Goal: Information Seeking & Learning: Learn about a topic

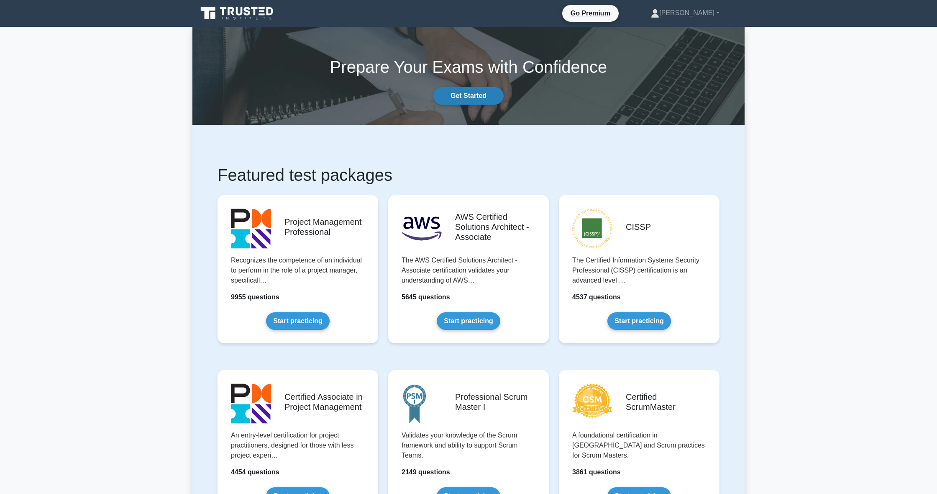
click at [496, 97] on link "Get Started" at bounding box center [468, 96] width 70 height 18
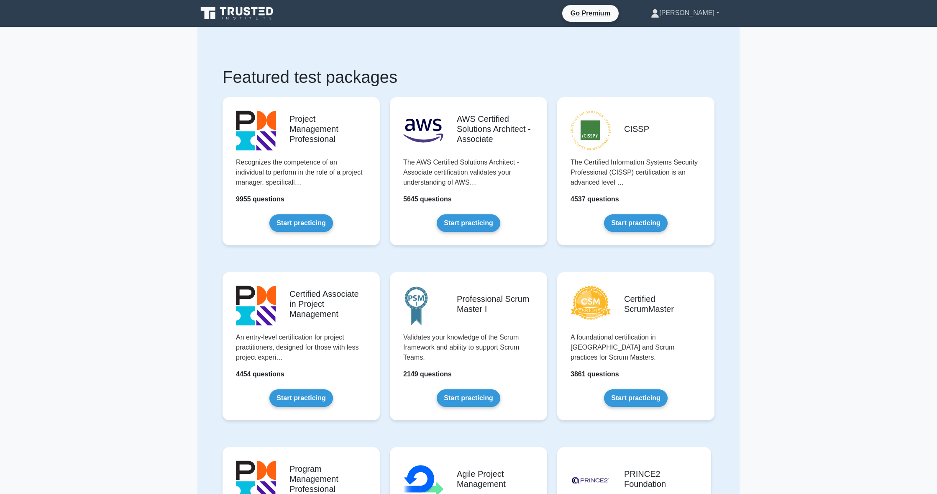
click at [659, 15] on icon at bounding box center [655, 13] width 8 height 8
click at [678, 36] on link "Profile" at bounding box center [664, 32] width 66 height 13
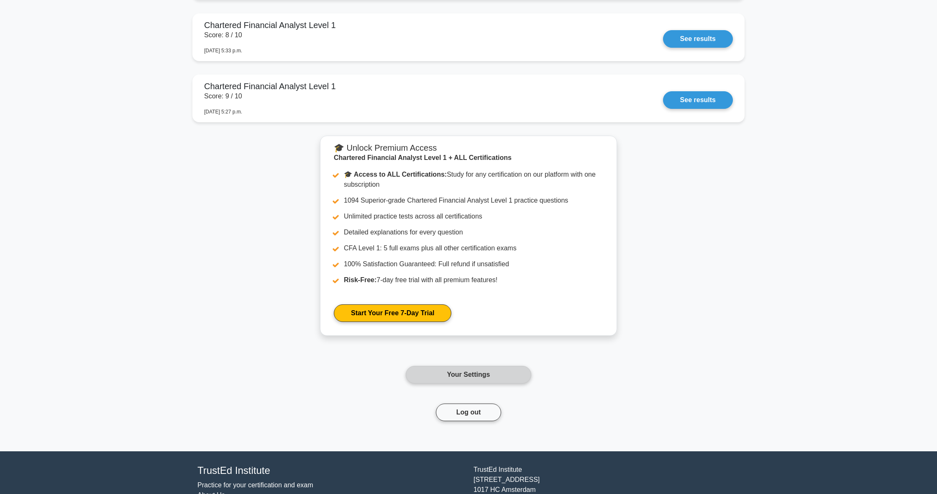
scroll to position [1551, 0]
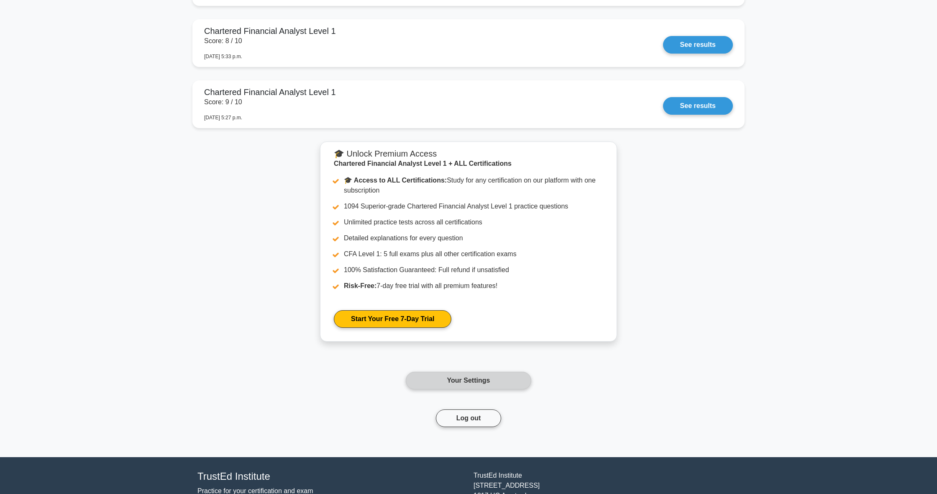
click at [468, 385] on link "Your Settings" at bounding box center [468, 380] width 125 height 18
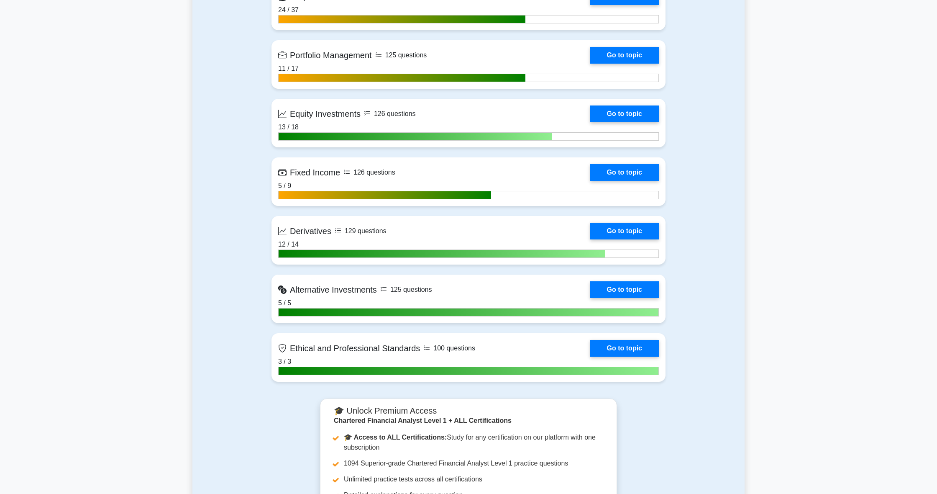
scroll to position [834, 0]
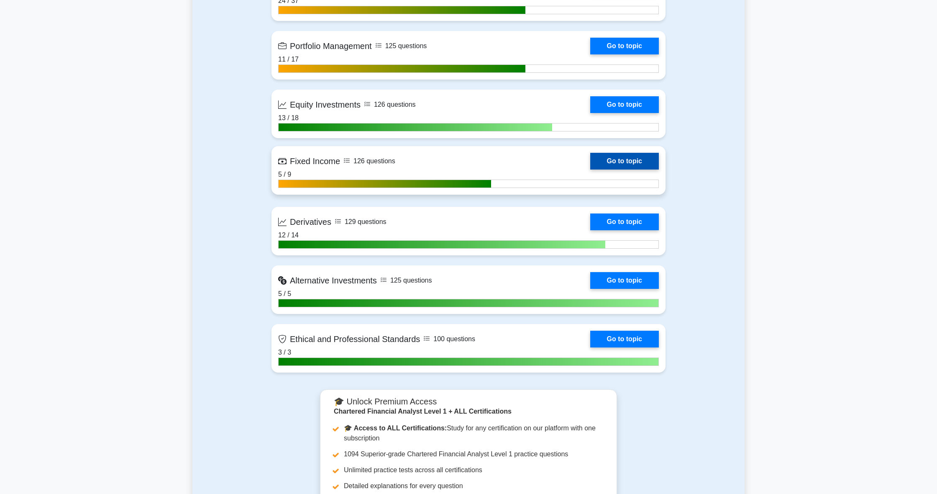
click at [639, 160] on link "Go to topic" at bounding box center [624, 161] width 69 height 17
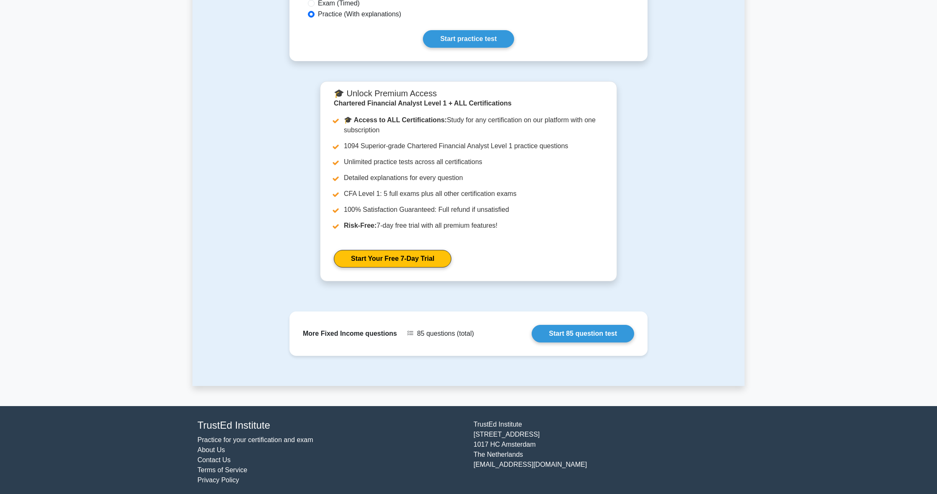
scroll to position [271, 0]
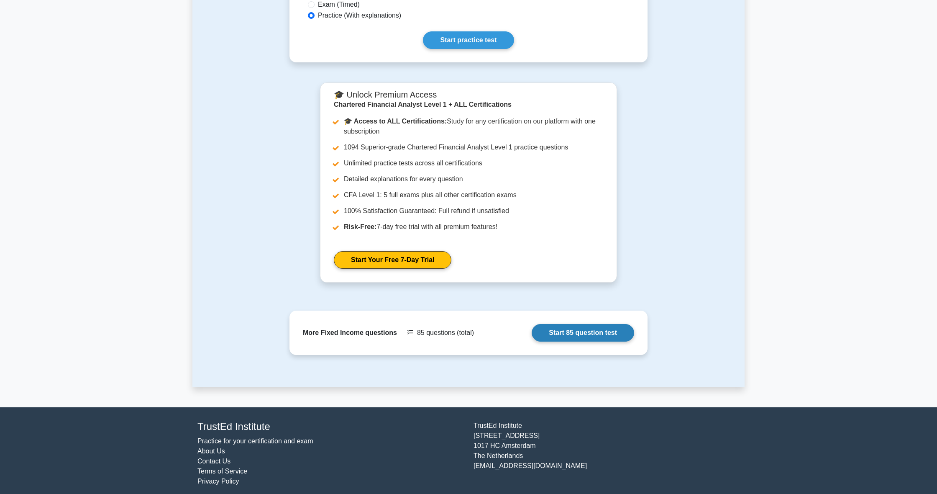
click at [623, 329] on link "Start 85 question test" at bounding box center [583, 333] width 102 height 18
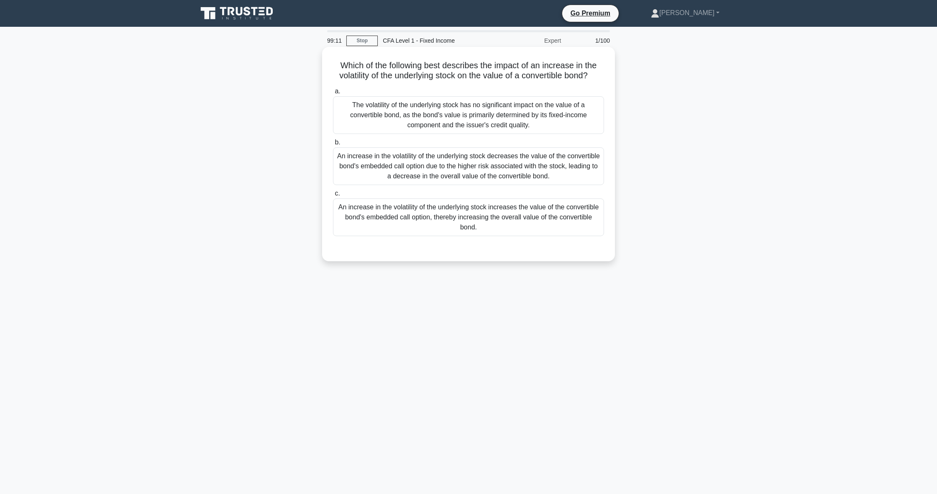
click at [591, 225] on div "An increase in the volatility of the underlying stock increases the value of th…" at bounding box center [468, 217] width 271 height 38
click at [333, 196] on input "c. An increase in the volatility of the underlying stock increases the value of…" at bounding box center [333, 193] width 0 height 5
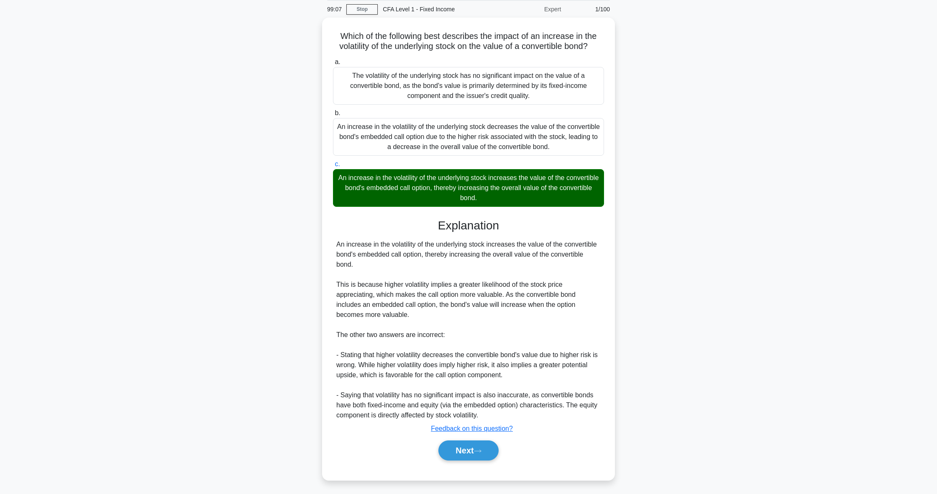
scroll to position [31, 0]
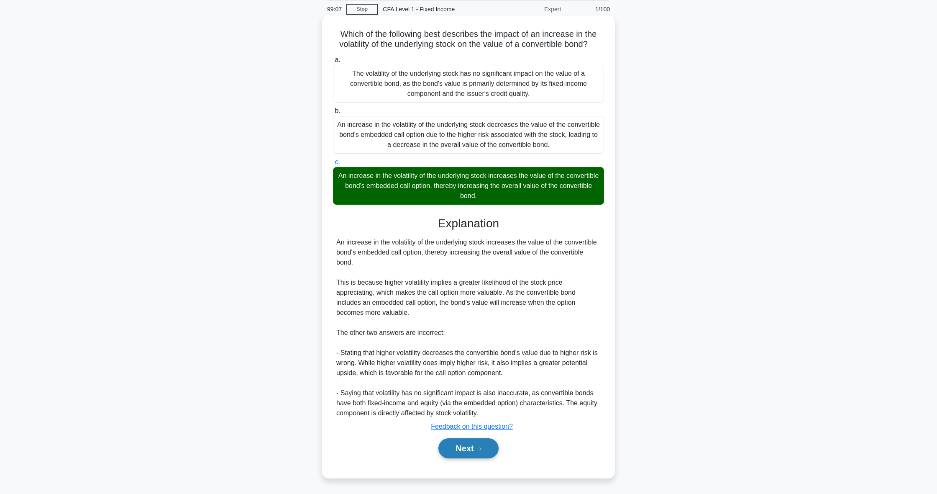
click at [471, 452] on button "Next" at bounding box center [468, 448] width 60 height 20
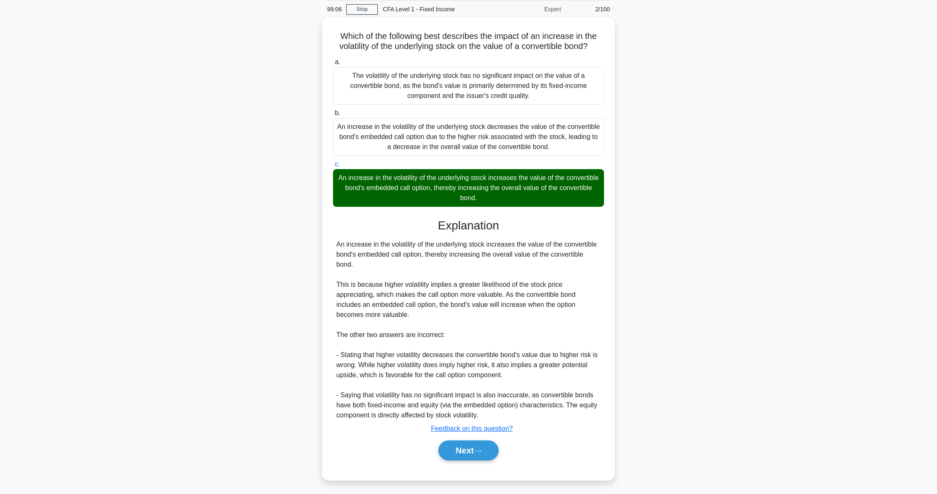
scroll to position [0, 0]
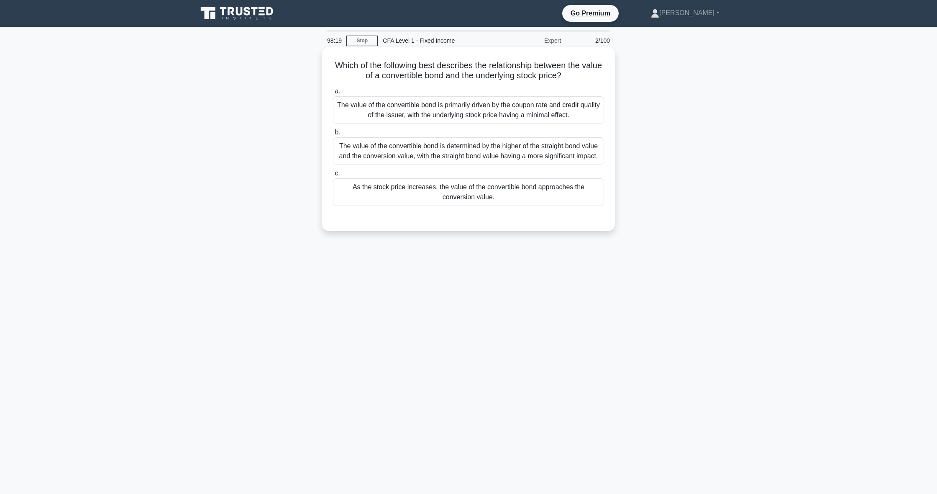
click at [420, 186] on div "As the stock price increases, the value of the convertible bond approaches the …" at bounding box center [468, 192] width 271 height 28
click at [333, 176] on input "c. As the stock price increases, the value of the convertible bond approaches t…" at bounding box center [333, 173] width 0 height 5
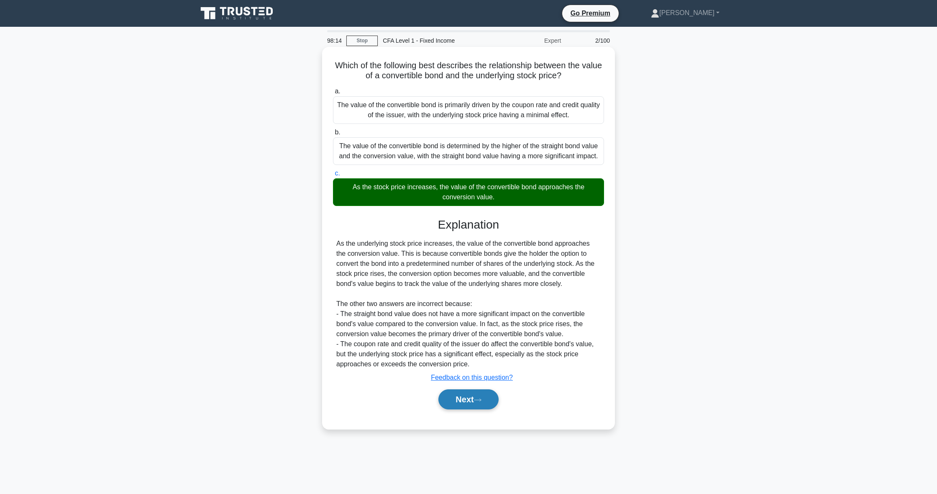
click at [488, 401] on button "Next" at bounding box center [468, 399] width 60 height 20
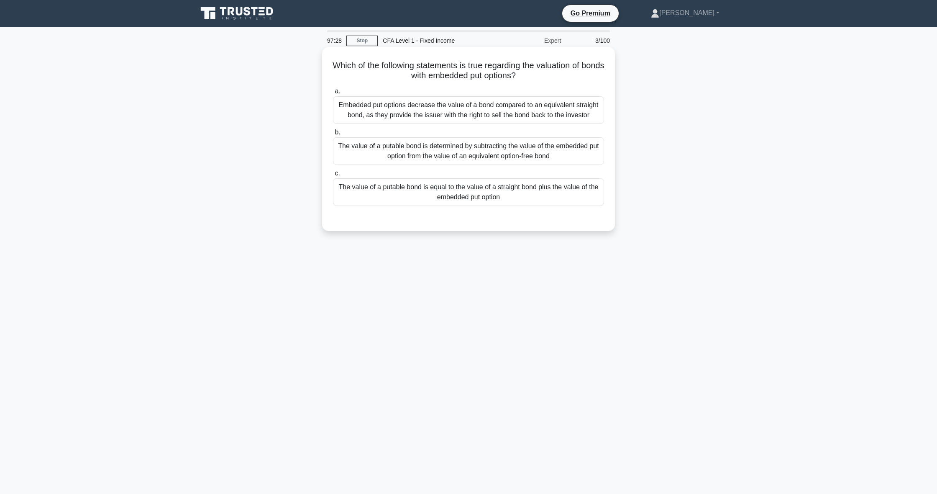
click at [395, 192] on div "The value of a putable bond is equal to the value of a straight bond plus the v…" at bounding box center [468, 192] width 271 height 28
click at [333, 176] on input "c. The value of a putable bond is equal to the value of a straight bond plus th…" at bounding box center [333, 173] width 0 height 5
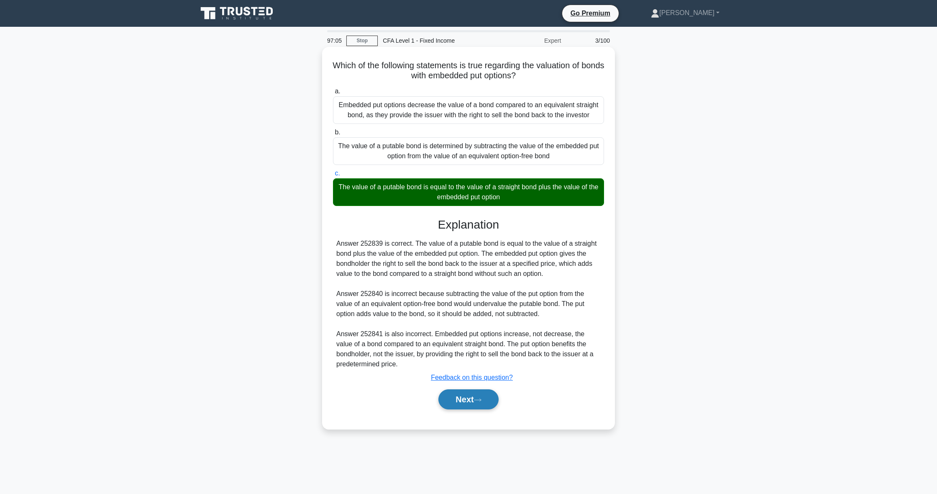
click at [473, 394] on button "Next" at bounding box center [468, 399] width 60 height 20
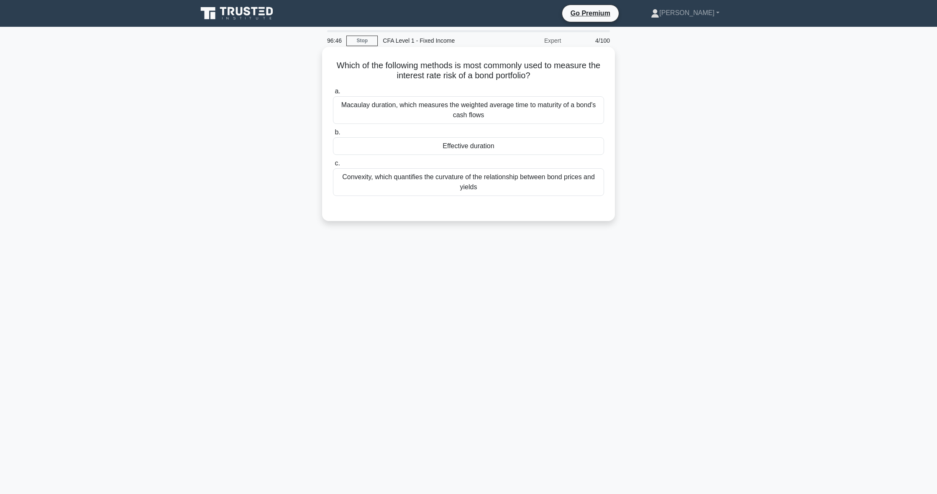
click at [433, 177] on div "Convexity, which quantifies the curvature of the relationship between bond pric…" at bounding box center [468, 182] width 271 height 28
click at [333, 166] on input "c. Convexity, which quantifies the curvature of the relationship between bond p…" at bounding box center [333, 163] width 0 height 5
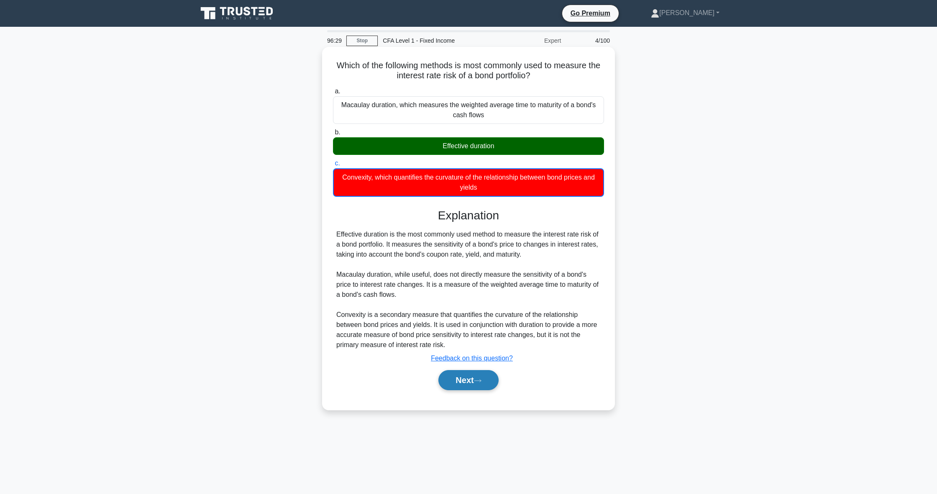
click at [481, 374] on button "Next" at bounding box center [468, 380] width 60 height 20
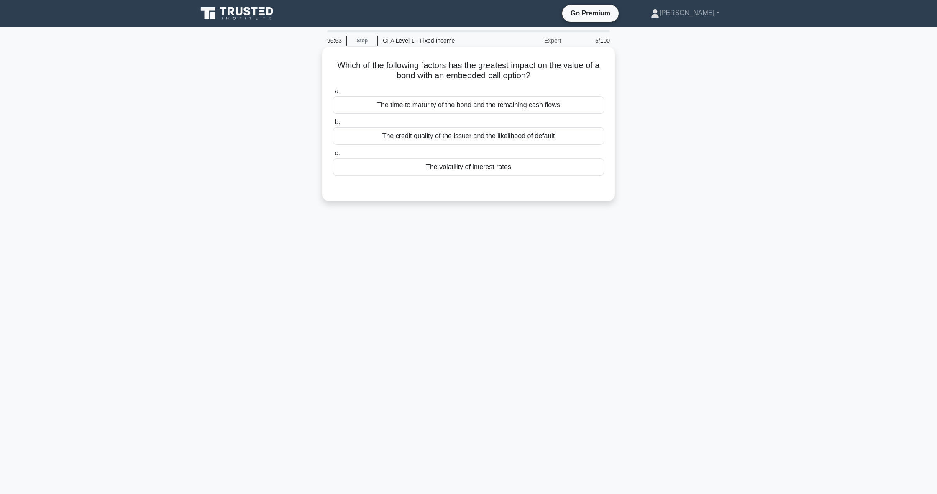
click at [422, 102] on div "The time to maturity of the bond and the remaining cash flows" at bounding box center [468, 105] width 271 height 18
click at [333, 94] on input "a. The time to maturity of the bond and the remaining cash flows" at bounding box center [333, 91] width 0 height 5
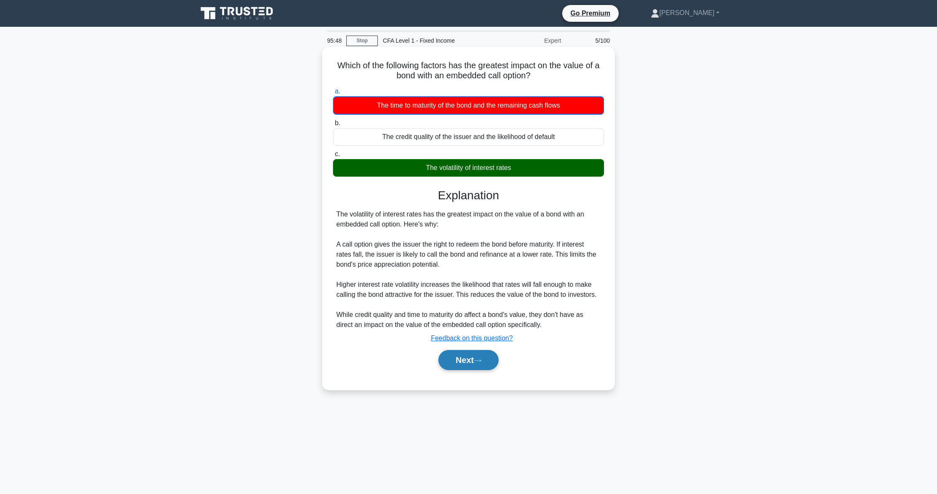
click at [483, 357] on button "Next" at bounding box center [468, 360] width 60 height 20
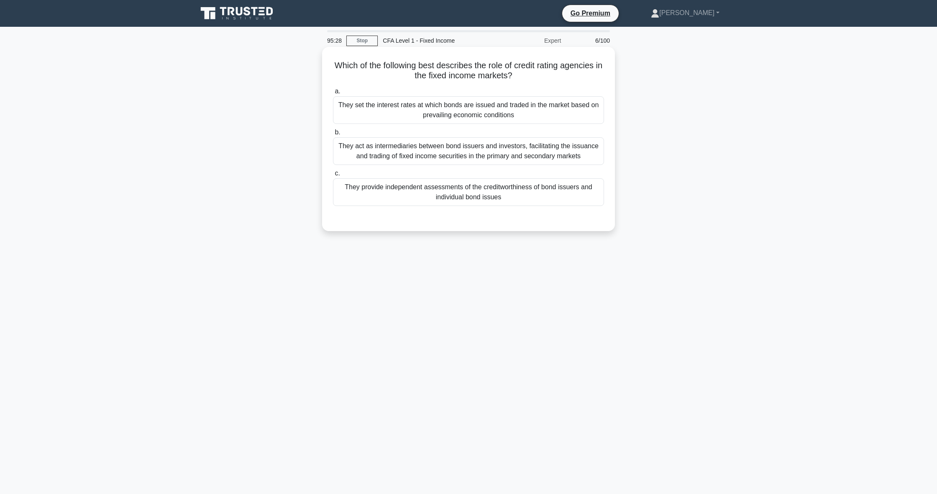
click at [360, 197] on div "They provide independent assessments of the creditworthiness of bond issuers an…" at bounding box center [468, 192] width 271 height 28
click at [333, 176] on input "c. They provide independent assessments of the creditworthiness of bond issuers…" at bounding box center [333, 173] width 0 height 5
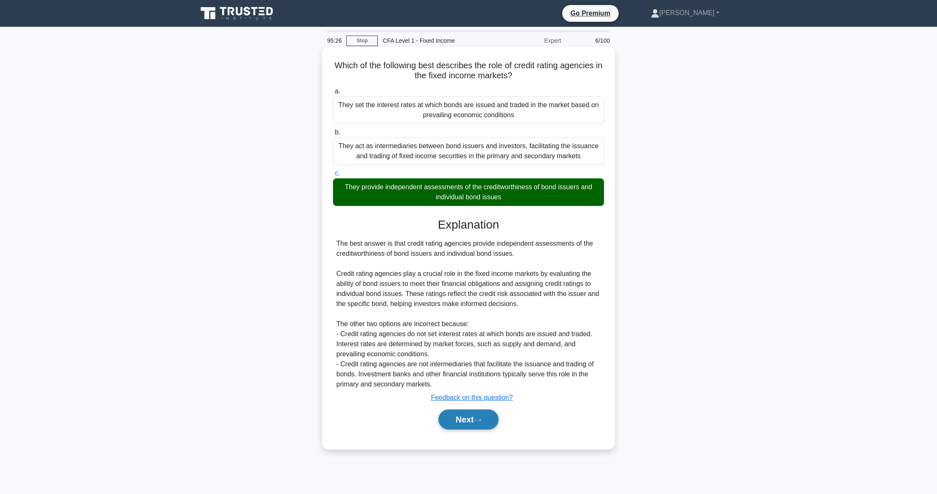
click at [460, 422] on button "Next" at bounding box center [468, 419] width 60 height 20
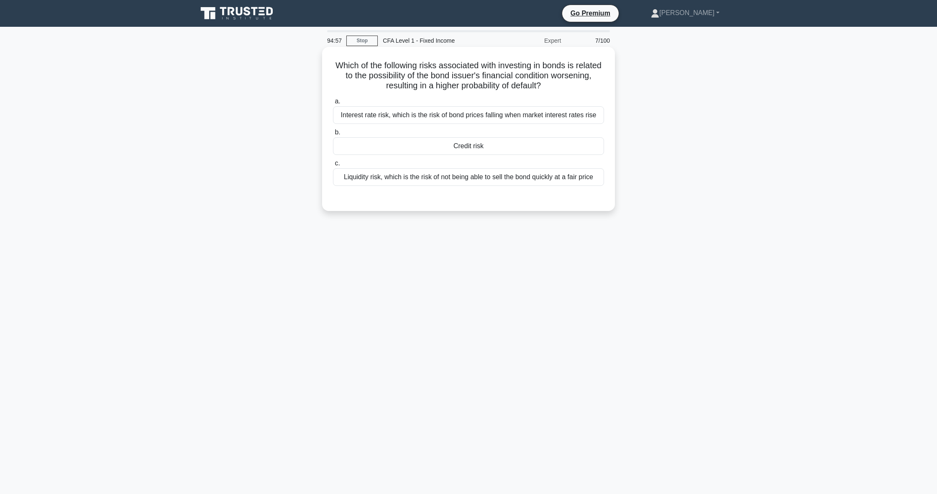
click at [487, 145] on div "Credit risk" at bounding box center [468, 146] width 271 height 18
click at [333, 135] on input "b. Credit risk" at bounding box center [333, 132] width 0 height 5
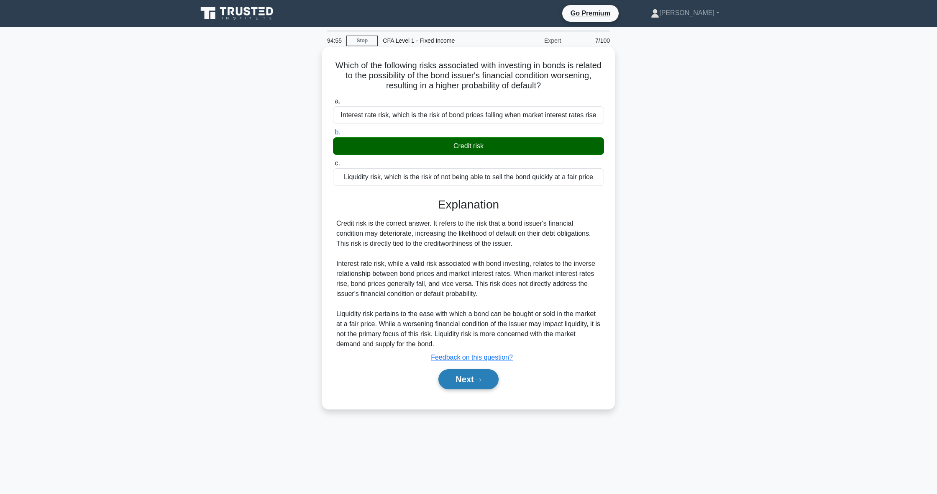
click at [451, 374] on button "Next" at bounding box center [468, 379] width 60 height 20
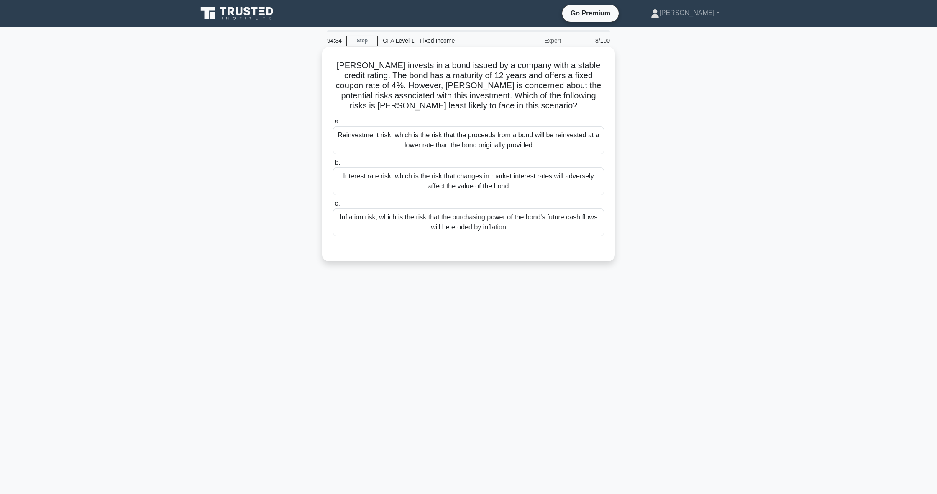
scroll to position [0, 0]
click at [502, 220] on div "Inflation risk, which is the risk that the purchasing power of the bond's futur…" at bounding box center [468, 222] width 271 height 28
click at [333, 206] on input "c. Inflation risk, which is the risk that the purchasing power of the bond's fu…" at bounding box center [333, 203] width 0 height 5
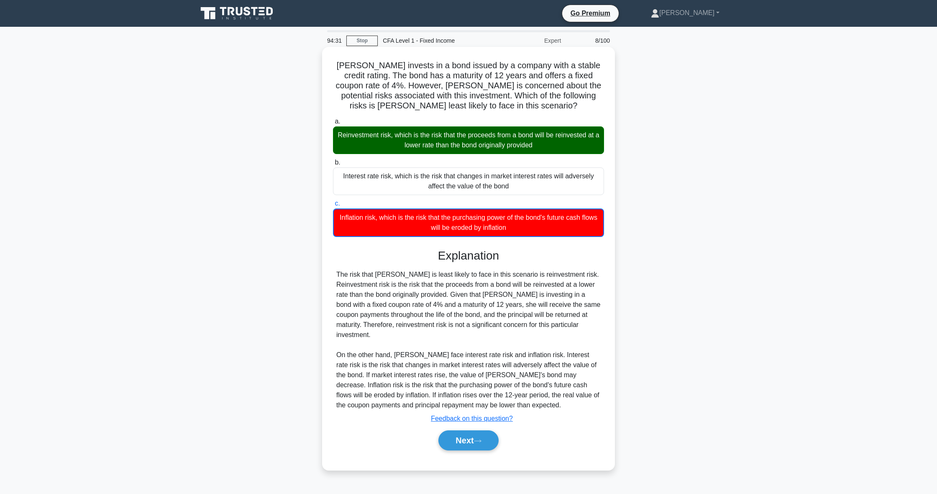
scroll to position [0, 0]
click at [489, 435] on button "Next" at bounding box center [468, 440] width 60 height 20
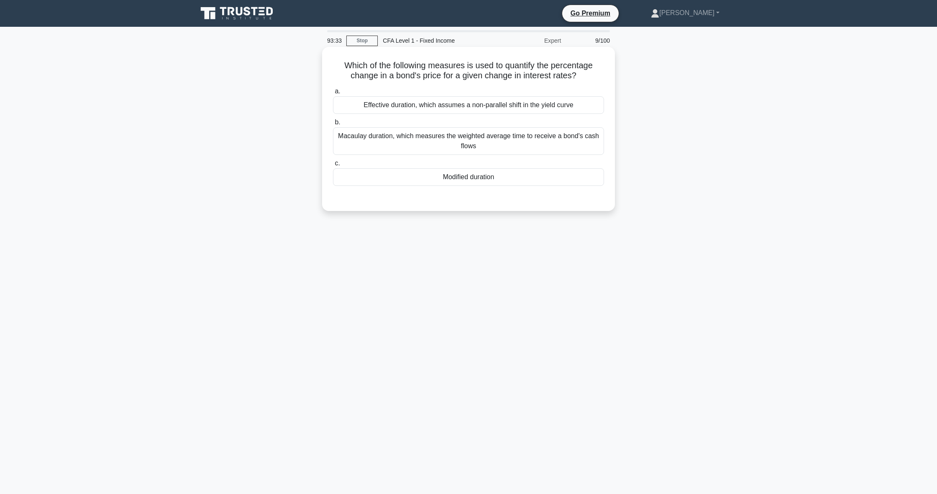
click at [438, 108] on div "Effective duration, which assumes a non-parallel shift in the yield curve" at bounding box center [468, 105] width 271 height 18
click at [333, 94] on input "a. Effective duration, which assumes a non-parallel shift in the yield curve" at bounding box center [333, 91] width 0 height 5
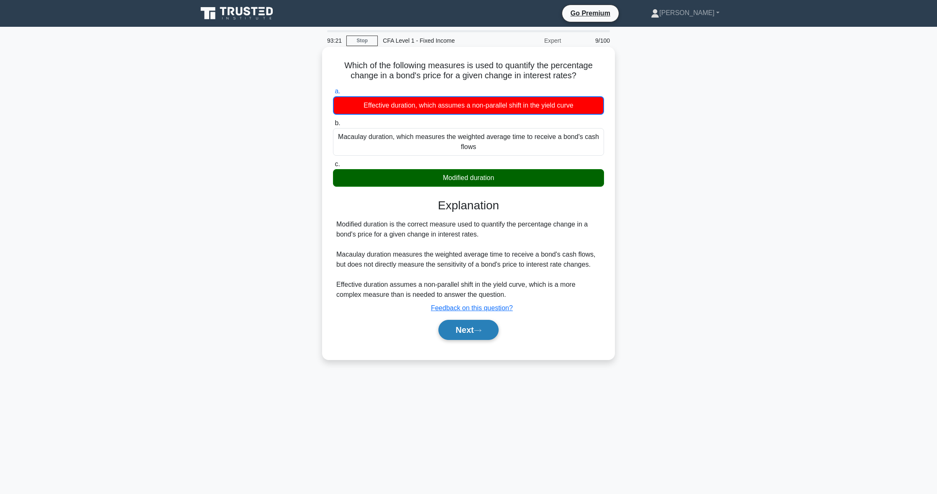
click at [460, 334] on button "Next" at bounding box center [468, 330] width 60 height 20
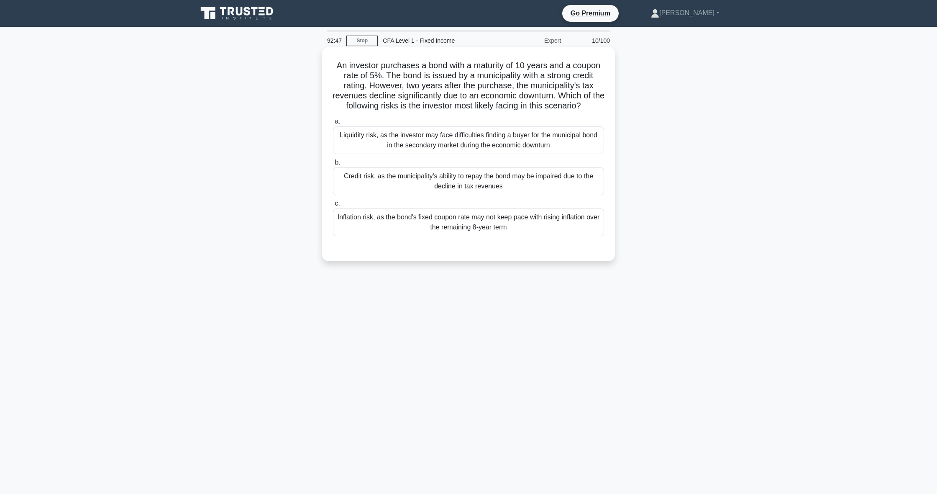
click at [418, 178] on div "Credit risk, as the municipality's ability to repay the bond may be impaired du…" at bounding box center [468, 181] width 271 height 28
click at [333, 165] on input "b. Credit risk, as the municipality's ability to repay the bond may be impaired…" at bounding box center [333, 162] width 0 height 5
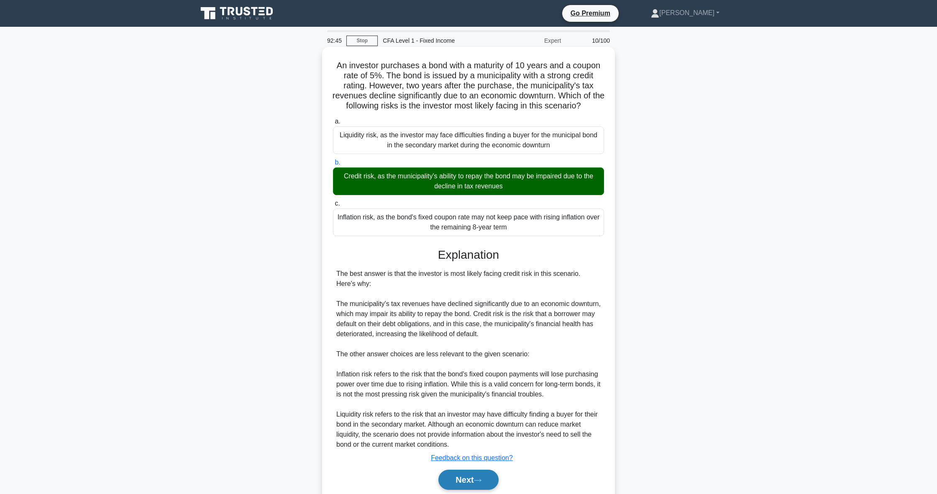
click at [478, 473] on button "Next" at bounding box center [468, 479] width 60 height 20
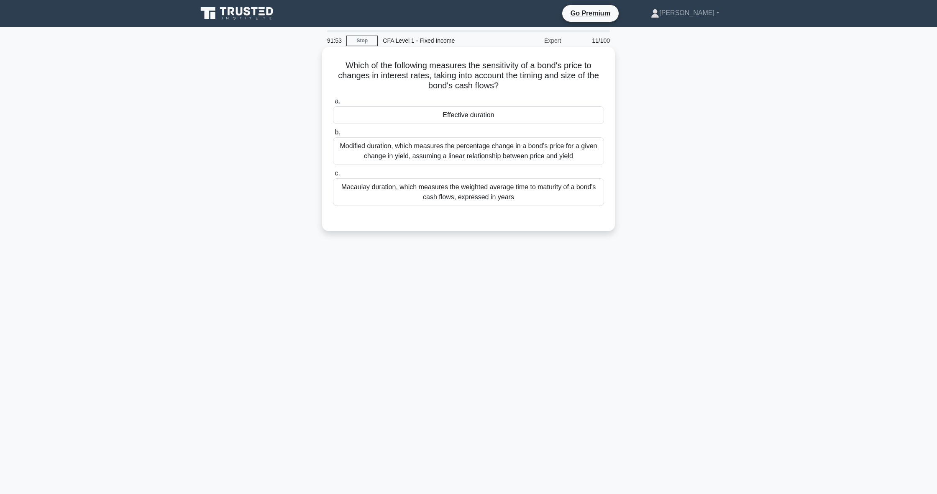
click at [352, 187] on div "Macaulay duration, which measures the weighted average time to maturity of a bo…" at bounding box center [468, 192] width 271 height 28
click at [333, 176] on input "c. Macaulay duration, which measures the weighted average time to maturity of a…" at bounding box center [333, 173] width 0 height 5
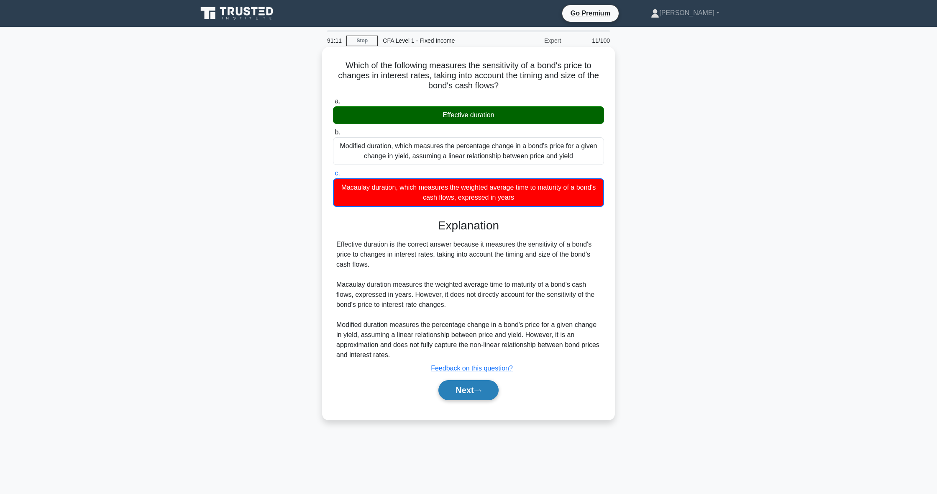
click at [457, 394] on button "Next" at bounding box center [468, 390] width 60 height 20
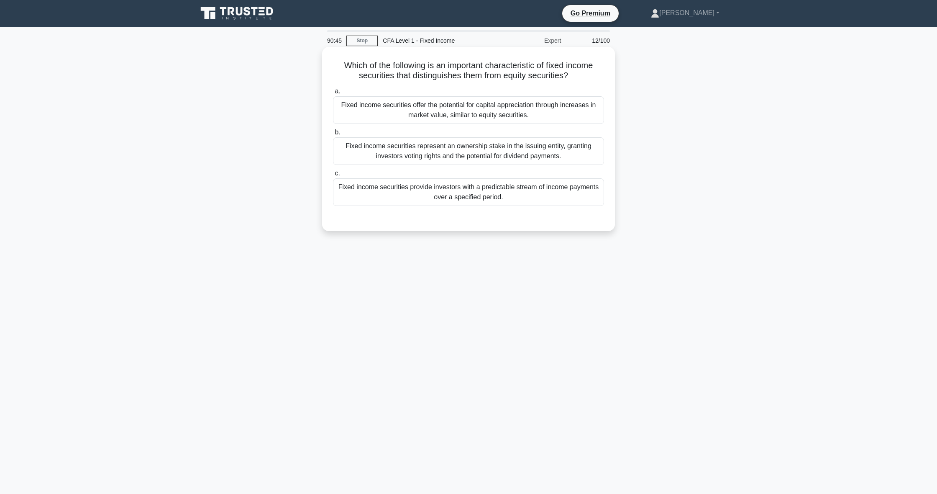
click at [543, 202] on div "Fixed income securities provide investors with a predictable stream of income p…" at bounding box center [468, 192] width 271 height 28
click at [333, 176] on input "c. Fixed income securities provide investors with a predictable stream of incom…" at bounding box center [333, 173] width 0 height 5
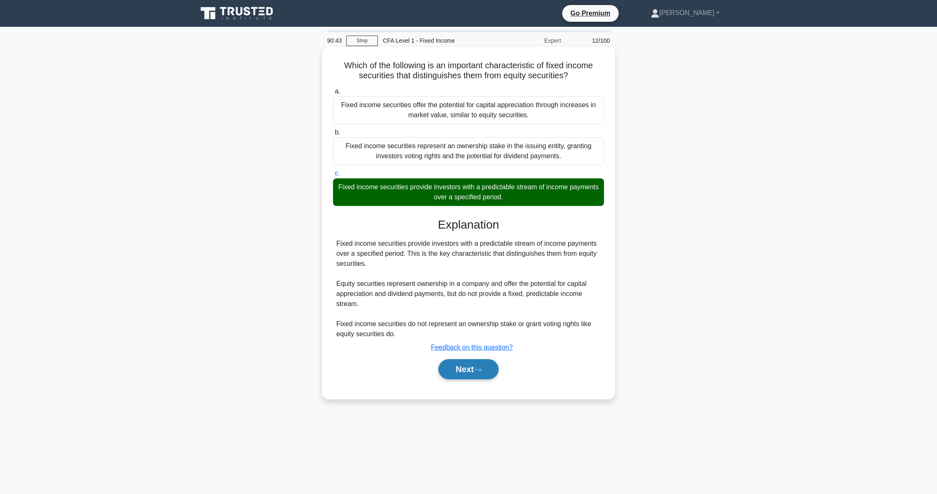
click at [490, 362] on button "Next" at bounding box center [468, 369] width 60 height 20
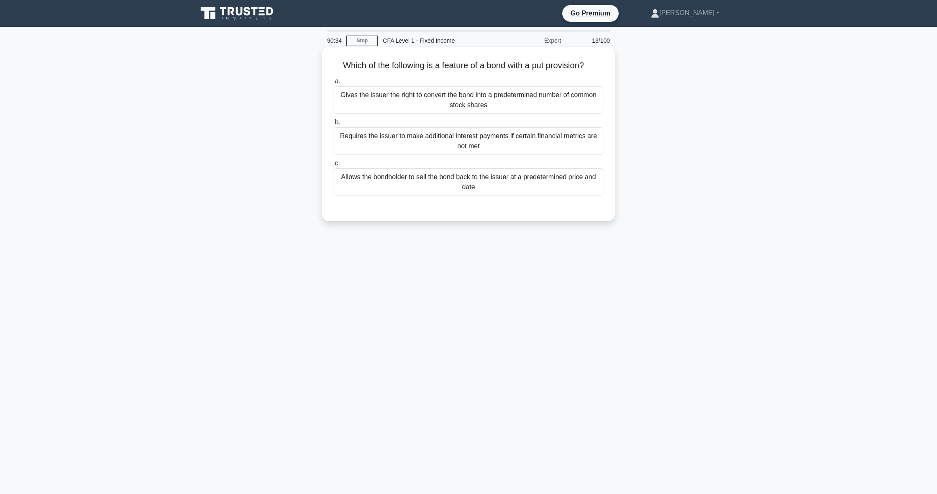
click at [425, 182] on div "Allows the bondholder to sell the bond back to the issuer at a predetermined pr…" at bounding box center [468, 182] width 271 height 28
click at [333, 166] on input "c. Allows the bondholder to sell the bond back to the issuer at a predetermined…" at bounding box center [333, 163] width 0 height 5
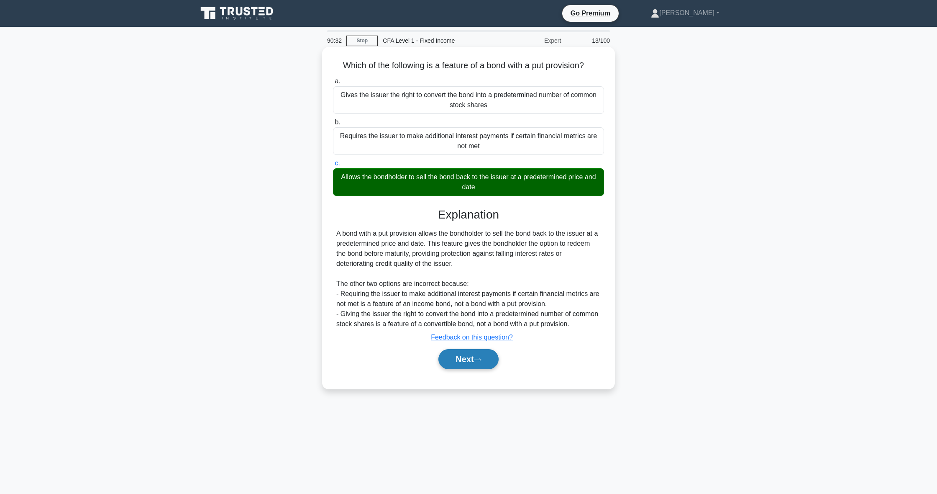
click at [474, 362] on button "Next" at bounding box center [468, 359] width 60 height 20
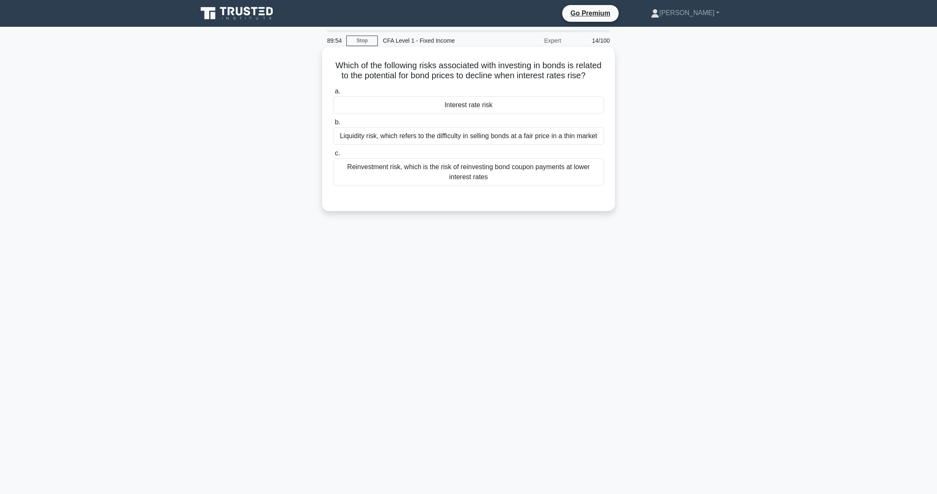
click at [388, 108] on div "Interest rate risk" at bounding box center [468, 105] width 271 height 18
click at [333, 94] on input "a. Interest rate risk" at bounding box center [333, 91] width 0 height 5
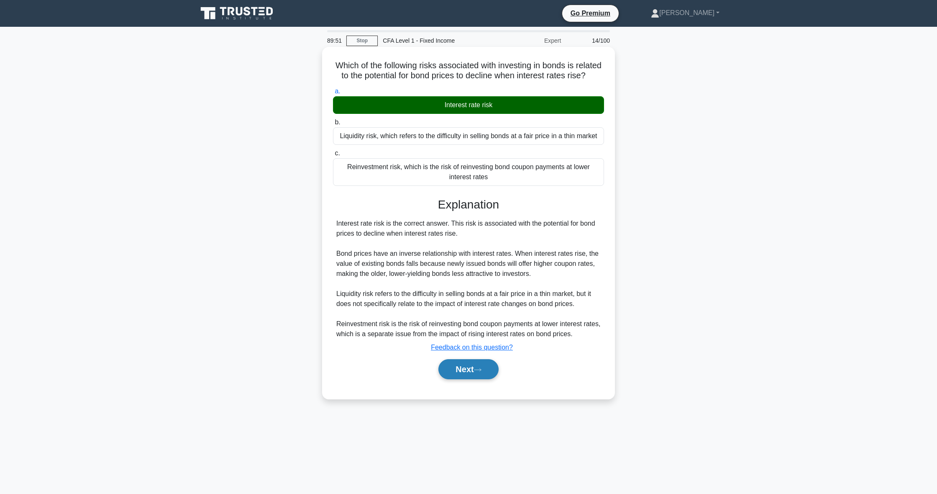
click at [451, 370] on button "Next" at bounding box center [468, 369] width 60 height 20
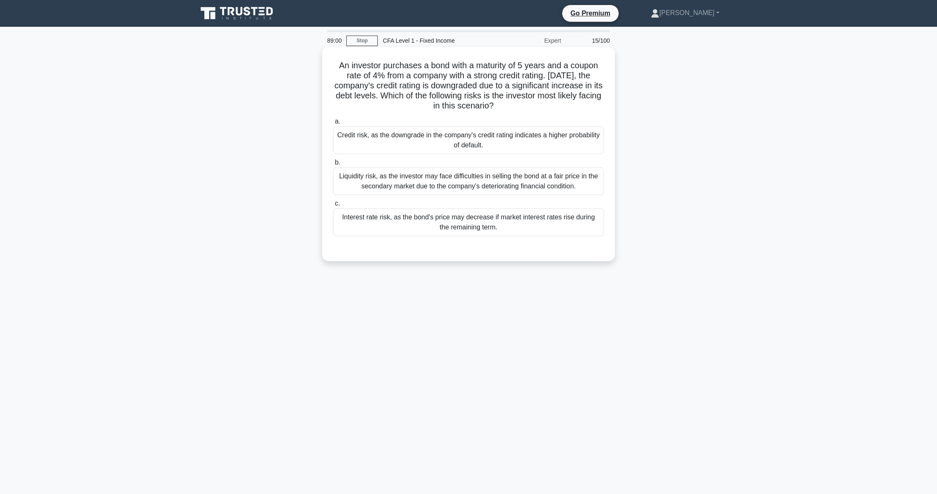
click at [455, 133] on div "Credit risk, as the downgrade in the company's credit rating indicates a higher…" at bounding box center [468, 140] width 271 height 28
click at [333, 124] on input "a. Credit risk, as the downgrade in the company's credit rating indicates a hig…" at bounding box center [333, 121] width 0 height 5
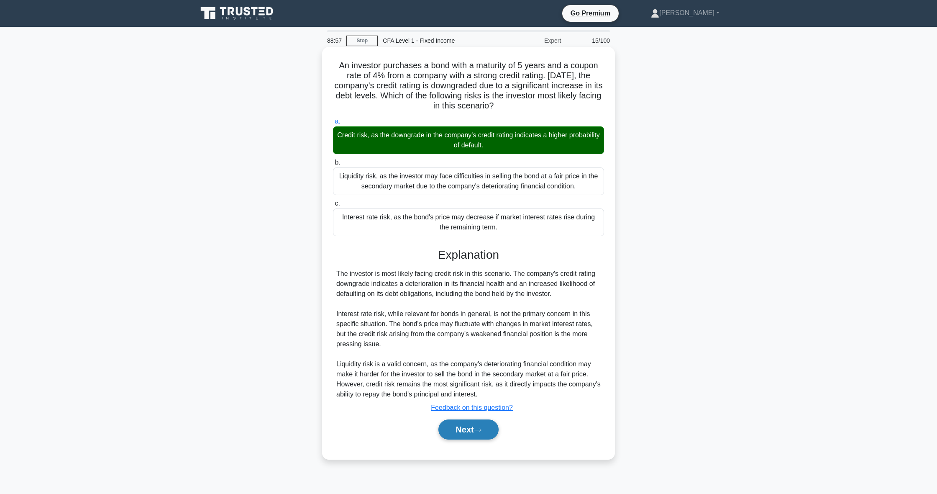
scroll to position [0, 0]
click at [456, 436] on button "Next" at bounding box center [468, 429] width 60 height 20
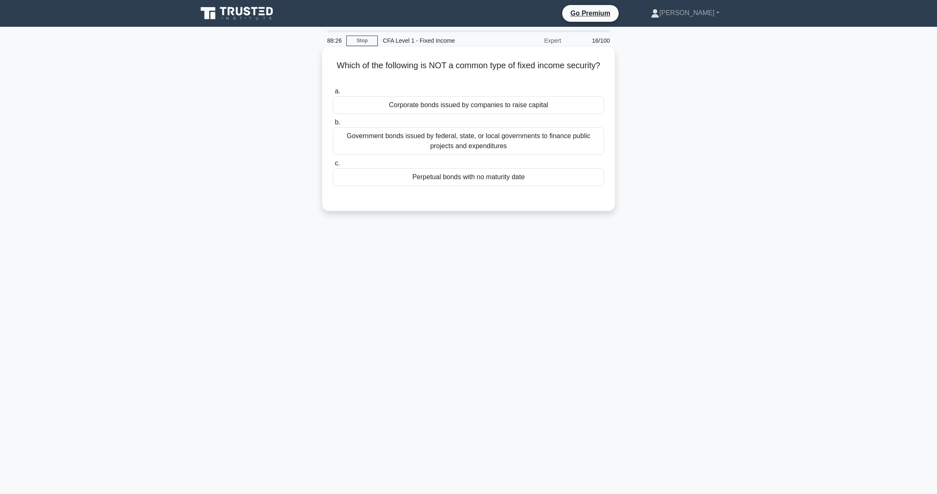
click at [473, 181] on div "Perpetual bonds with no maturity date" at bounding box center [468, 177] width 271 height 18
click at [333, 166] on input "c. Perpetual bonds with no maturity date" at bounding box center [333, 163] width 0 height 5
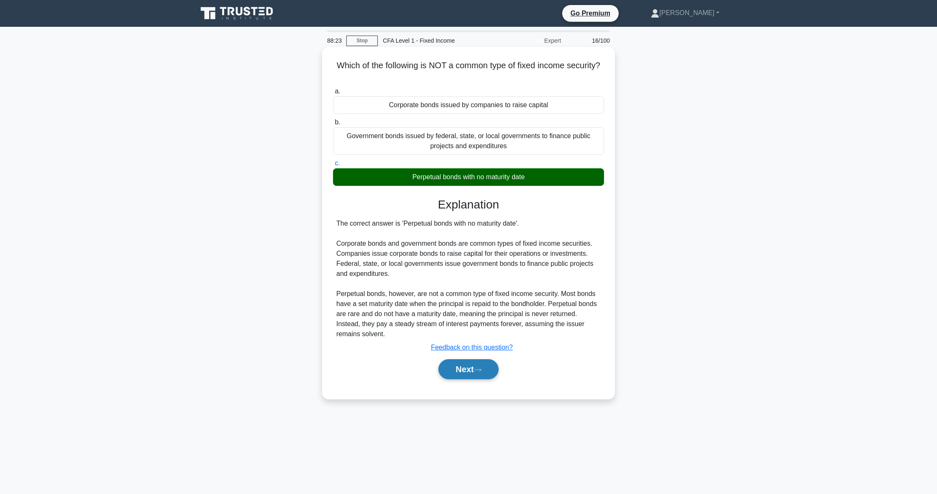
click at [450, 367] on button "Next" at bounding box center [468, 369] width 60 height 20
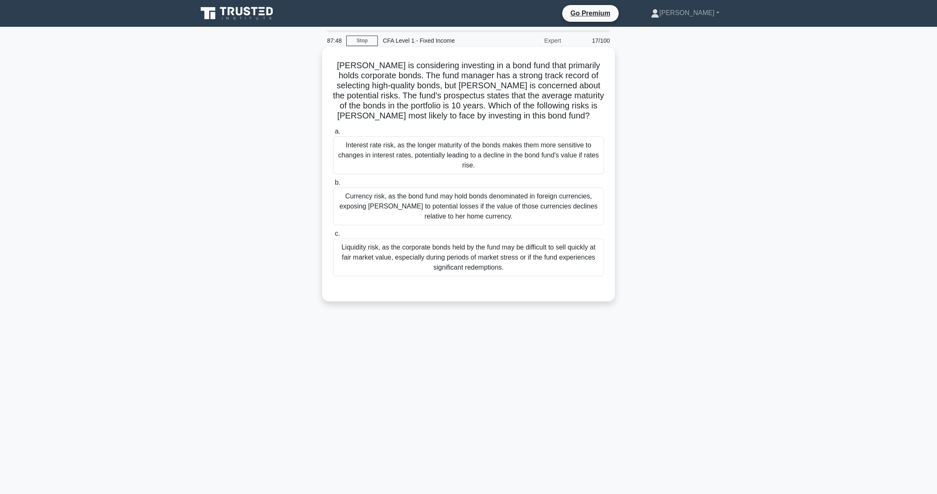
click at [427, 166] on div "Interest rate risk, as the longer maturity of the bonds makes them more sensiti…" at bounding box center [468, 155] width 271 height 38
click at [333, 134] on input "a. Interest rate risk, as the longer maturity of the bonds makes them more sens…" at bounding box center [333, 131] width 0 height 5
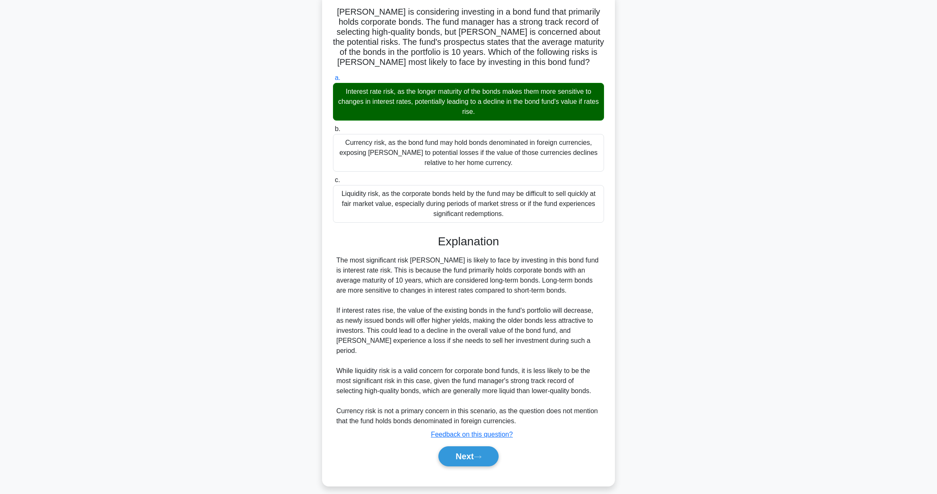
scroll to position [51, 0]
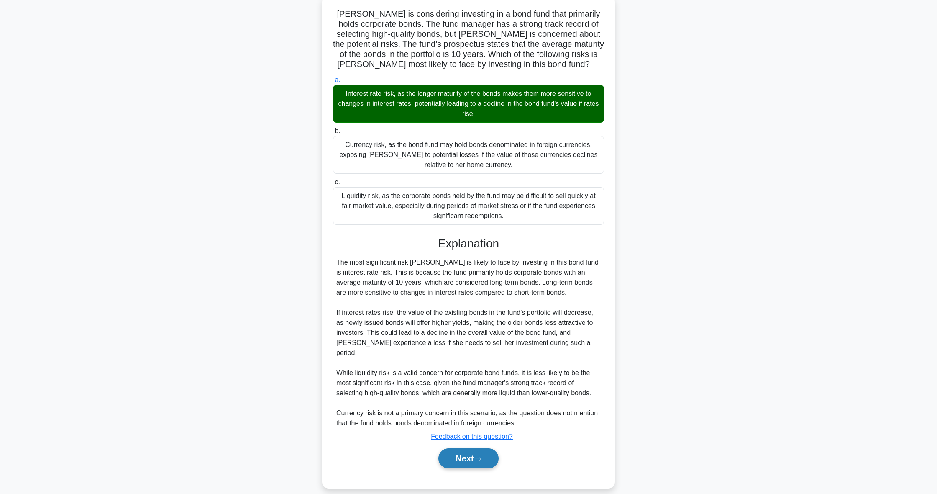
click at [468, 448] on button "Next" at bounding box center [468, 458] width 60 height 20
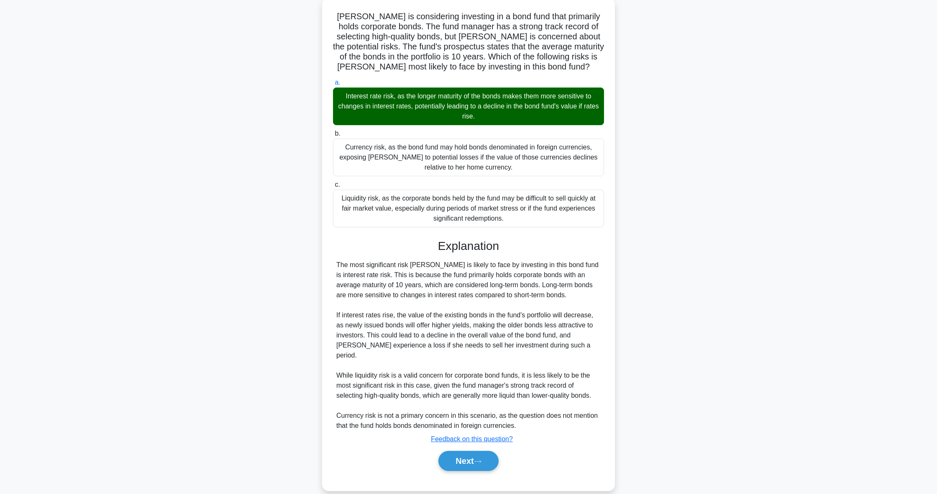
scroll to position [0, 0]
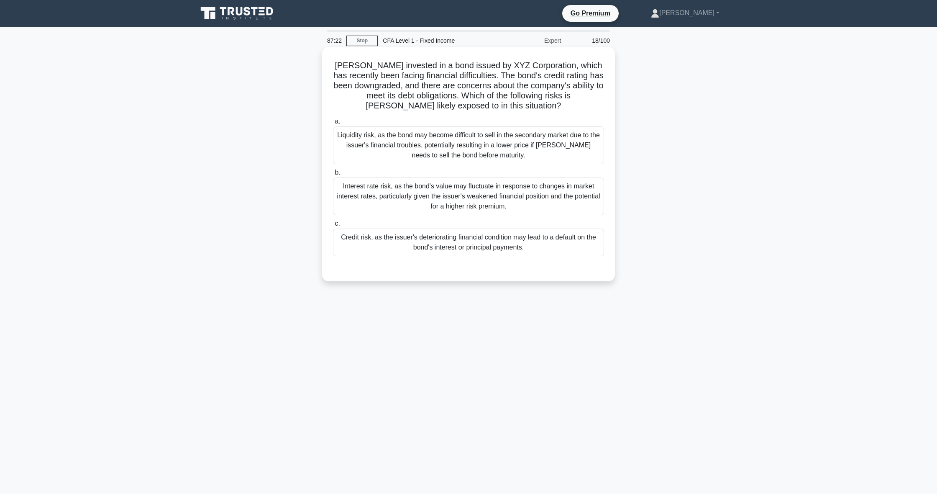
click at [438, 244] on div "Credit risk, as the issuer's deteriorating financial condition may lead to a de…" at bounding box center [468, 242] width 271 height 28
click at [333, 226] on input "c. Credit risk, as the issuer's deteriorating financial condition may lead to a…" at bounding box center [333, 223] width 0 height 5
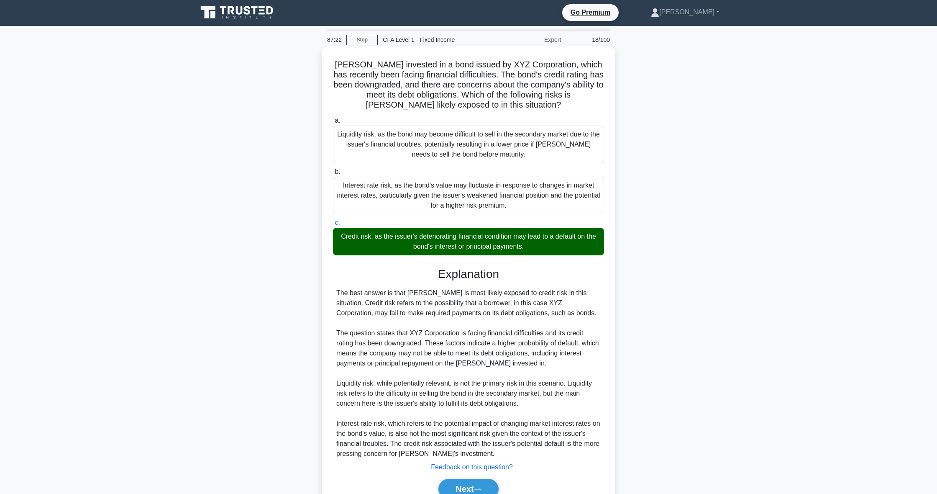
scroll to position [0, 0]
click at [475, 492] on button "Next" at bounding box center [468, 488] width 60 height 20
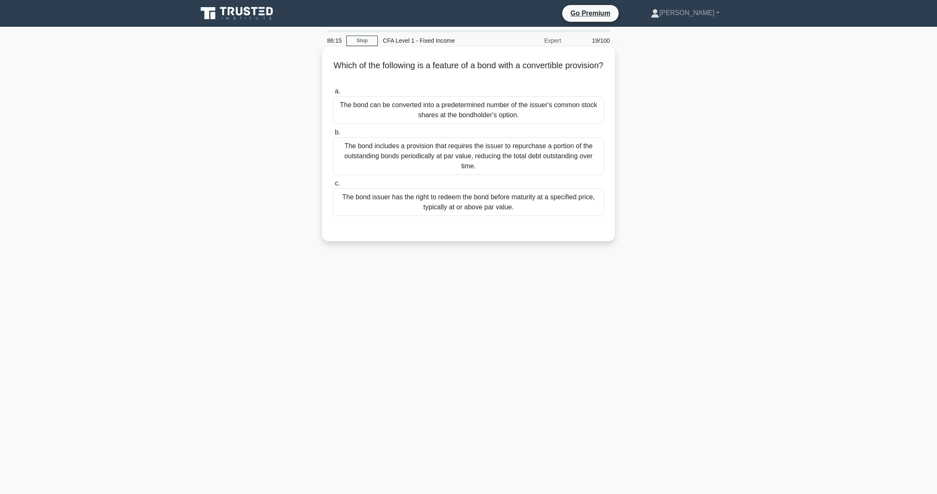
scroll to position [0, 0]
click at [443, 104] on div "The bond can be converted into a predetermined number of the issuer's common st…" at bounding box center [468, 110] width 271 height 28
click at [333, 94] on input "a. The bond can be converted into a predetermined number of the issuer's common…" at bounding box center [333, 91] width 0 height 5
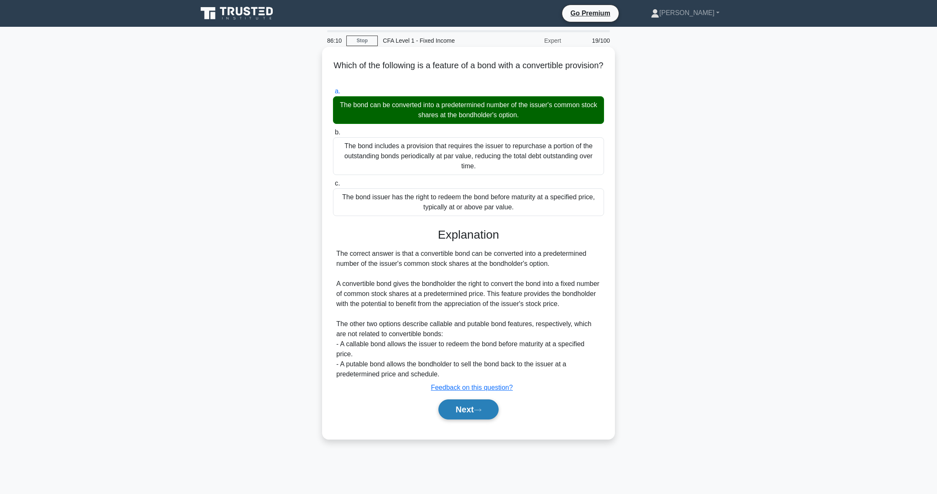
click at [458, 413] on button "Next" at bounding box center [468, 409] width 60 height 20
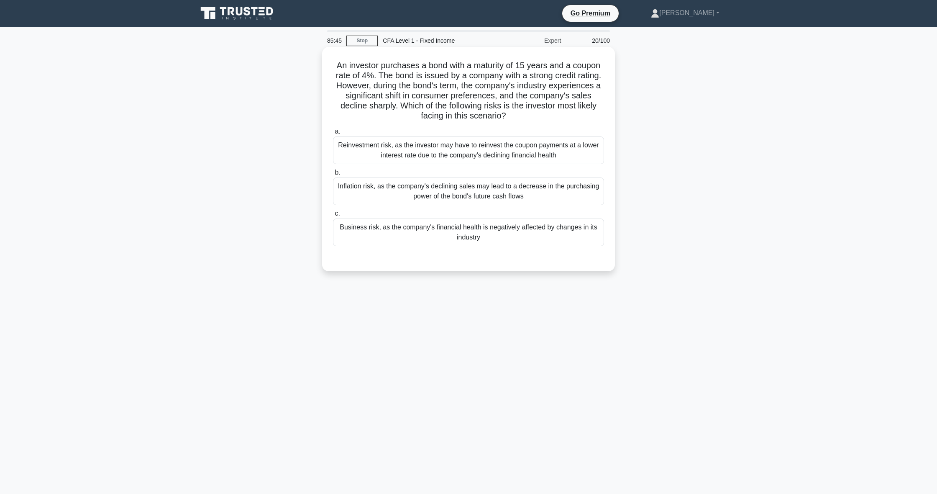
click at [474, 236] on div "Business risk, as the company's financial health is negatively affected by chan…" at bounding box center [468, 232] width 271 height 28
click at [333, 216] on input "c. Business risk, as the company's financial health is negatively affected by c…" at bounding box center [333, 213] width 0 height 5
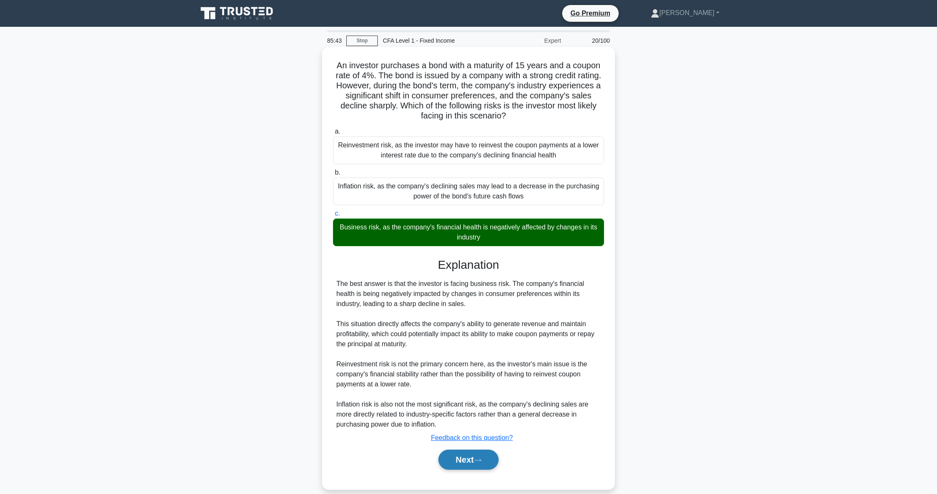
click at [461, 460] on button "Next" at bounding box center [468, 459] width 60 height 20
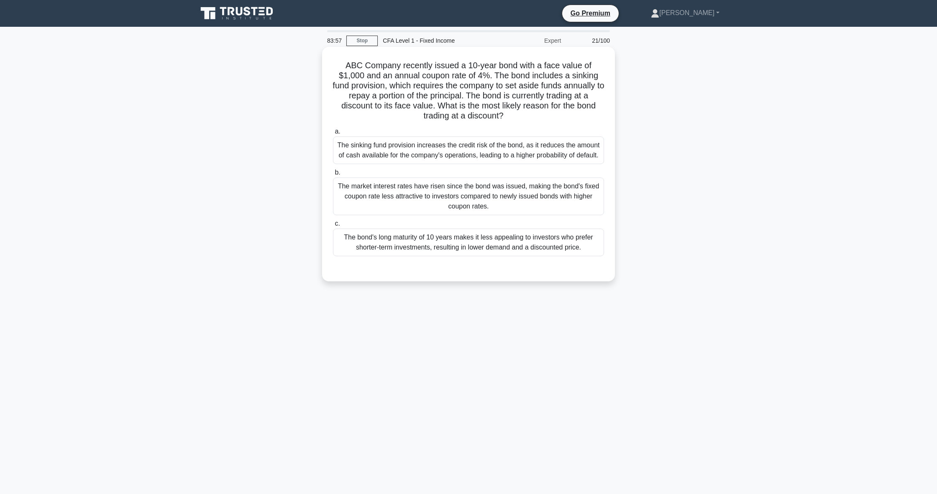
scroll to position [0, 0]
click at [466, 184] on div "The market interest rates have risen since the bond was issued, making the bond…" at bounding box center [468, 196] width 271 height 38
click at [333, 175] on input "b. The market interest rates have risen since the bond was issued, making the b…" at bounding box center [333, 172] width 0 height 5
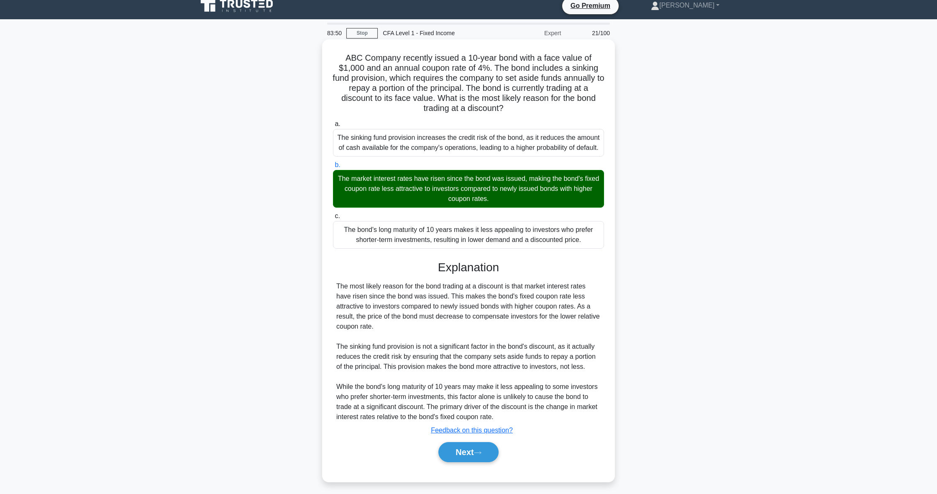
scroll to position [8, 0]
click at [466, 455] on button "Next" at bounding box center [468, 451] width 60 height 20
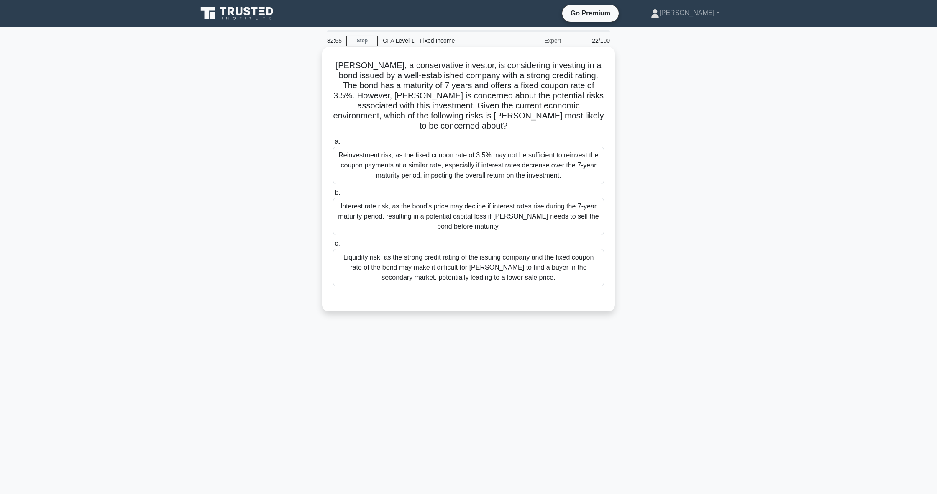
click at [510, 156] on div "Reinvestment risk, as the fixed coupon rate of 3.5% may not be sufficient to re…" at bounding box center [468, 165] width 271 height 38
click at [333, 144] on input "a. Reinvestment risk, as the fixed coupon rate of 3.5% may not be sufficient to…" at bounding box center [333, 141] width 0 height 5
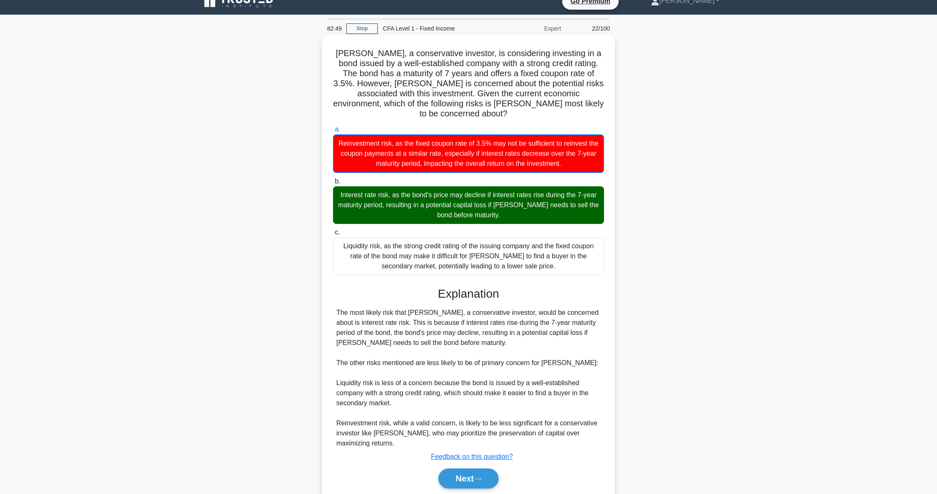
scroll to position [12, 0]
click at [471, 468] on button "Next" at bounding box center [468, 478] width 60 height 20
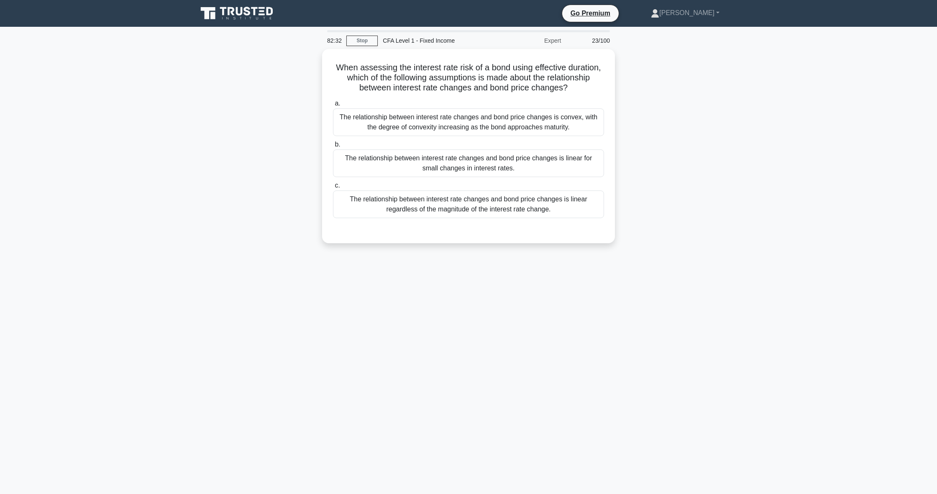
scroll to position [0, 0]
click at [535, 128] on div "The relationship between interest rate changes and bond price changes is convex…" at bounding box center [468, 120] width 271 height 28
click at [333, 104] on input "a. The relationship between interest rate changes and bond price changes is con…" at bounding box center [333, 101] width 0 height 5
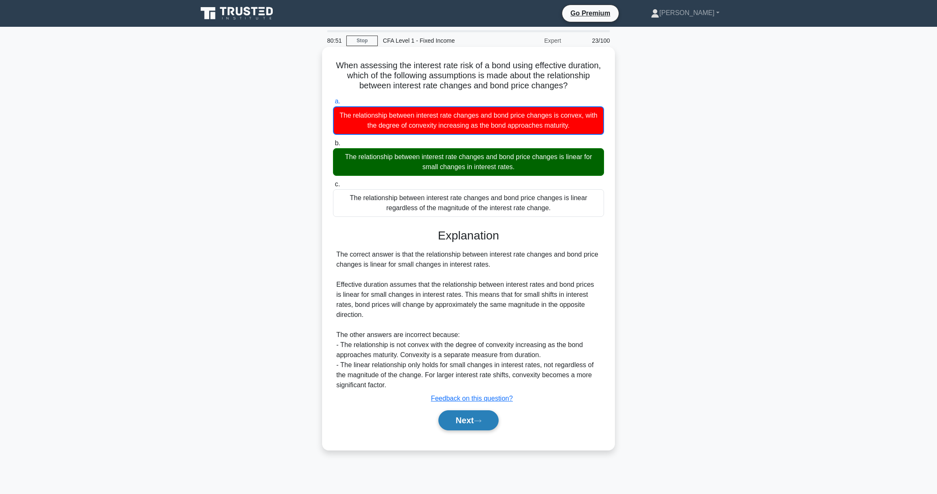
click at [484, 424] on button "Next" at bounding box center [468, 420] width 60 height 20
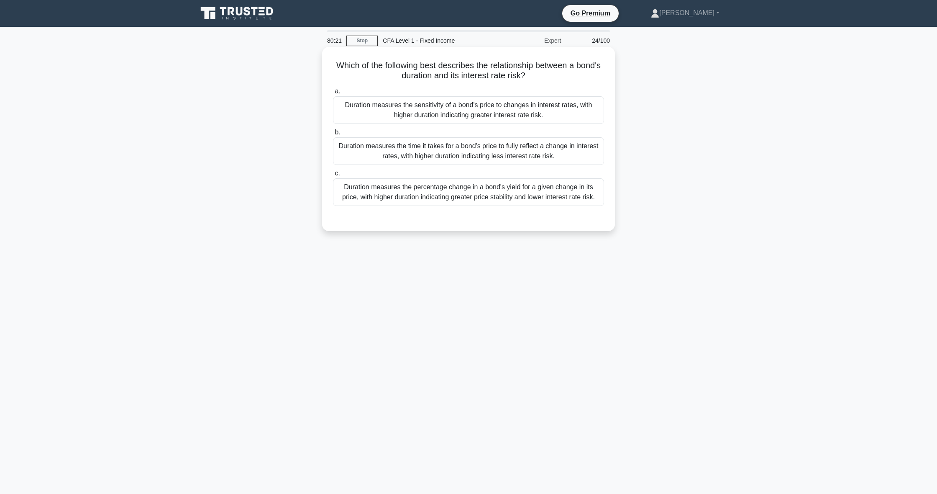
click at [522, 115] on div "Duration measures the sensitivity of a bond's price to changes in interest rate…" at bounding box center [468, 110] width 271 height 28
click at [333, 94] on input "a. Duration measures the sensitivity of a bond's price to changes in interest r…" at bounding box center [333, 91] width 0 height 5
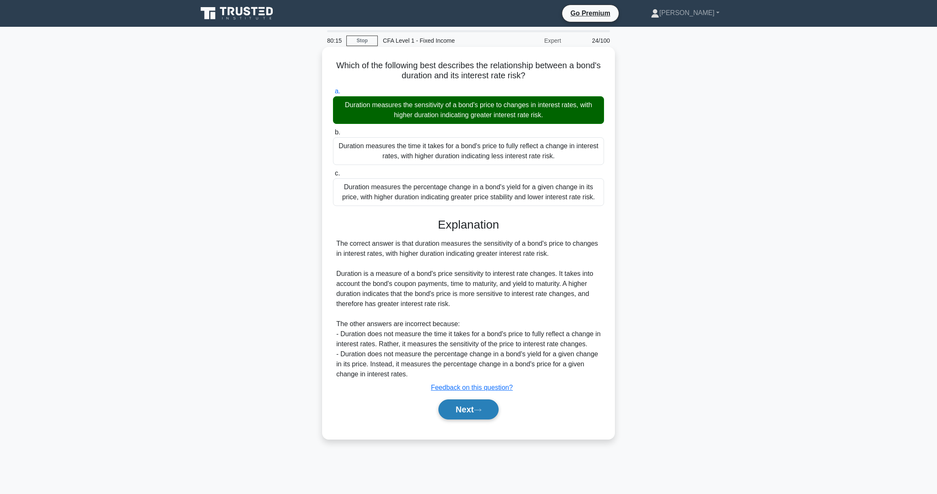
scroll to position [0, 0]
click at [458, 402] on button "Next" at bounding box center [468, 409] width 60 height 20
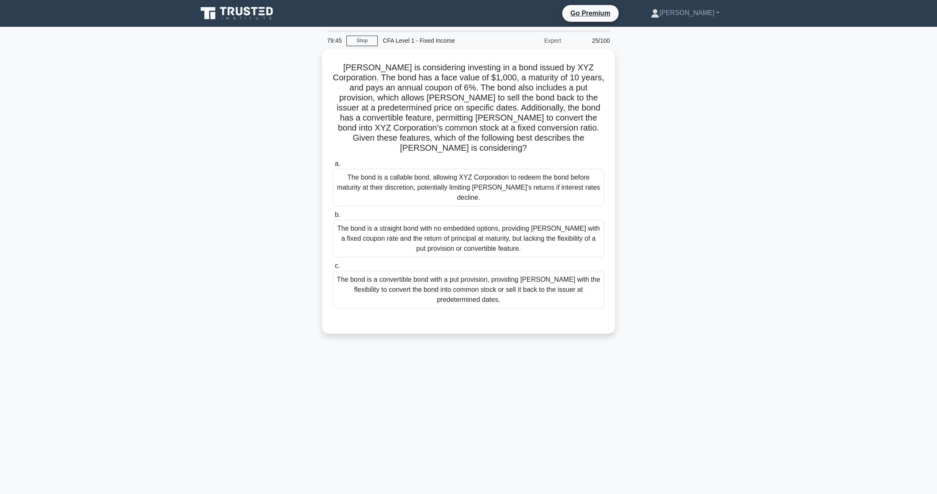
scroll to position [0, 0]
click at [473, 269] on div "The bond is a convertible bond with a put provision, providing Mary with the fl…" at bounding box center [468, 288] width 271 height 38
click at [333, 266] on input "c. The bond is a convertible bond with a put provision, providing Mary with the…" at bounding box center [333, 263] width 0 height 5
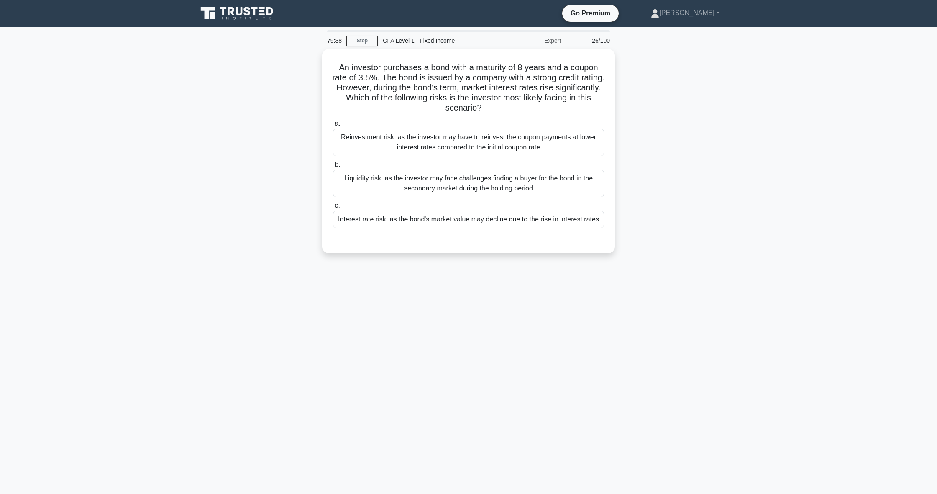
scroll to position [0, 0]
click at [532, 218] on div "Interest rate risk, as the bond's market value may decline due to the rise in i…" at bounding box center [468, 217] width 271 height 18
click at [333, 206] on input "c. Interest rate risk, as the bond's market value may decline due to the rise i…" at bounding box center [333, 203] width 0 height 5
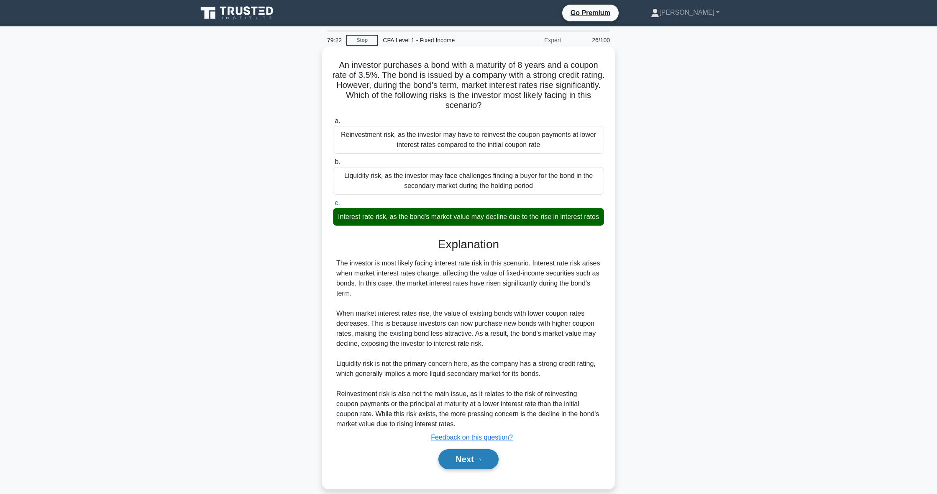
scroll to position [1, 0]
click at [458, 450] on button "Next" at bounding box center [468, 458] width 60 height 20
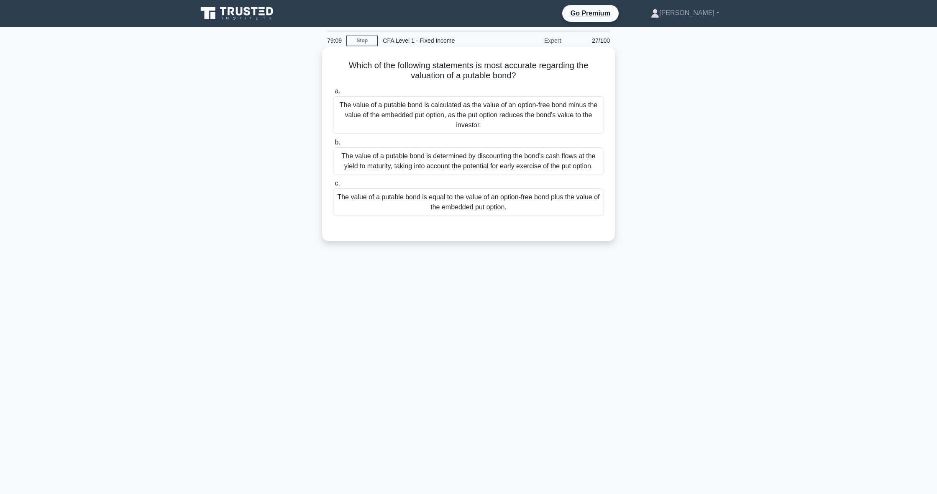
click at [425, 206] on div "The value of a putable bond is equal to the value of an option-free bond plus t…" at bounding box center [468, 202] width 271 height 28
click at [333, 186] on input "c. The value of a putable bond is equal to the value of an option-free bond plu…" at bounding box center [333, 183] width 0 height 5
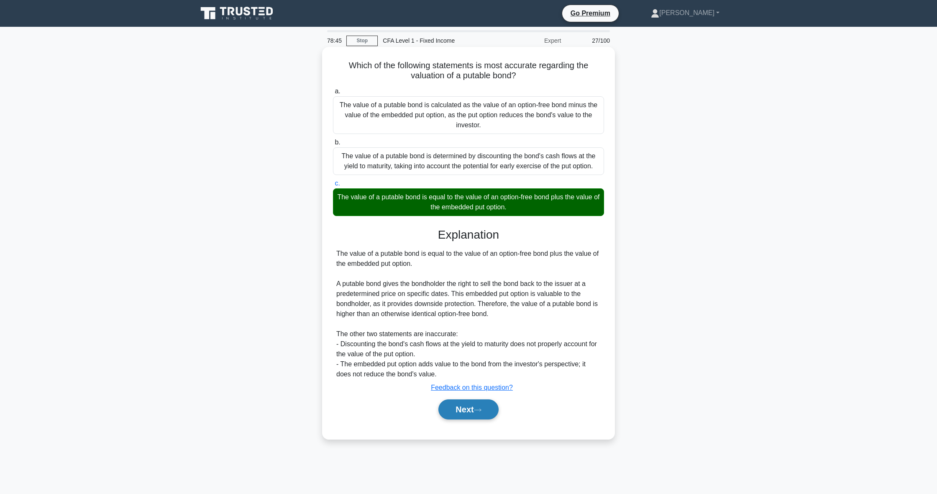
click at [476, 405] on button "Next" at bounding box center [468, 409] width 60 height 20
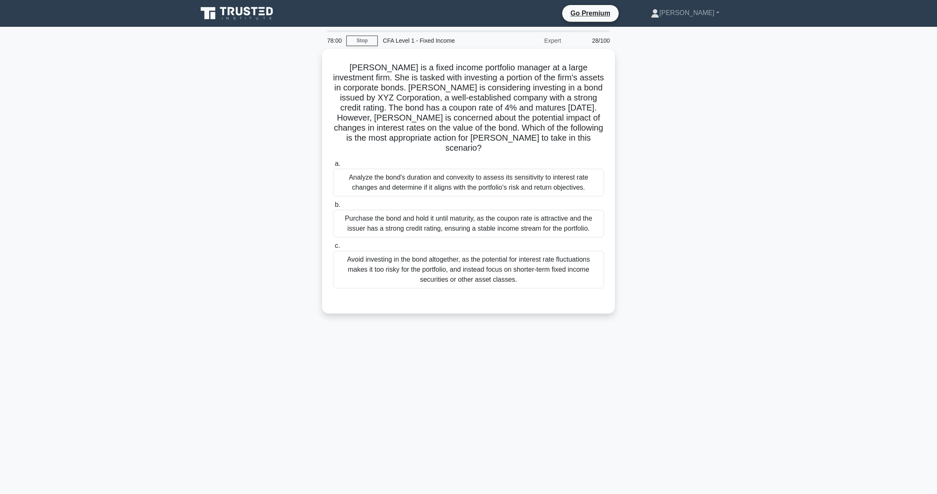
scroll to position [0, 2]
click at [503, 168] on div "Analyze the bond's duration and convexity to assess its sensitivity to interest…" at bounding box center [468, 180] width 271 height 28
click at [333, 164] on input "a. Analyze the bond's duration and convexity to assess its sensitivity to inter…" at bounding box center [333, 161] width 0 height 5
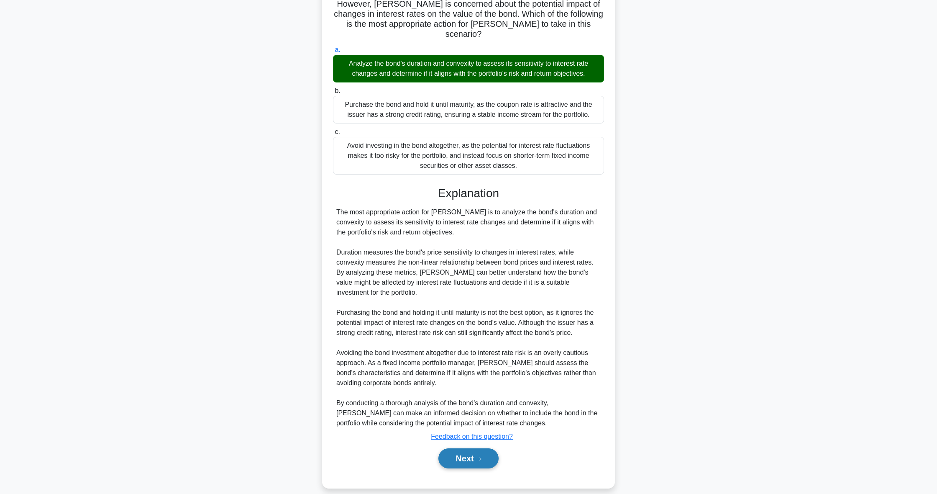
scroll to position [110, 0]
click at [462, 453] on button "Next" at bounding box center [468, 459] width 60 height 20
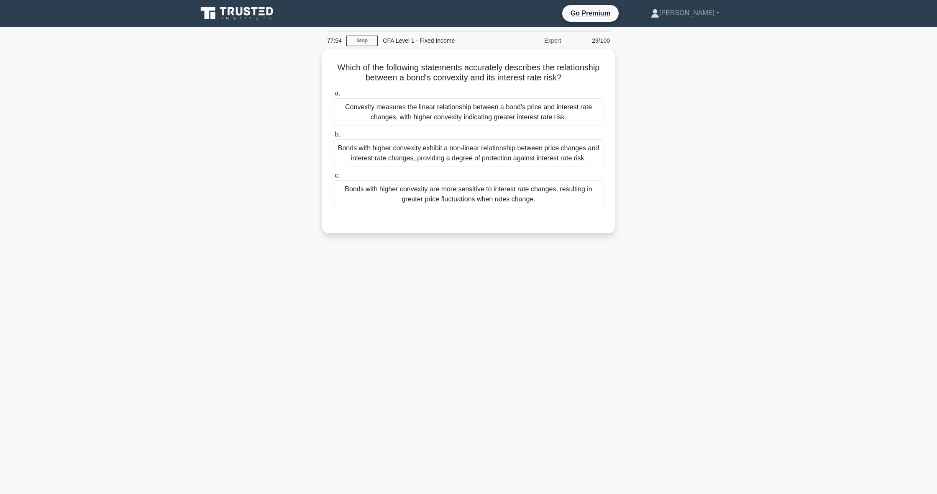
scroll to position [0, 0]
click at [376, 116] on div "Convexity measures the linear relationship between a bond's price and interest …" at bounding box center [468, 110] width 271 height 28
click at [333, 94] on input "a. Convexity measures the linear relationship between a bond's price and intere…" at bounding box center [333, 91] width 0 height 5
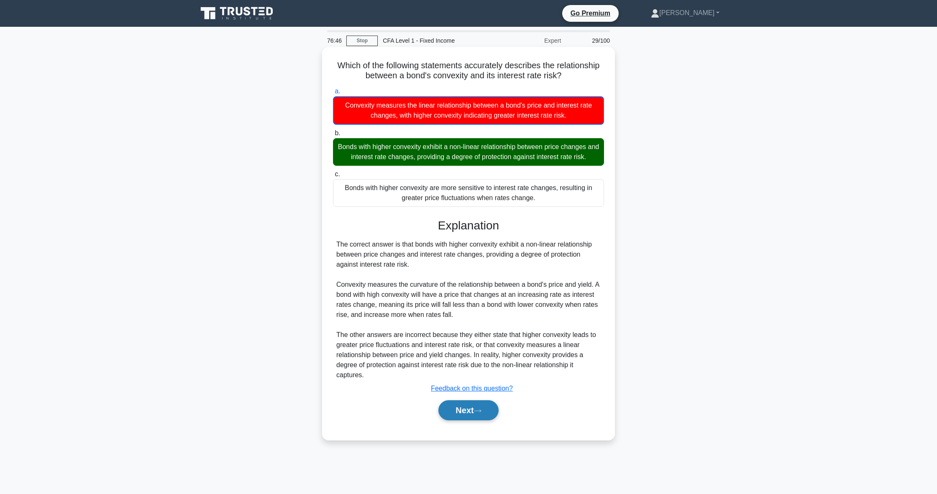
scroll to position [0, 0]
click at [459, 416] on button "Next" at bounding box center [468, 410] width 60 height 20
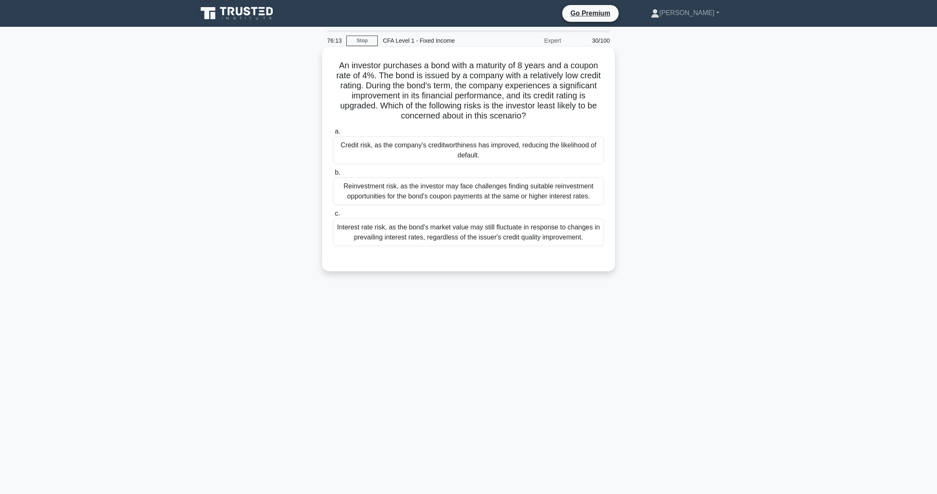
scroll to position [0, 0]
click at [427, 194] on div "Reinvestment risk, as the investor may face challenges finding suitable reinves…" at bounding box center [468, 191] width 271 height 28
click at [333, 175] on input "b. Reinvestment risk, as the investor may face challenges finding suitable rein…" at bounding box center [333, 172] width 0 height 5
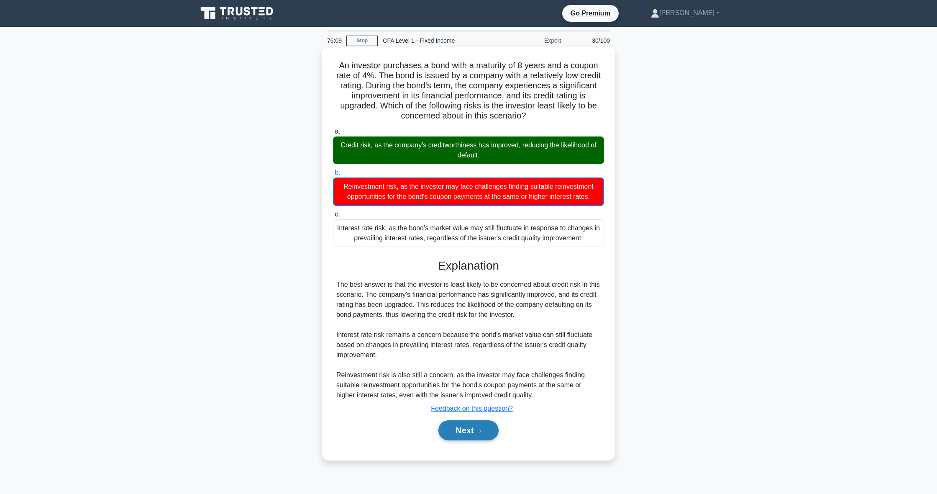
scroll to position [0, 0]
click at [469, 428] on button "Next" at bounding box center [468, 430] width 60 height 20
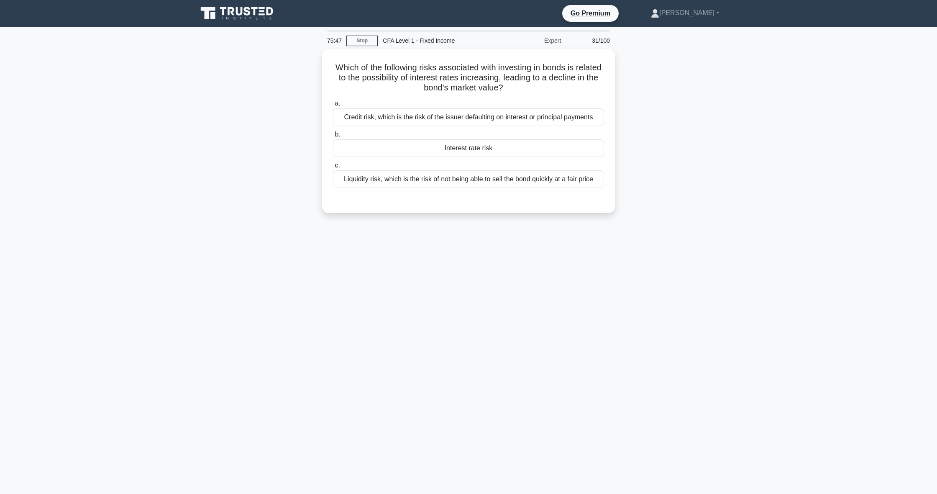
scroll to position [0, 0]
click at [367, 147] on div "Interest rate risk" at bounding box center [468, 146] width 271 height 18
click at [333, 135] on input "b. Interest rate risk" at bounding box center [333, 132] width 0 height 5
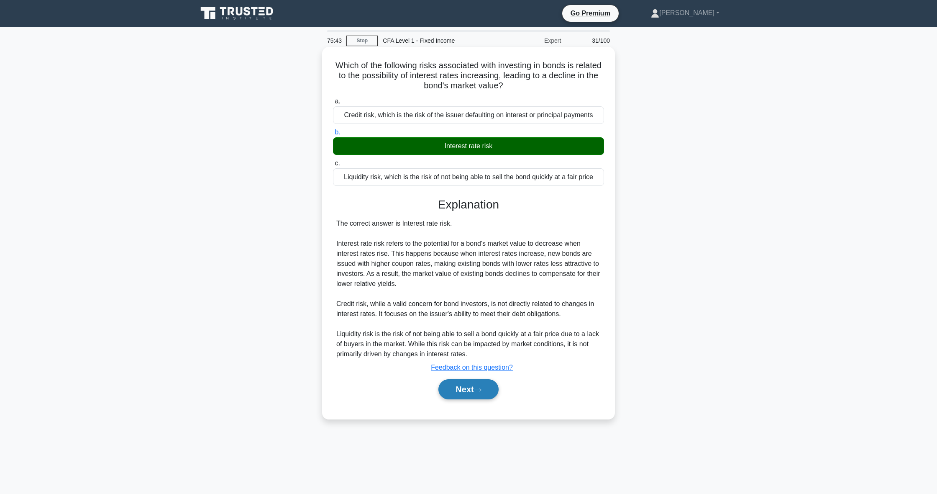
scroll to position [0, 1]
click at [494, 389] on button "Next" at bounding box center [468, 389] width 60 height 20
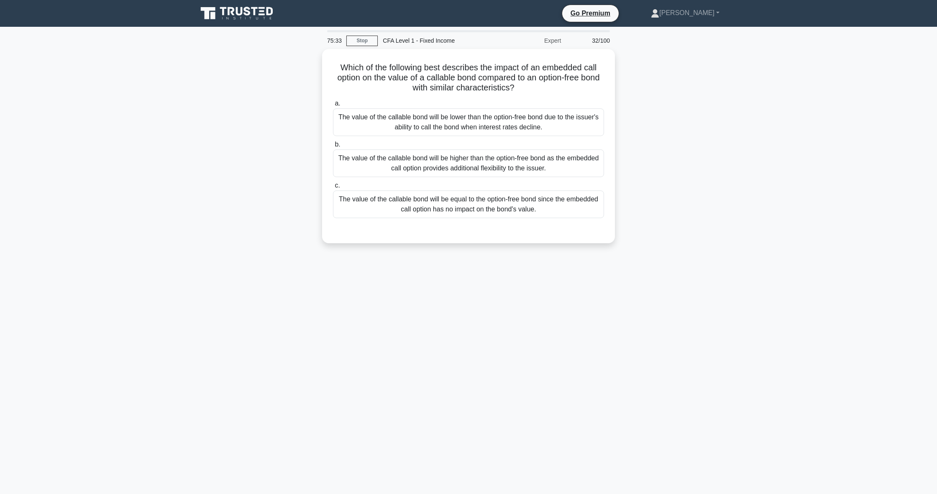
scroll to position [0, 0]
click at [539, 128] on div "The value of the callable bond will be lower than the option-free bond due to t…" at bounding box center [468, 120] width 271 height 28
click at [333, 104] on input "a. The value of the callable bond will be lower than the option-free bond due t…" at bounding box center [333, 101] width 0 height 5
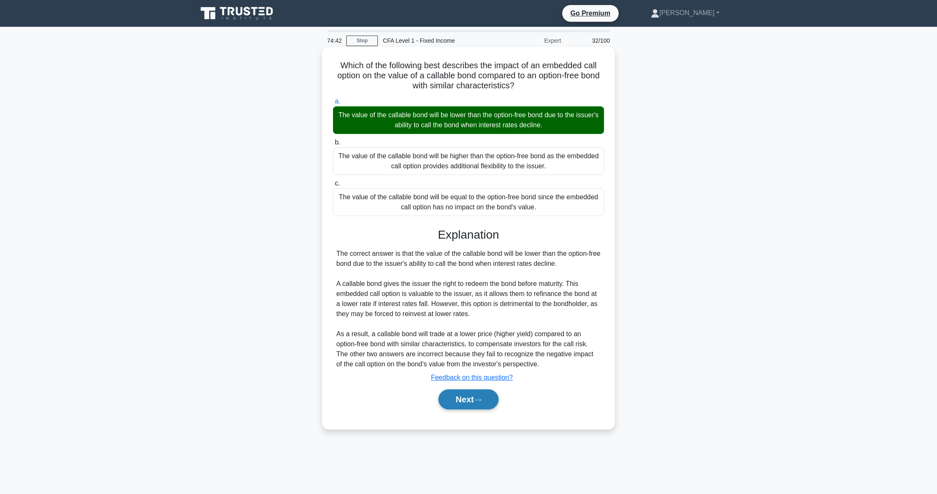
scroll to position [-1, 0]
click at [476, 403] on button "Next" at bounding box center [468, 399] width 60 height 20
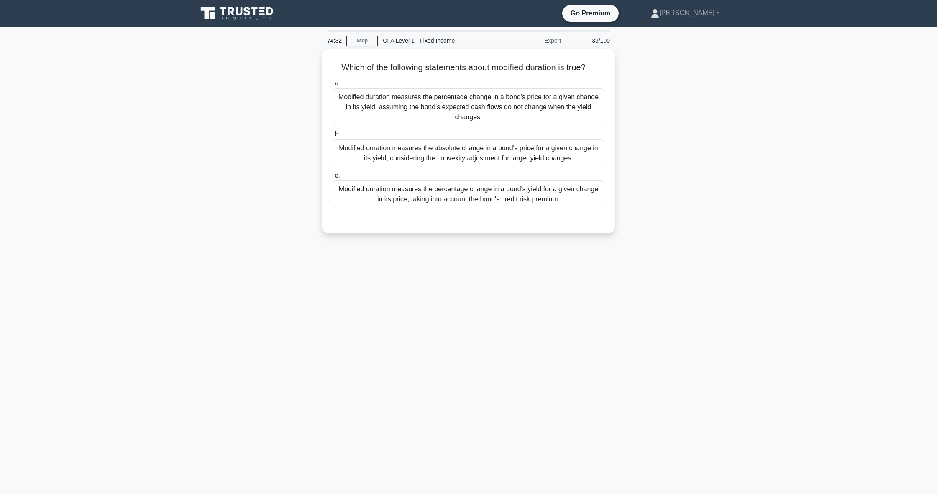
scroll to position [0, 0]
click at [471, 118] on div "Modified duration measures the percentage change in a bond's price for a given …" at bounding box center [468, 105] width 271 height 38
click at [333, 84] on input "a. Modified duration measures the percentage change in a bond's price for a giv…" at bounding box center [333, 81] width 0 height 5
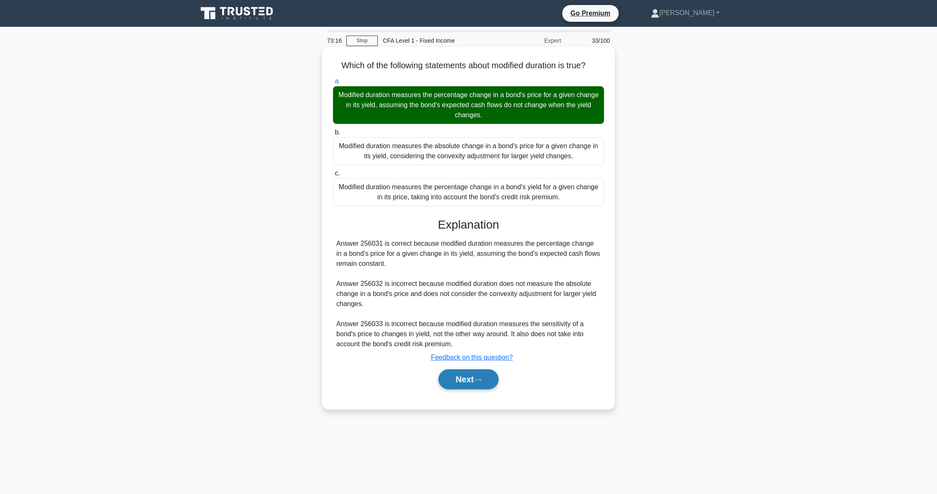
click at [478, 381] on icon at bounding box center [478, 379] width 8 height 5
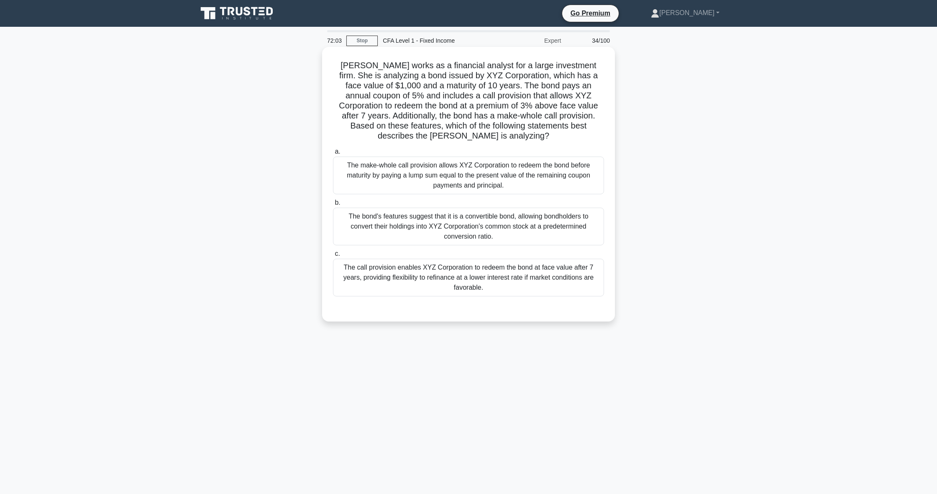
click at [547, 175] on div "The make-whole call provision allows XYZ Corporation to redeem the bond before …" at bounding box center [468, 175] width 271 height 38
click at [333, 154] on input "a. The make-whole call provision allows XYZ Corporation to redeem the bond befo…" at bounding box center [333, 151] width 0 height 5
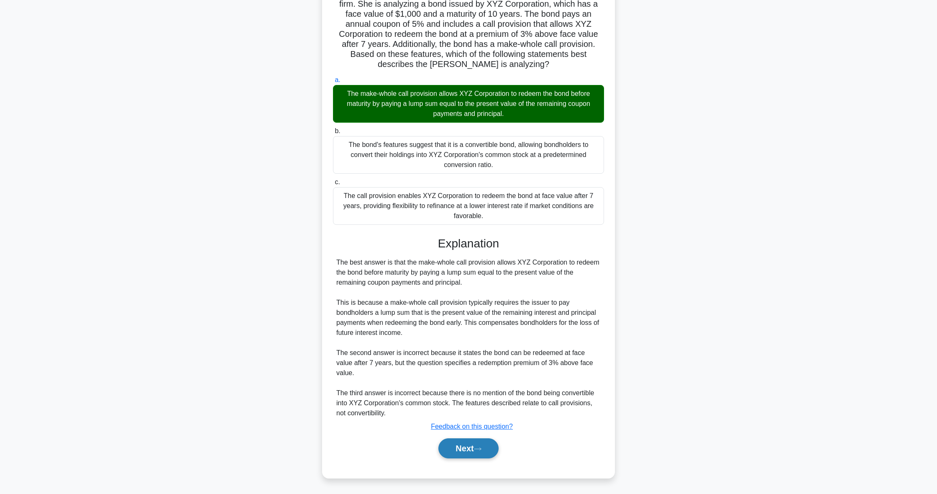
click at [453, 442] on button "Next" at bounding box center [468, 448] width 60 height 20
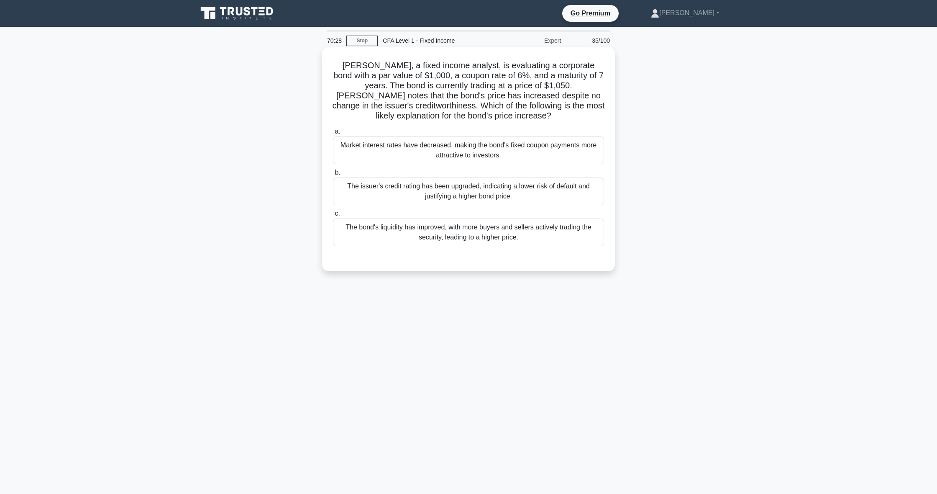
scroll to position [0, 0]
click at [424, 148] on div "Market interest rates have decreased, making the bond's fixed coupon payments m…" at bounding box center [468, 150] width 271 height 28
click at [333, 134] on input "a. Market interest rates have decreased, making the bond's fixed coupon payment…" at bounding box center [333, 131] width 0 height 5
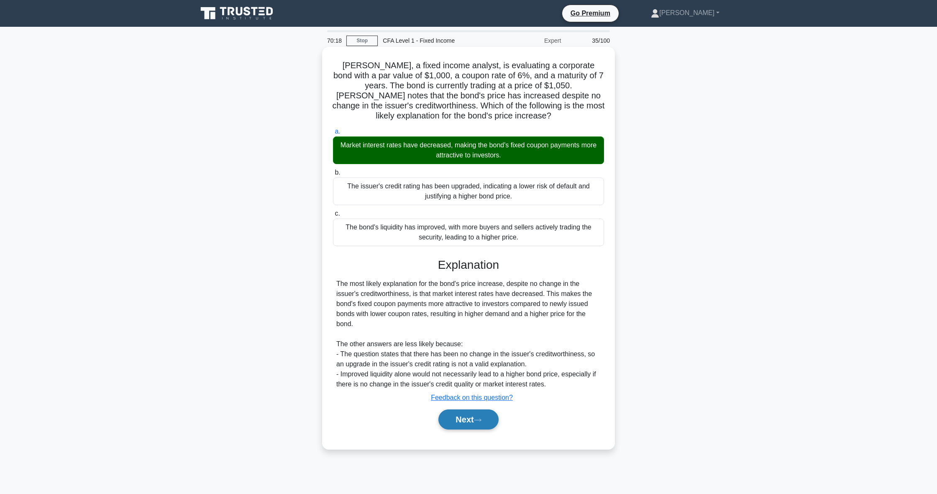
click at [488, 422] on button "Next" at bounding box center [468, 419] width 60 height 20
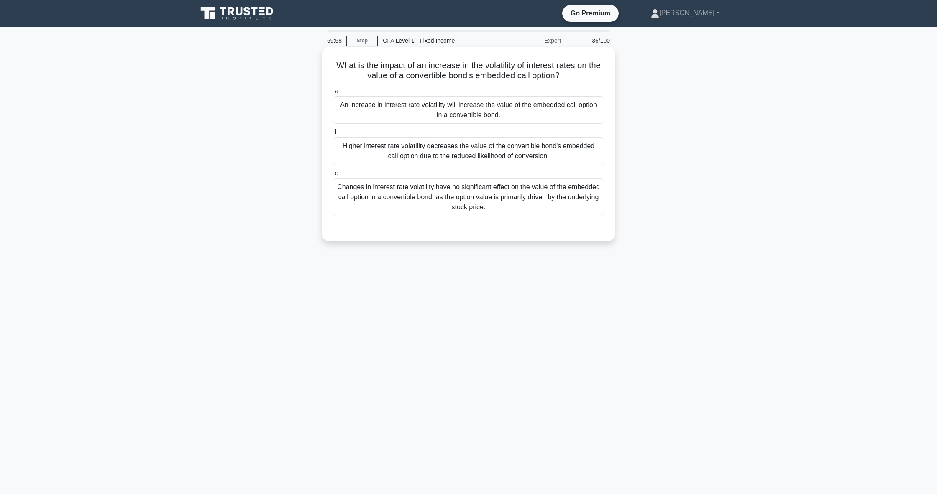
click at [485, 116] on div "An increase in interest rate volatility will increase the value of the embedded…" at bounding box center [468, 110] width 271 height 28
click at [333, 94] on input "a. An increase in interest rate volatility will increase the value of the embed…" at bounding box center [333, 91] width 0 height 5
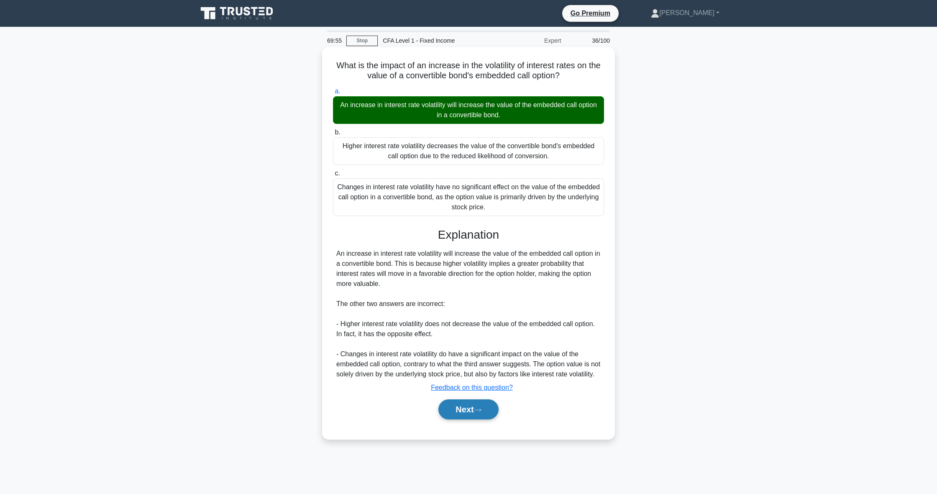
click at [476, 419] on button "Next" at bounding box center [468, 409] width 60 height 20
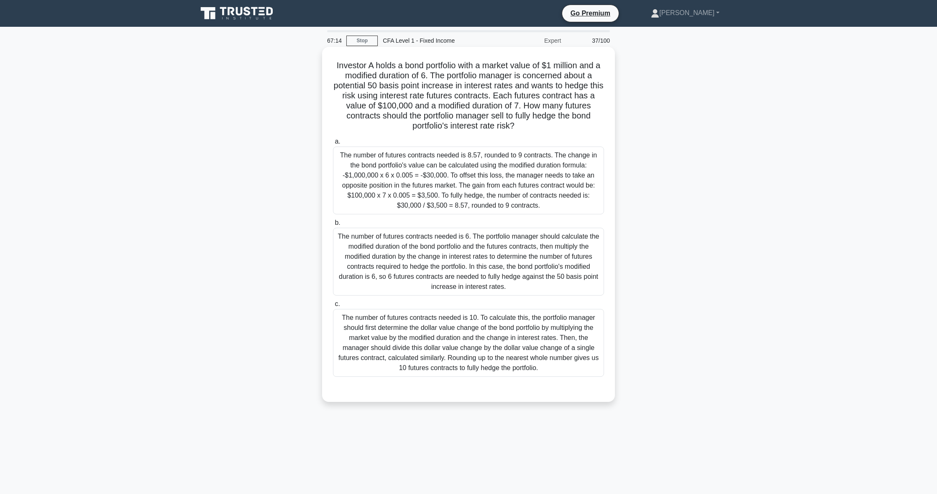
click at [532, 152] on div "The number of futures contracts needed is 8.57, rounded to 9 contracts. The cha…" at bounding box center [468, 180] width 271 height 68
click at [333, 144] on input "a. The number of futures contracts needed is 8.57, rounded to 9 contracts. The …" at bounding box center [333, 141] width 0 height 5
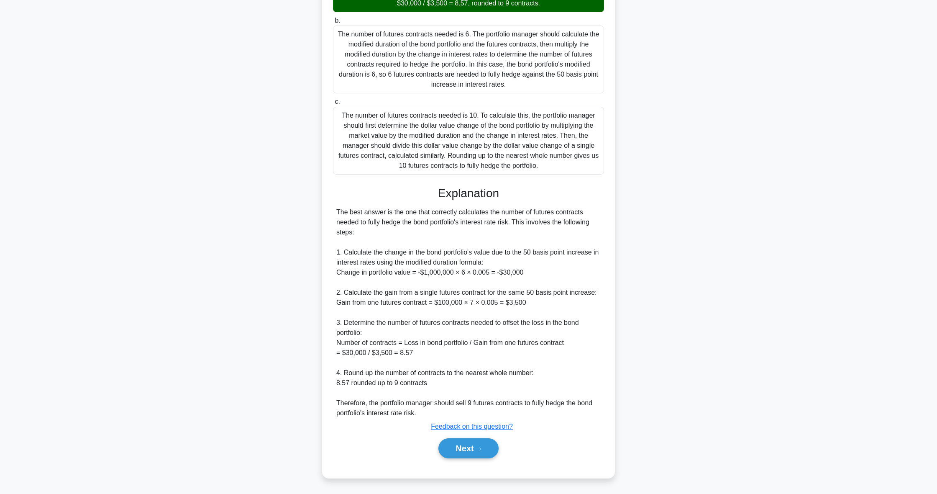
scroll to position [202, 0]
click at [454, 453] on button "Next" at bounding box center [468, 448] width 60 height 20
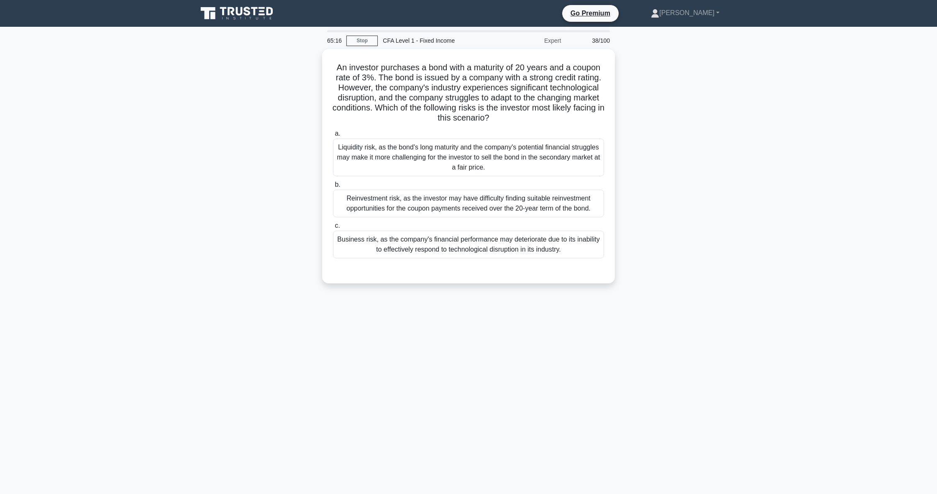
scroll to position [0, 0]
click at [511, 246] on div "Business risk, as the company's financial performance may deteriorate due to it…" at bounding box center [468, 242] width 271 height 28
click at [333, 226] on input "c. Business risk, as the company's financial performance may deteriorate due to…" at bounding box center [333, 223] width 0 height 5
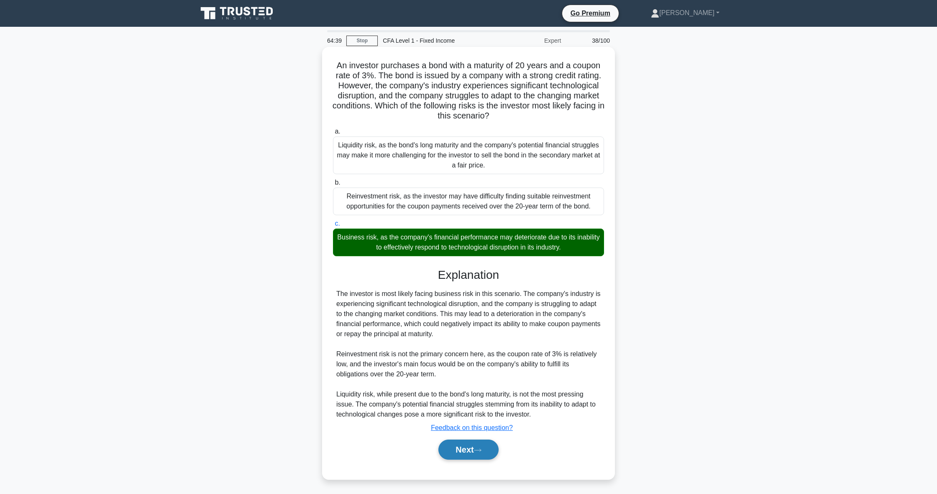
click at [494, 447] on button "Next" at bounding box center [468, 449] width 60 height 20
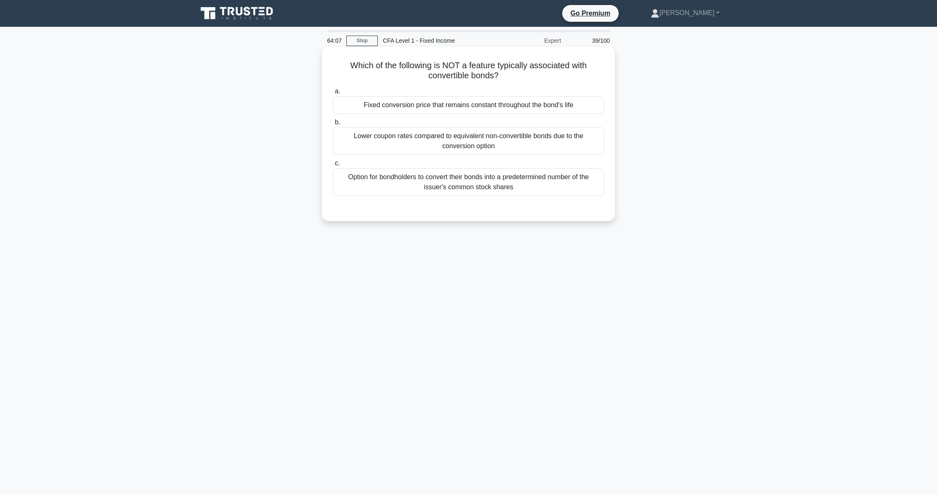
scroll to position [0, 0]
click at [421, 111] on div "Fixed conversion price that remains constant throughout the bond's life" at bounding box center [468, 105] width 271 height 18
click at [333, 94] on input "a. Fixed conversion price that remains constant throughout the bond's life" at bounding box center [333, 91] width 0 height 5
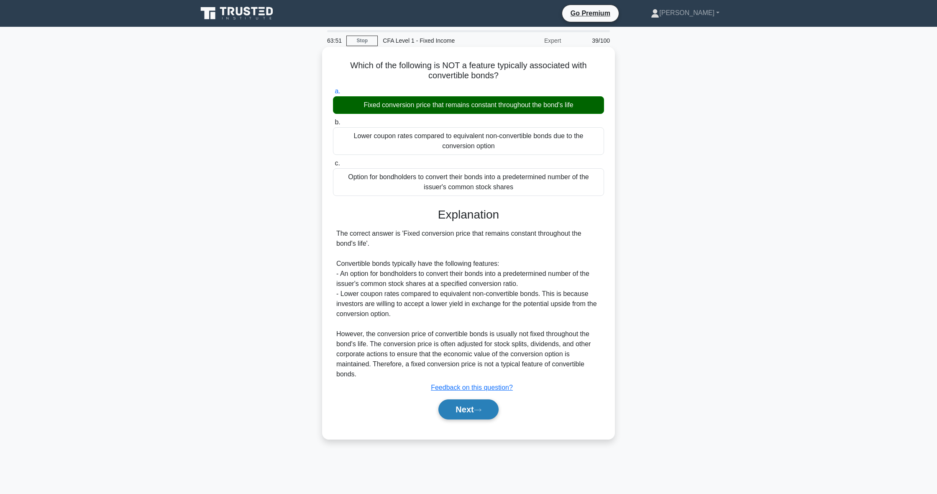
click at [468, 414] on button "Next" at bounding box center [468, 409] width 60 height 20
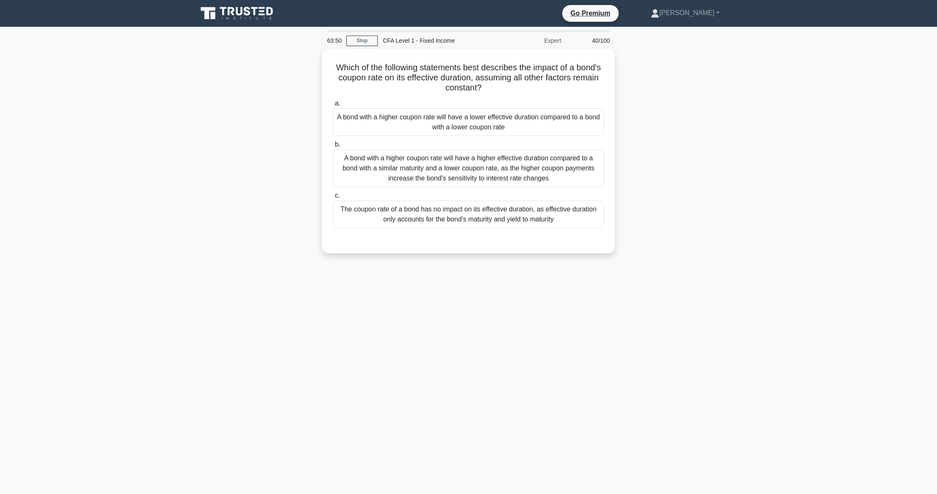
scroll to position [0, 0]
click at [760, 40] on main "52:28 Stop CFA Level 1 - Fixed Income Expert 40/100 Which of the following stat…" at bounding box center [468, 260] width 937 height 467
click at [729, 153] on div "Which of the following statements best describes the impact of a bond's coupon …" at bounding box center [468, 156] width 552 height 214
click at [445, 217] on div "The coupon rate of a bond has no impact on its effective duration, as effective…" at bounding box center [468, 212] width 271 height 28
click at [333, 196] on input "c. The coupon rate of a bond has no impact on its effective duration, as effect…" at bounding box center [333, 193] width 0 height 5
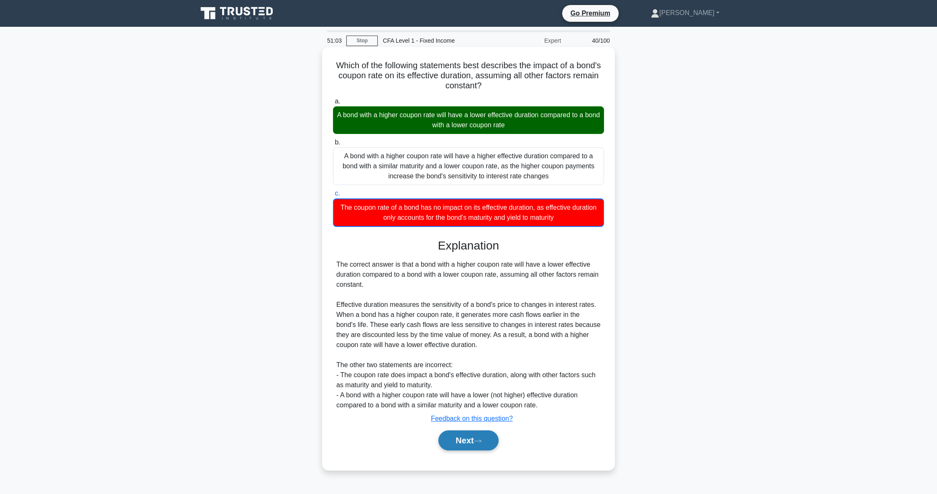
click at [460, 444] on button "Next" at bounding box center [468, 440] width 60 height 20
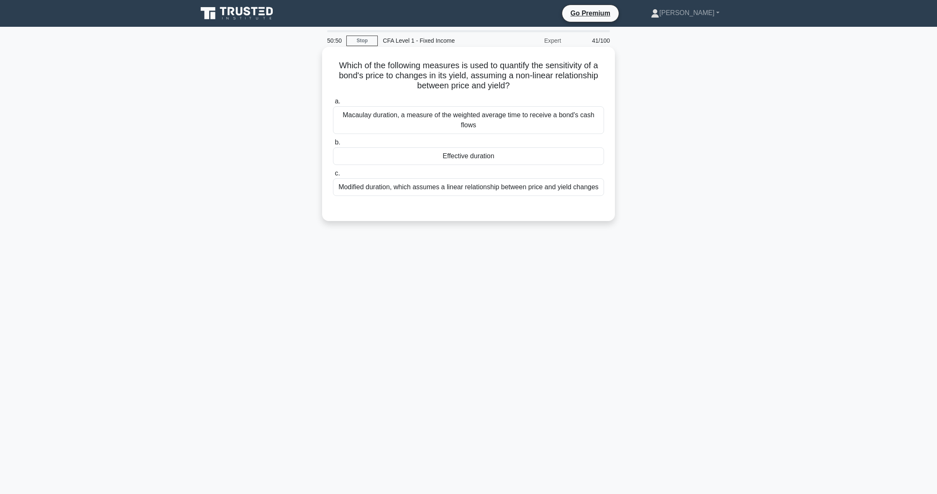
click at [410, 159] on div "Effective duration" at bounding box center [468, 156] width 271 height 18
click at [333, 145] on input "b. Effective duration" at bounding box center [333, 142] width 0 height 5
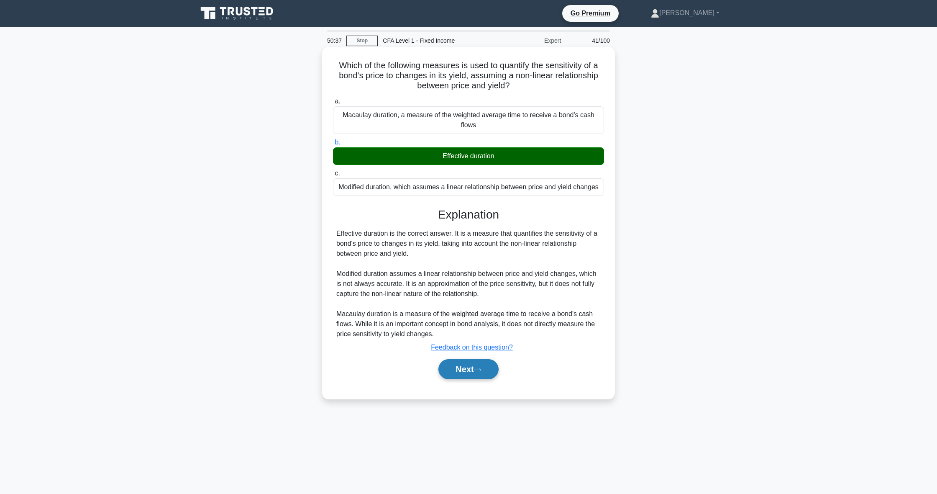
click at [467, 366] on button "Next" at bounding box center [468, 369] width 60 height 20
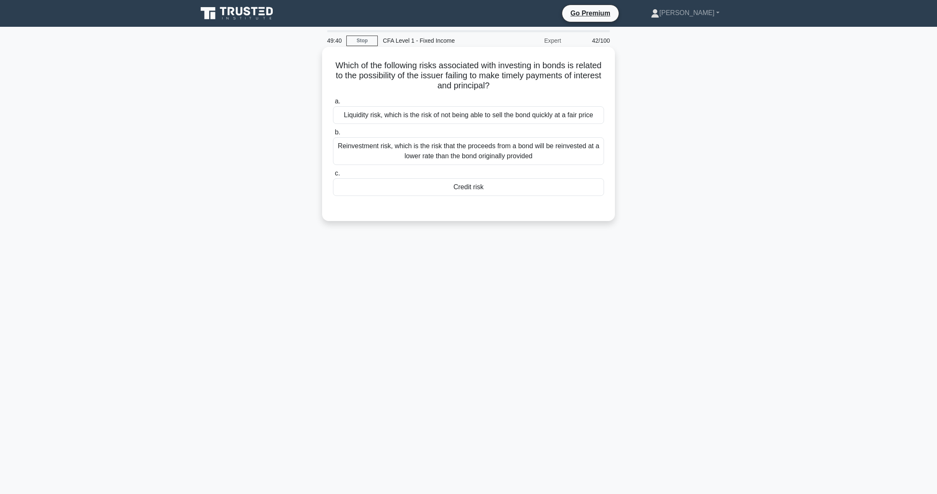
click at [402, 190] on div "Credit risk" at bounding box center [468, 187] width 271 height 18
click at [333, 176] on input "c. Credit risk" at bounding box center [333, 173] width 0 height 5
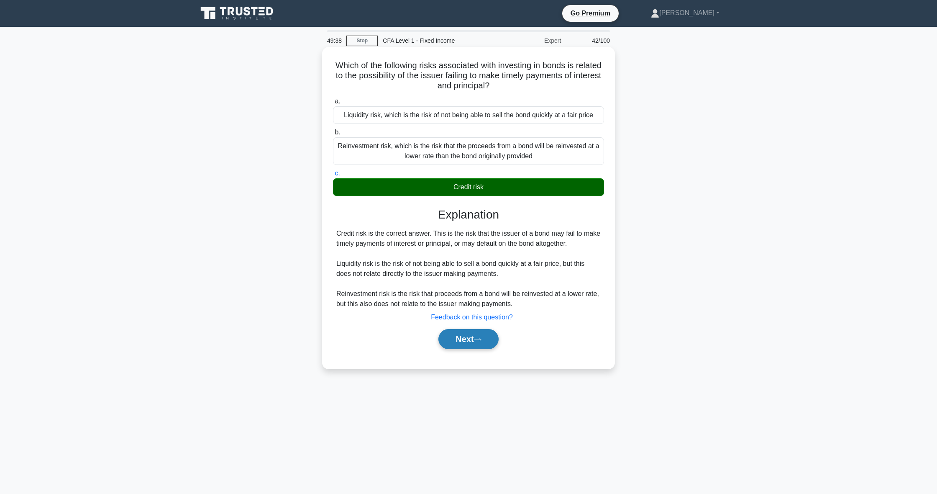
click at [483, 343] on button "Next" at bounding box center [468, 339] width 60 height 20
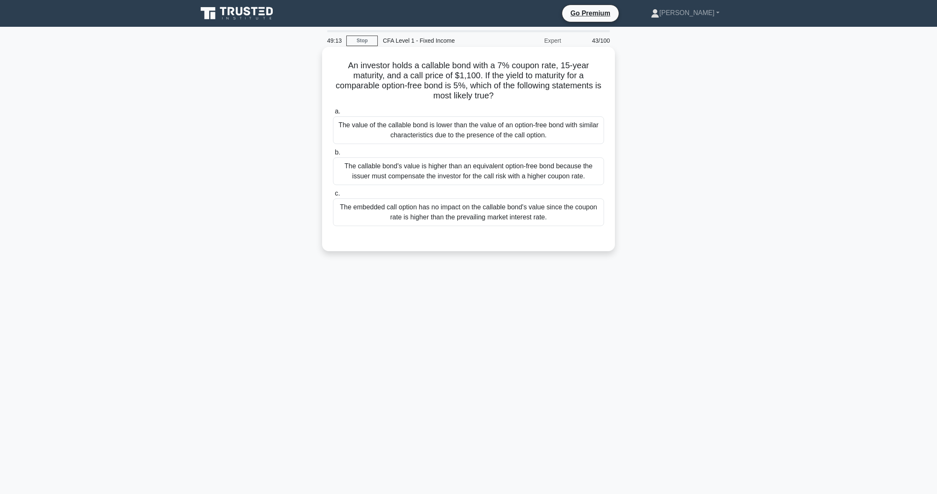
scroll to position [0, 0]
click at [507, 138] on div "The value of the callable bond is lower than the value of an option-free bond w…" at bounding box center [468, 130] width 271 height 28
click at [333, 114] on input "a. The value of the callable bond is lower than the value of an option-free bon…" at bounding box center [333, 111] width 0 height 5
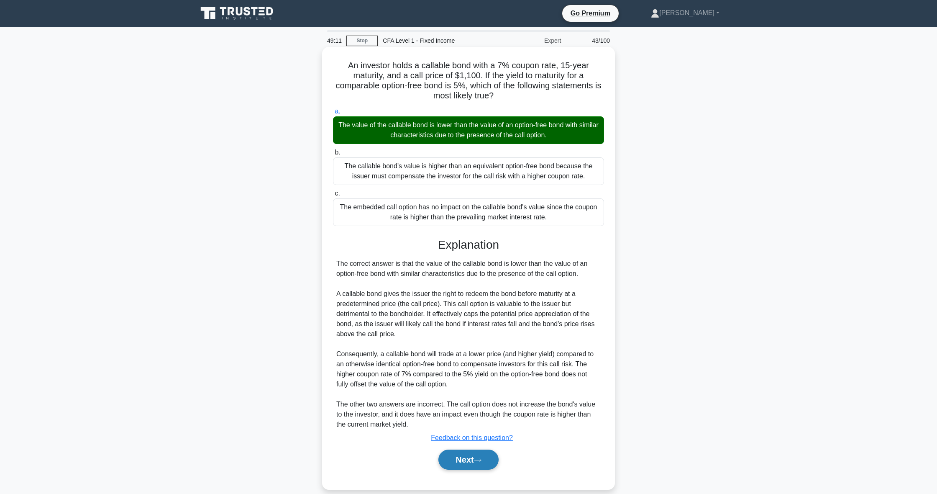
click at [473, 462] on button "Next" at bounding box center [468, 459] width 60 height 20
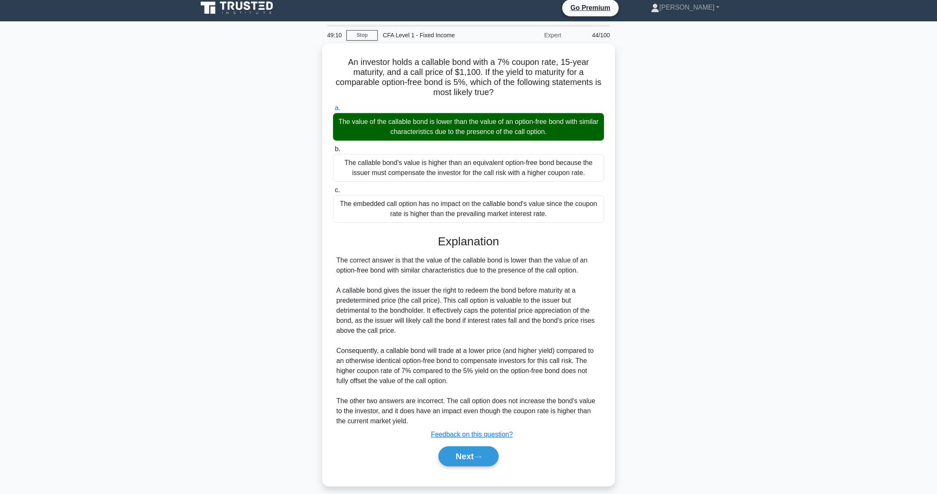
scroll to position [0, 0]
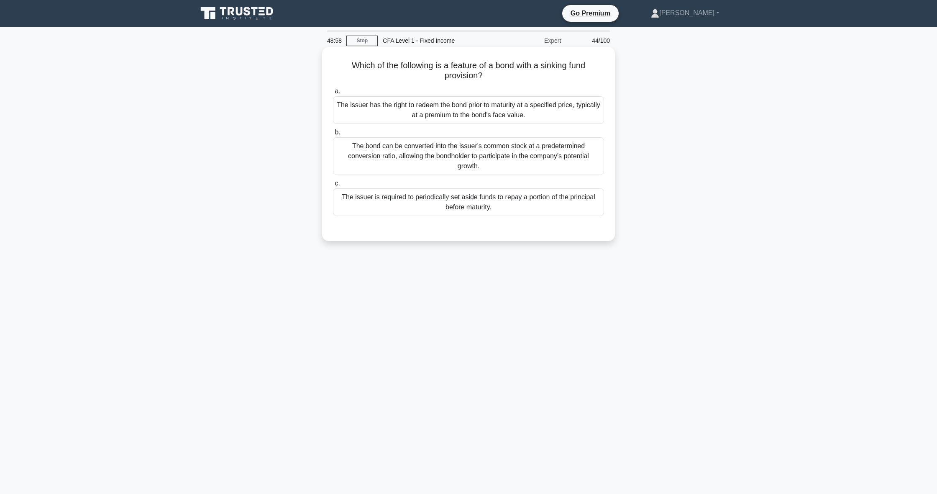
click at [549, 206] on div "The issuer is required to periodically set aside funds to repay a portion of th…" at bounding box center [468, 202] width 271 height 28
click at [333, 186] on input "c. The issuer is required to periodically set aside funds to repay a portion of…" at bounding box center [333, 183] width 0 height 5
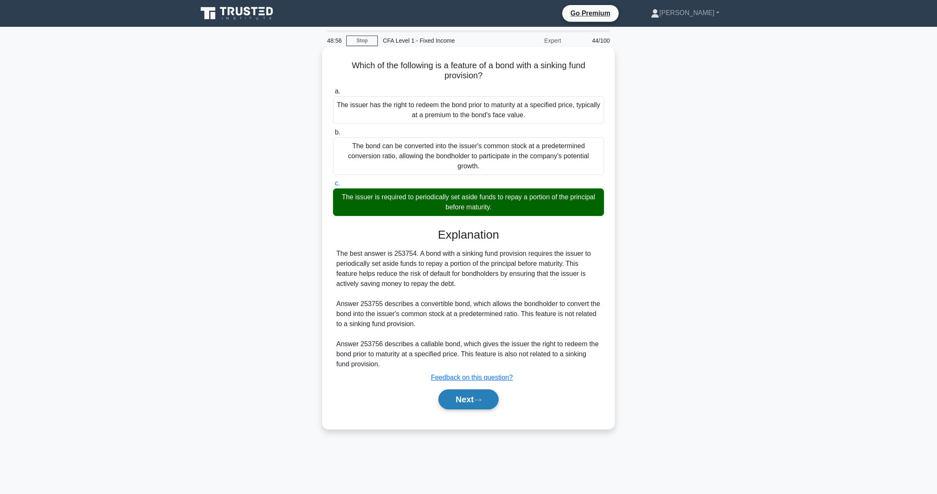
click at [481, 400] on icon at bounding box center [478, 399] width 8 height 5
click at [485, 400] on button "Next" at bounding box center [468, 399] width 60 height 20
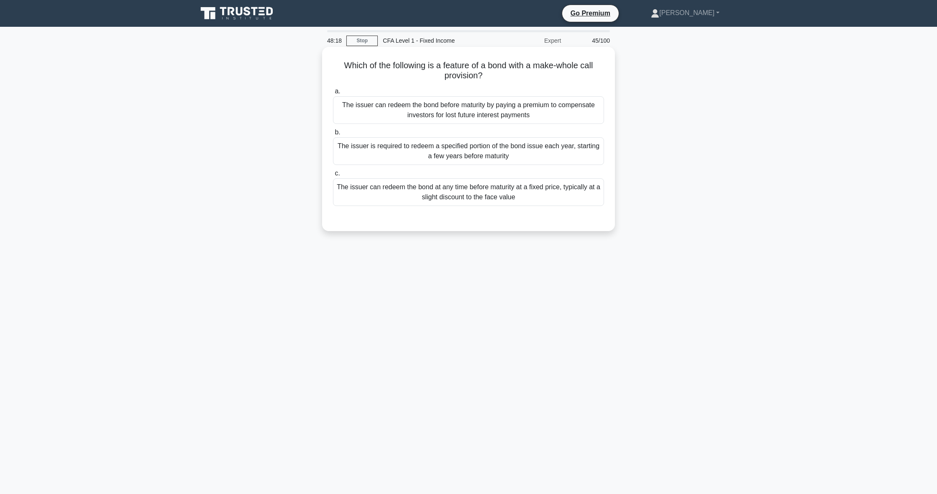
click at [471, 117] on div "The issuer can redeem the bond before maturity by paying a premium to compensat…" at bounding box center [468, 110] width 271 height 28
click at [333, 94] on input "a. The issuer can redeem the bond before maturity by paying a premium to compen…" at bounding box center [333, 91] width 0 height 5
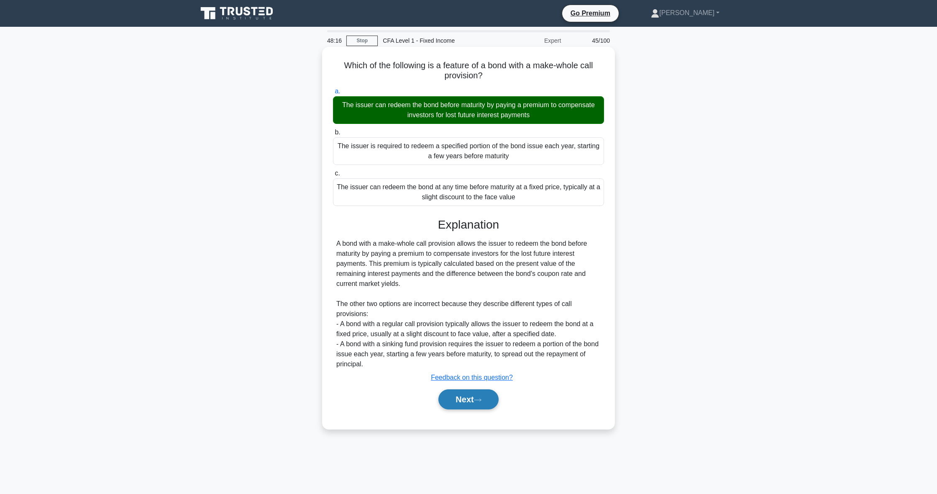
click at [487, 405] on button "Next" at bounding box center [468, 399] width 60 height 20
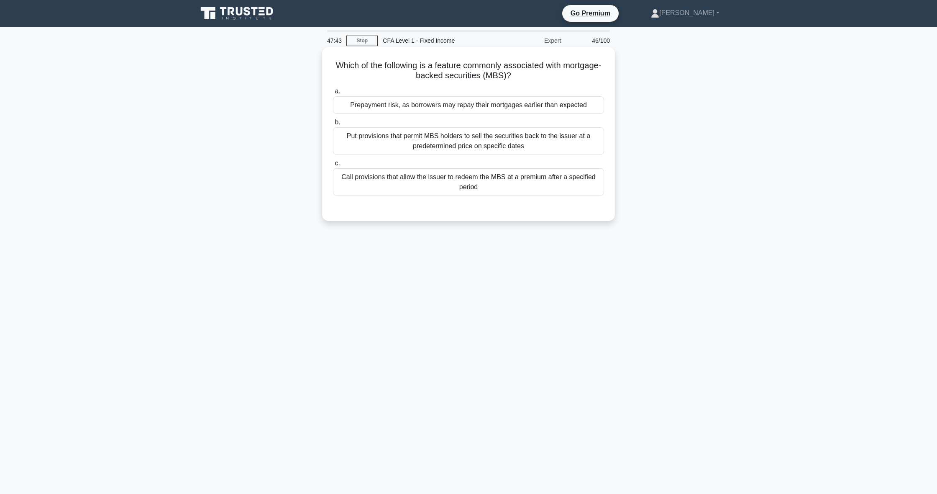
click at [471, 107] on div "Prepayment risk, as borrowers may repay their mortgages earlier than expected" at bounding box center [468, 105] width 271 height 18
click at [333, 94] on input "a. Prepayment risk, as borrowers may repay their mortgages earlier than expected" at bounding box center [333, 91] width 0 height 5
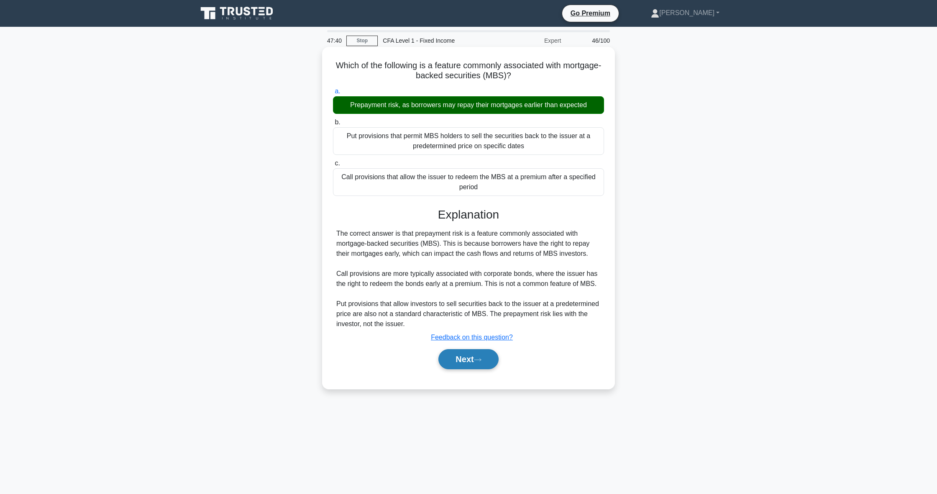
click at [464, 363] on button "Next" at bounding box center [468, 359] width 60 height 20
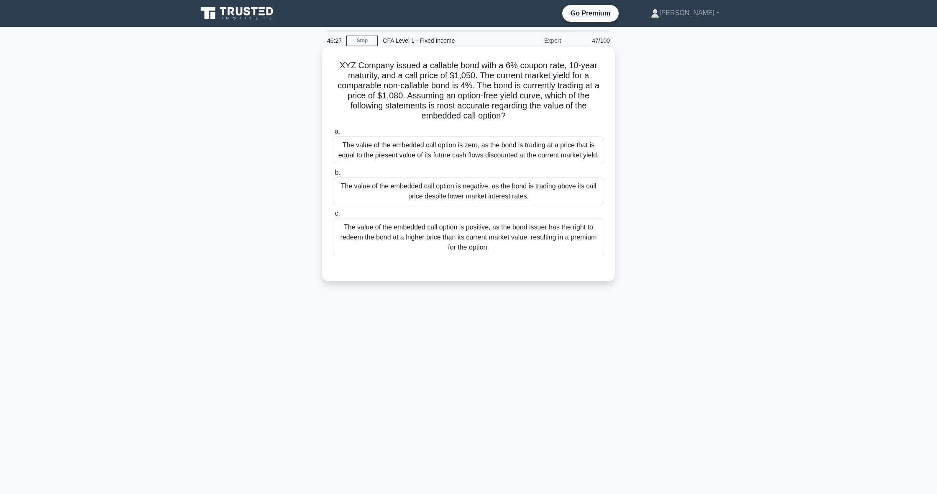
click at [555, 244] on div "The value of the embedded call option is positive, as the bond issuer has the r…" at bounding box center [468, 237] width 271 height 38
click at [333, 216] on input "c. The value of the embedded call option is positive, as the bond issuer has th…" at bounding box center [333, 213] width 0 height 5
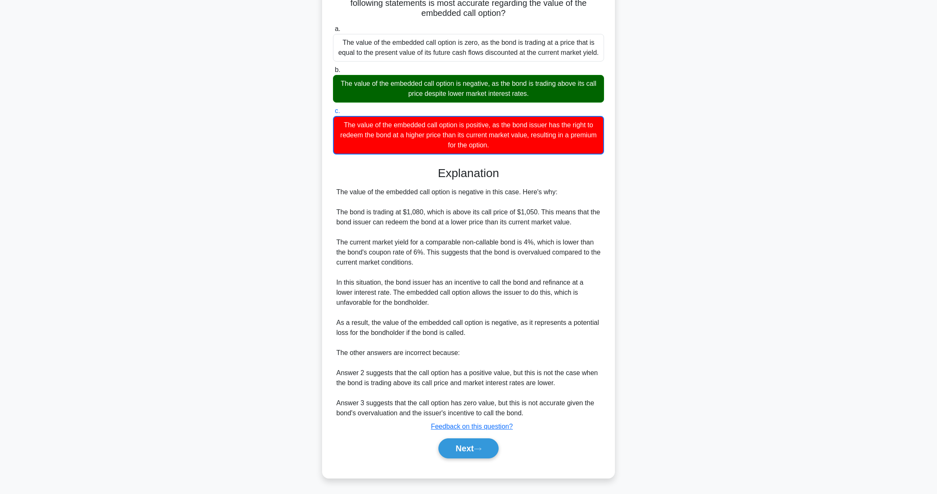
scroll to position [102, 0]
click at [478, 447] on icon at bounding box center [478, 448] width 8 height 5
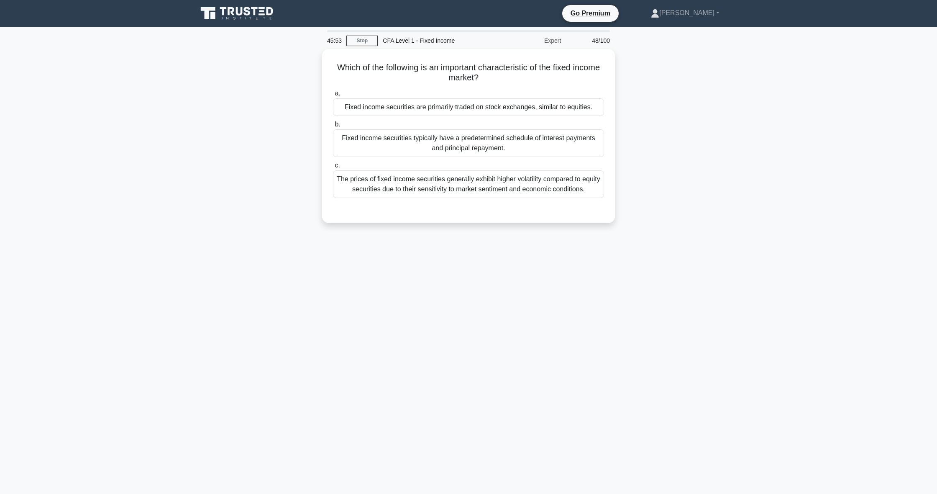
scroll to position [0, 0]
click at [447, 145] on div "Fixed income securities typically have a predetermined schedule of interest pay…" at bounding box center [468, 141] width 271 height 28
click at [333, 125] on input "b. Fixed income securities typically have a predetermined schedule of interest …" at bounding box center [333, 122] width 0 height 5
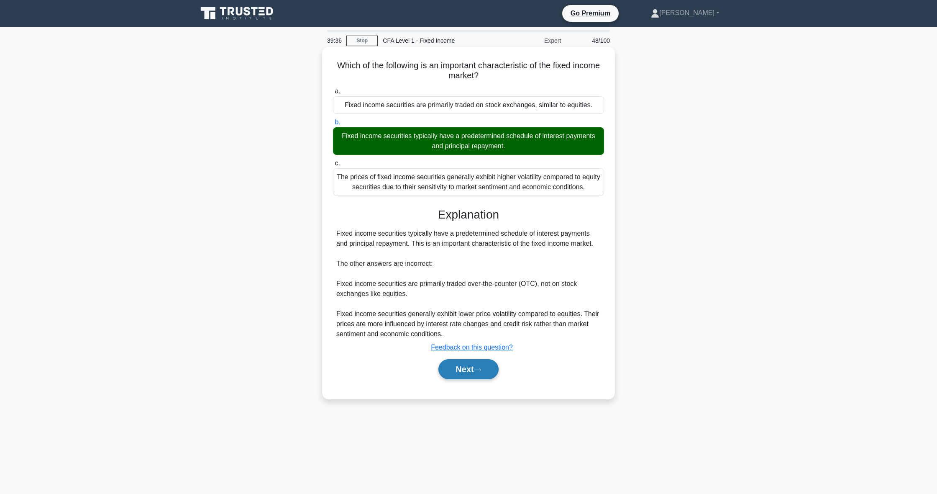
click at [465, 364] on button "Next" at bounding box center [468, 369] width 60 height 20
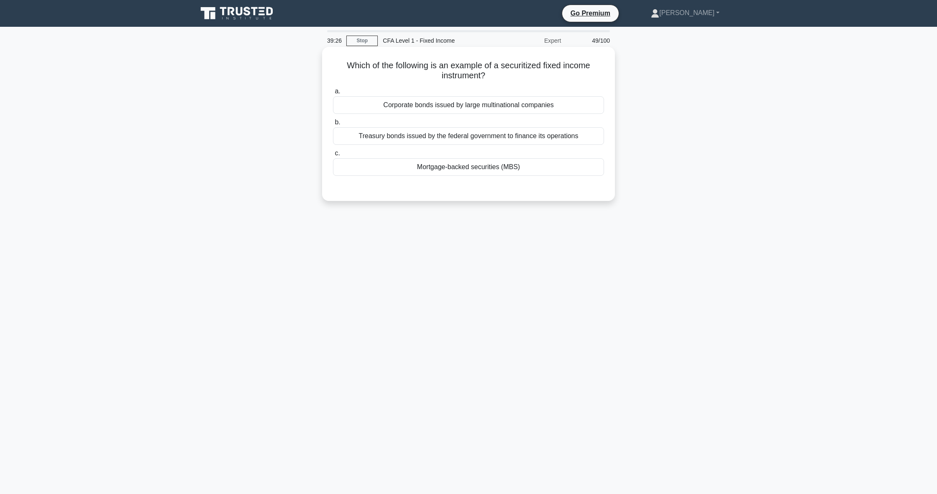
click at [537, 138] on div "Treasury bonds issued by the federal government to finance its operations" at bounding box center [468, 136] width 271 height 18
click at [333, 125] on input "b. Treasury bonds issued by the federal government to finance its operations" at bounding box center [333, 122] width 0 height 5
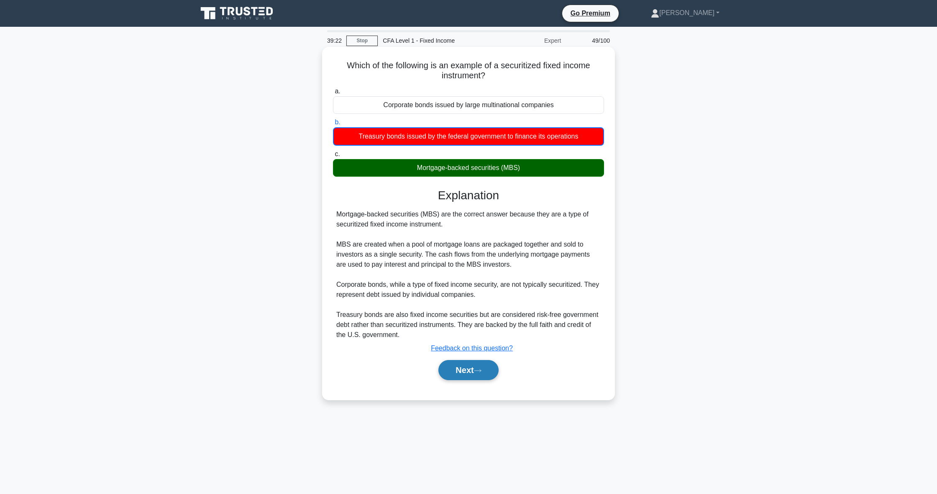
click at [458, 372] on button "Next" at bounding box center [468, 370] width 60 height 20
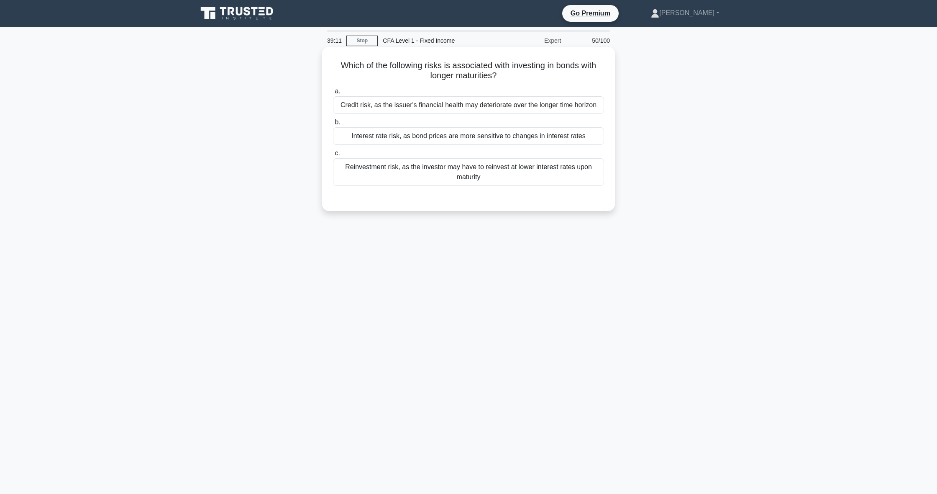
click at [469, 137] on div "Interest rate risk, as bond prices are more sensitive to changes in interest ra…" at bounding box center [468, 136] width 271 height 18
click at [333, 125] on input "b. Interest rate risk, as bond prices are more sensitive to changes in interest…" at bounding box center [333, 122] width 0 height 5
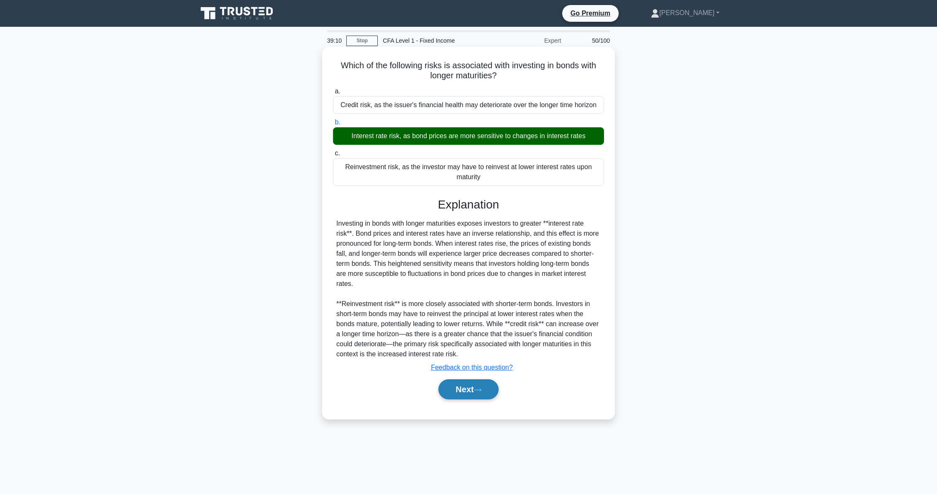
click at [456, 397] on button "Next" at bounding box center [468, 389] width 60 height 20
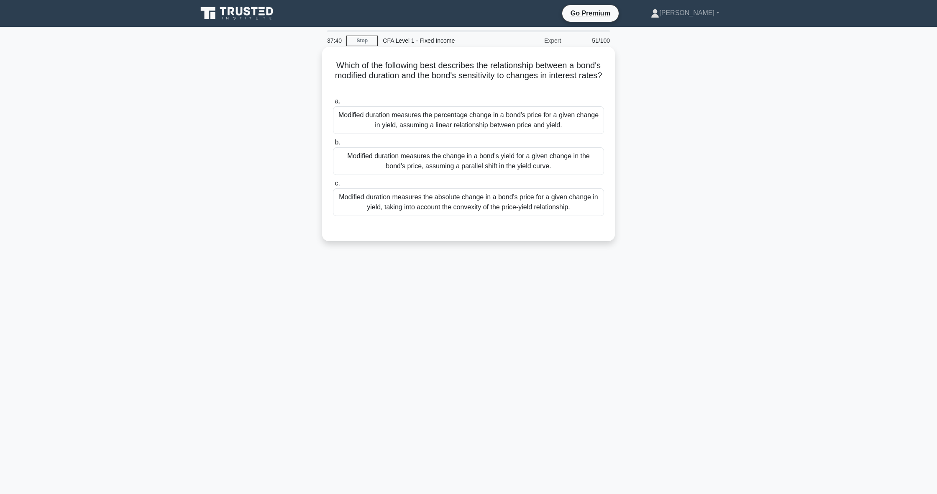
click at [547, 125] on div "Modified duration measures the percentage change in a bond's price for a given …" at bounding box center [468, 120] width 271 height 28
click at [333, 104] on input "a. Modified duration measures the percentage change in a bond's price for a giv…" at bounding box center [333, 101] width 0 height 5
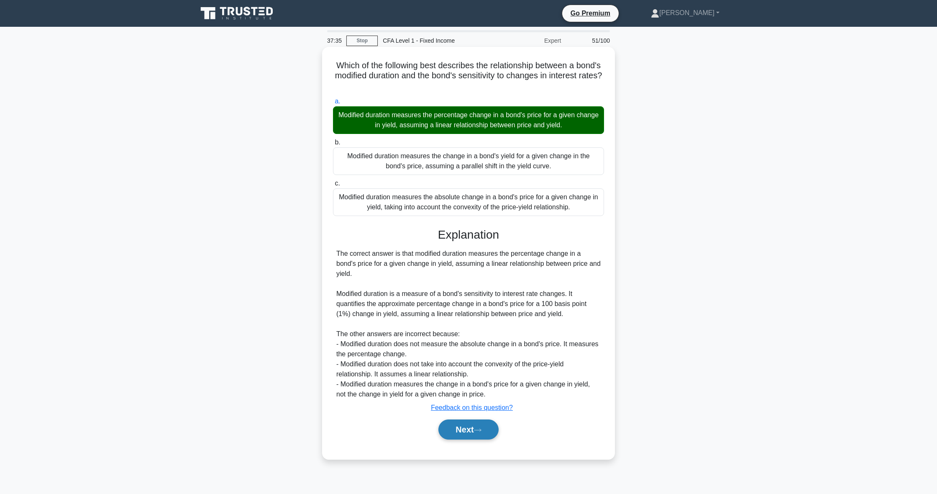
click at [465, 429] on button "Next" at bounding box center [468, 429] width 60 height 20
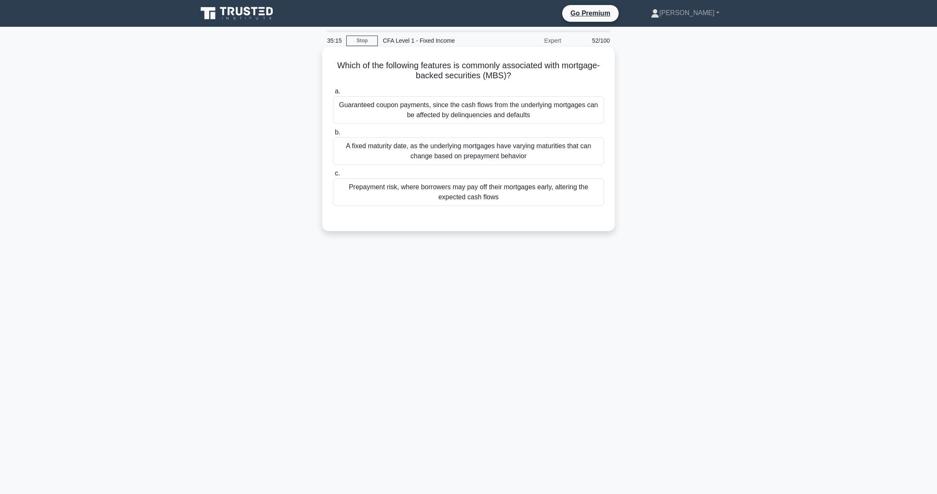
click at [540, 114] on div "Guaranteed coupon payments, since the cash flows from the underlying mortgages …" at bounding box center [468, 110] width 271 height 28
click at [333, 94] on input "a. Guaranteed coupon payments, since the cash flows from the underlying mortgag…" at bounding box center [333, 91] width 0 height 5
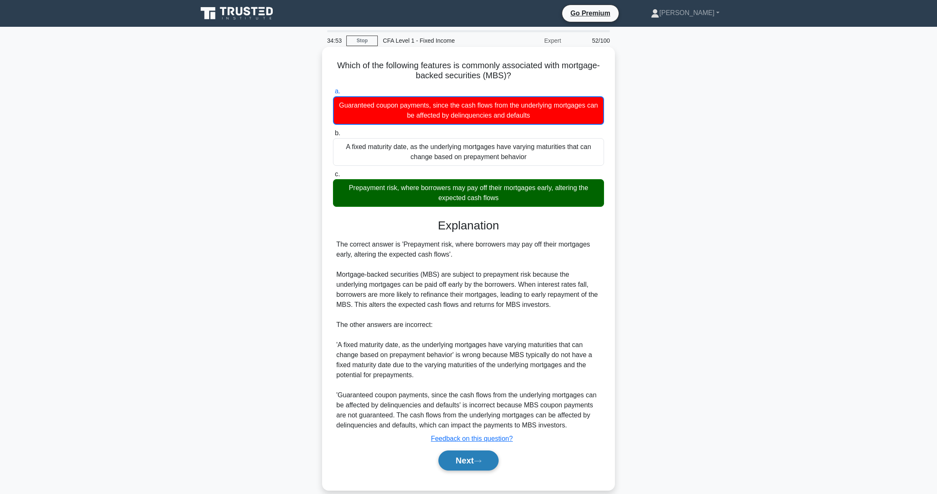
click at [476, 463] on button "Next" at bounding box center [468, 460] width 60 height 20
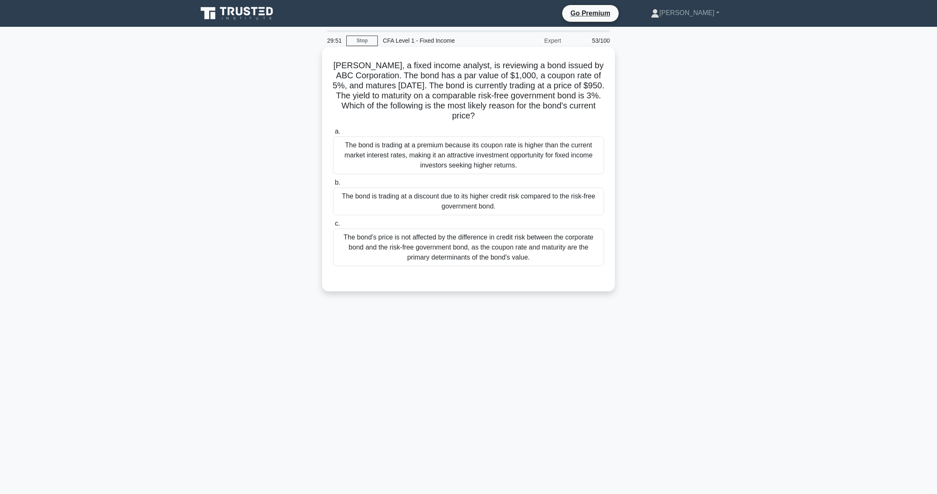
click at [463, 211] on div "The bond is trading at a discount due to its higher credit risk compared to the…" at bounding box center [468, 201] width 271 height 28
click at [333, 185] on input "b. The bond is trading at a discount due to its higher credit risk compared to …" at bounding box center [333, 182] width 0 height 5
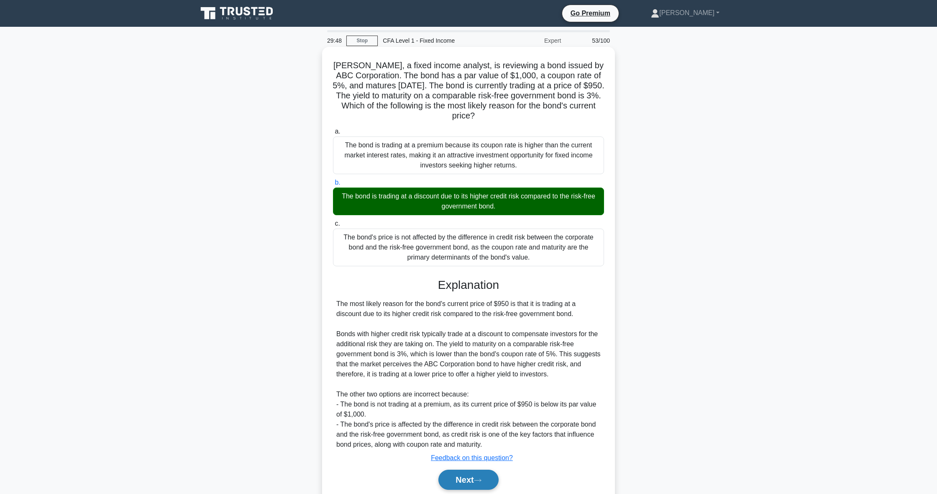
click at [496, 481] on button "Next" at bounding box center [468, 479] width 60 height 20
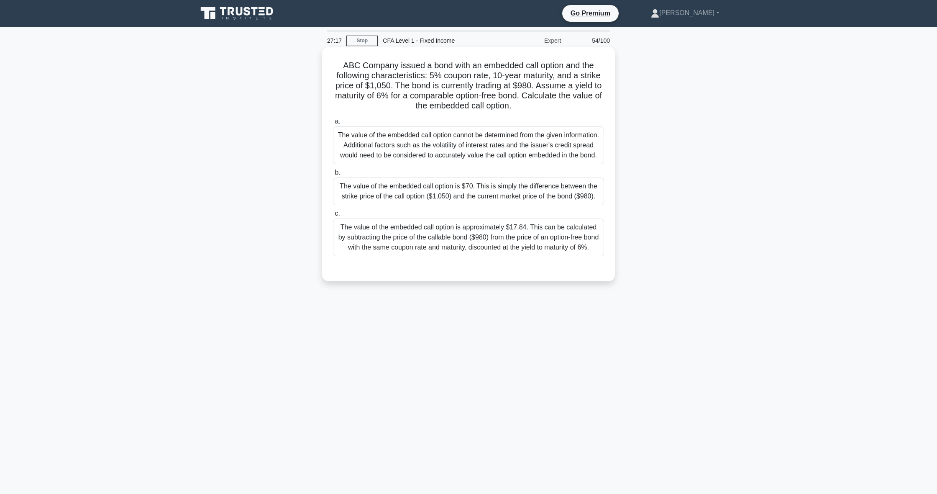
click at [397, 205] on div "The value of the embedded call option is $70. This is simply the difference bet…" at bounding box center [468, 191] width 271 height 28
click at [333, 175] on input "b. The value of the embedded call option is $70. This is simply the difference …" at bounding box center [333, 172] width 0 height 5
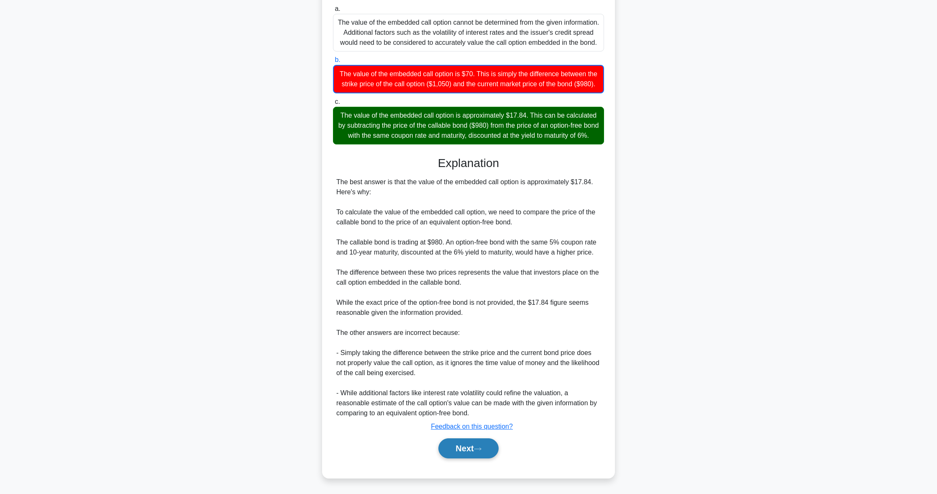
scroll to position [123, 0]
click at [444, 448] on button "Next" at bounding box center [468, 448] width 60 height 20
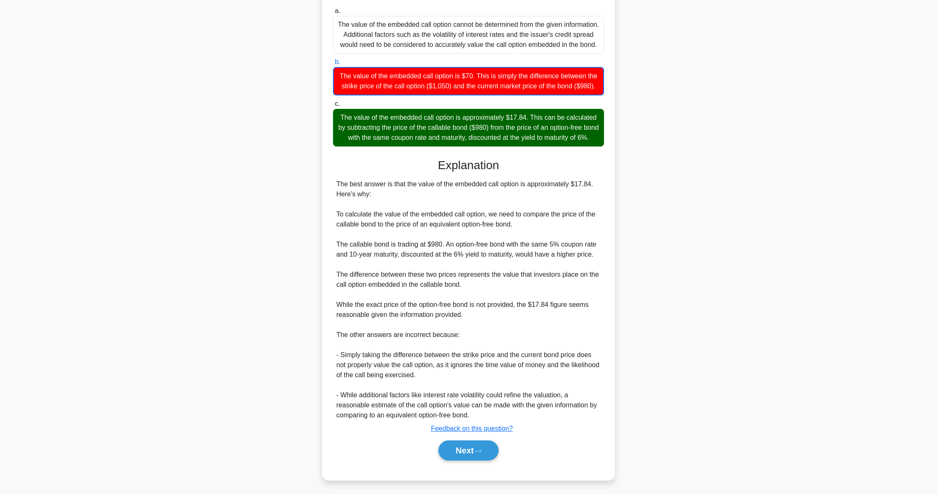
scroll to position [0, 0]
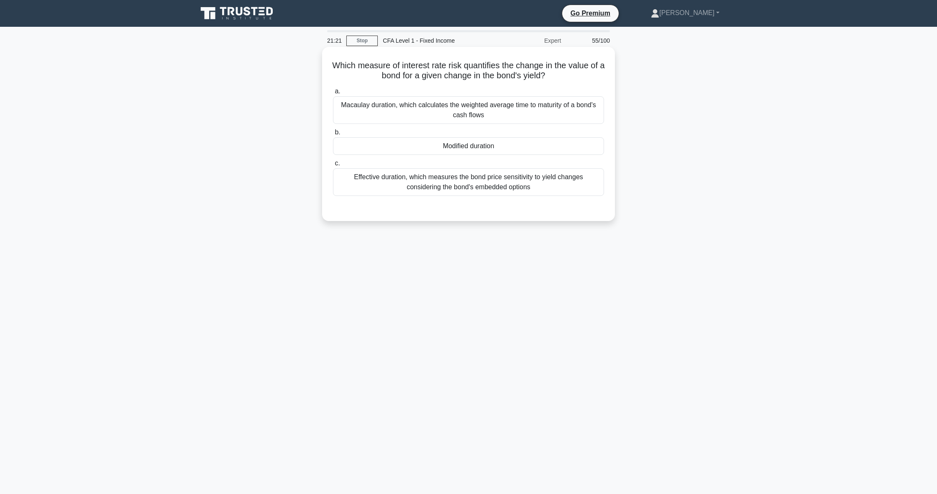
click at [493, 144] on div "Modified duration" at bounding box center [468, 146] width 271 height 18
click at [333, 135] on input "b. Modified duration" at bounding box center [333, 132] width 0 height 5
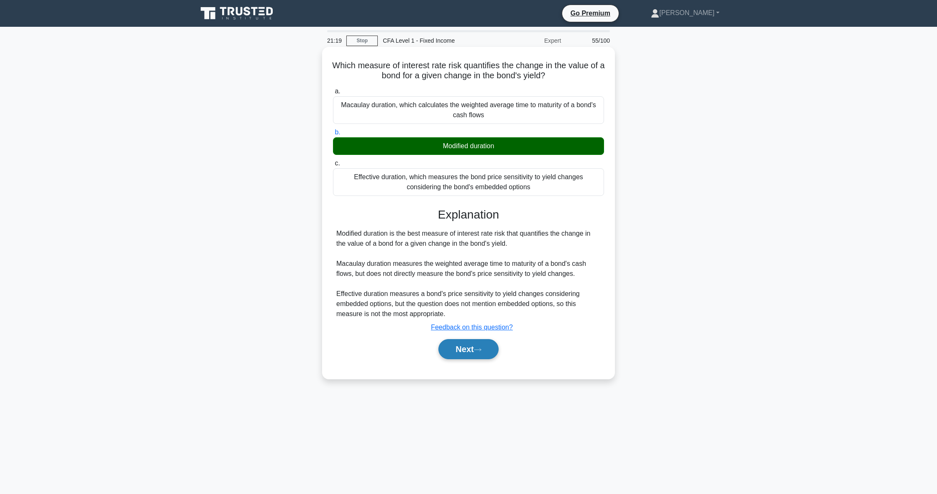
click at [469, 352] on button "Next" at bounding box center [468, 349] width 60 height 20
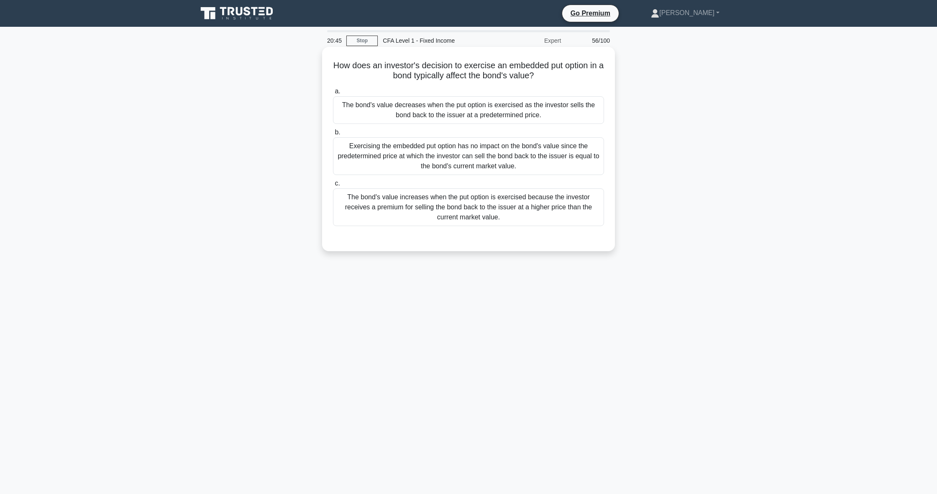
click at [511, 206] on div "The bond's value increases when the put option is exercised because the investo…" at bounding box center [468, 207] width 271 height 38
click at [333, 186] on input "c. The bond's value increases when the put option is exercised because the inve…" at bounding box center [333, 183] width 0 height 5
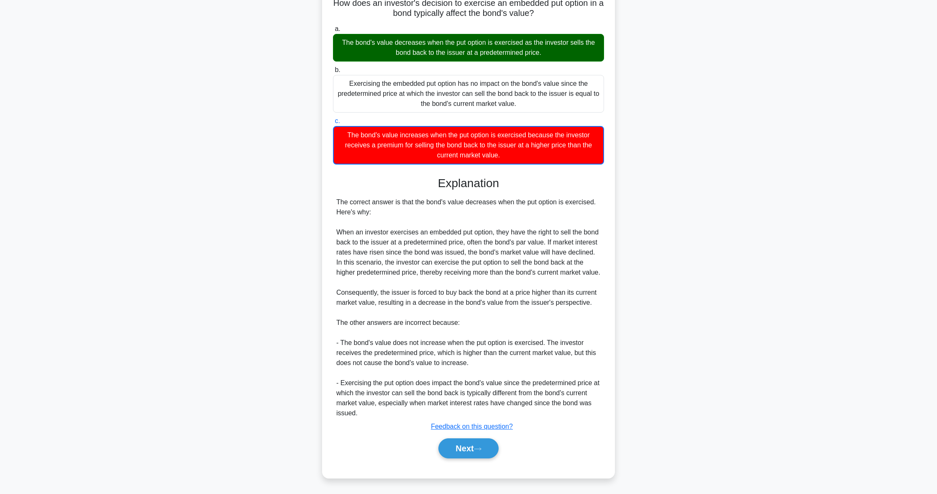
scroll to position [72, 0]
click at [473, 446] on button "Next" at bounding box center [468, 448] width 60 height 20
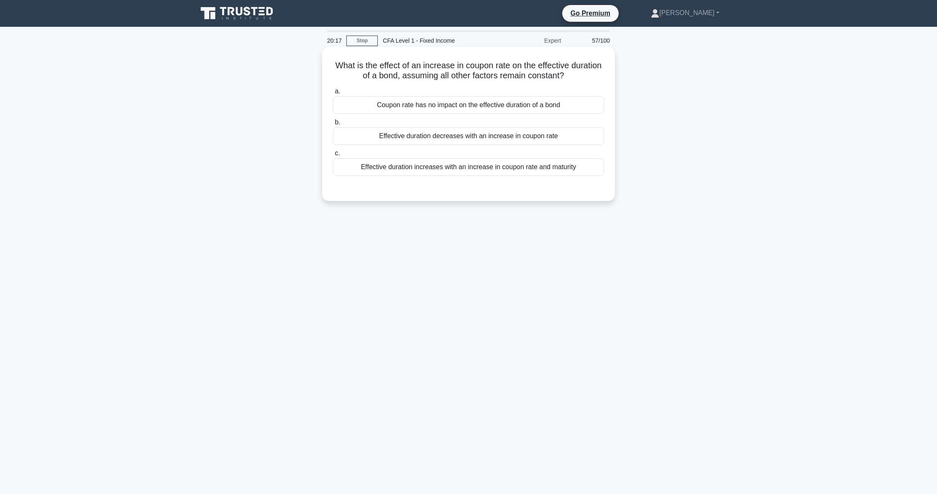
scroll to position [0, 0]
click at [474, 109] on div "Coupon rate has no impact on the effective duration of a bond" at bounding box center [468, 105] width 271 height 18
click at [333, 94] on input "a. Coupon rate has no impact on the effective duration of a bond" at bounding box center [333, 91] width 0 height 5
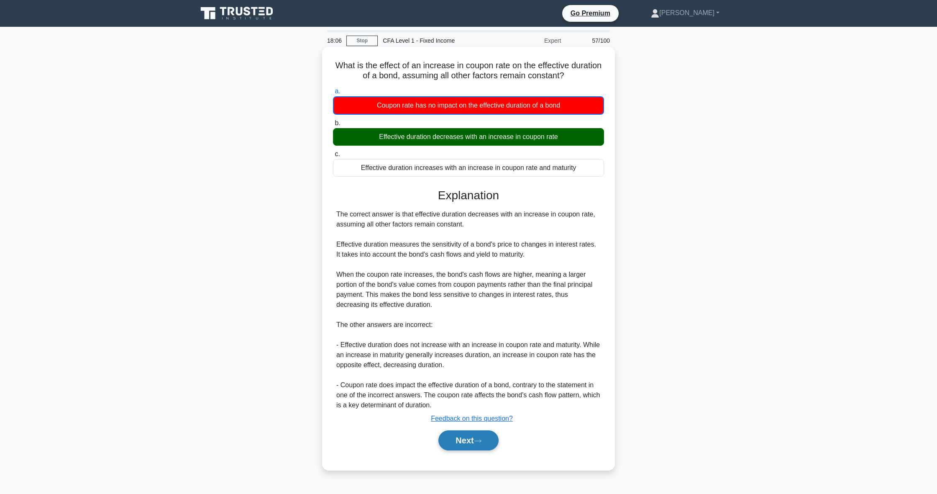
click at [494, 441] on button "Next" at bounding box center [468, 440] width 60 height 20
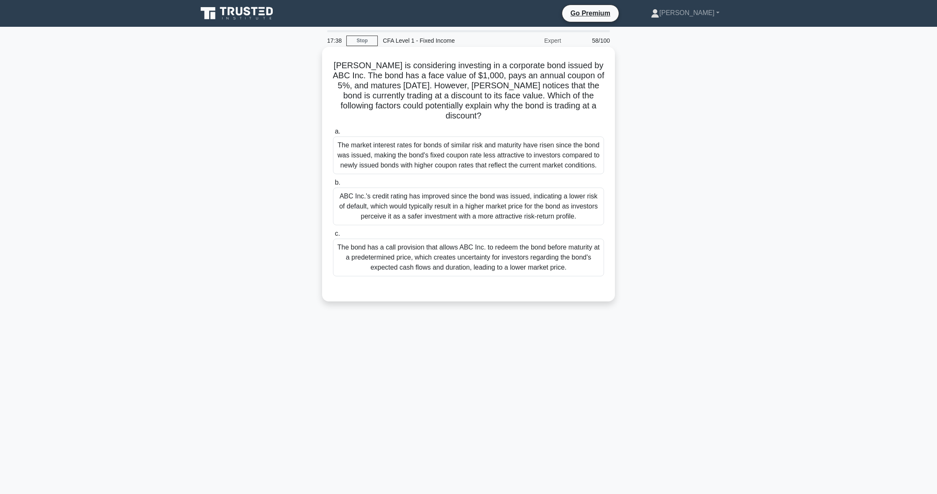
click at [436, 136] on div "The market interest rates for bonds of similar risk and maturity have risen sin…" at bounding box center [468, 155] width 271 height 38
click at [333, 134] on input "a. The market interest rates for bonds of similar risk and maturity have risen …" at bounding box center [333, 131] width 0 height 5
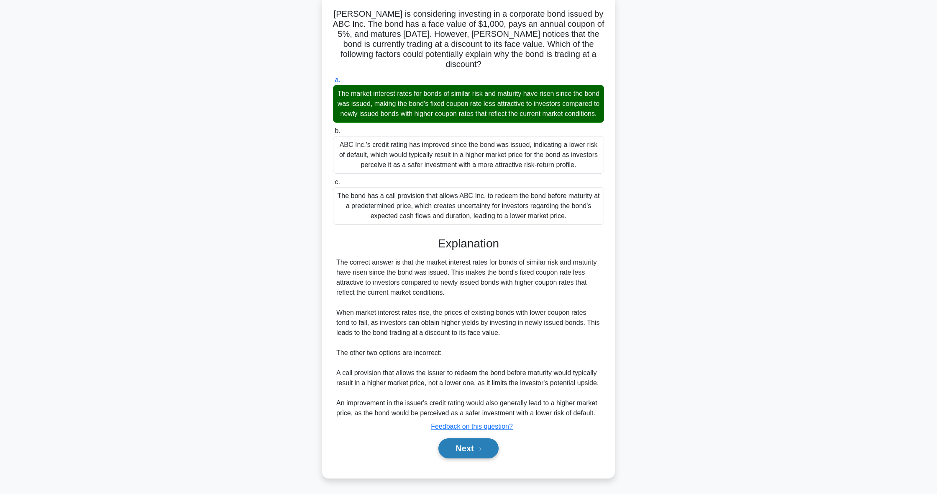
click at [481, 450] on icon at bounding box center [478, 448] width 8 height 5
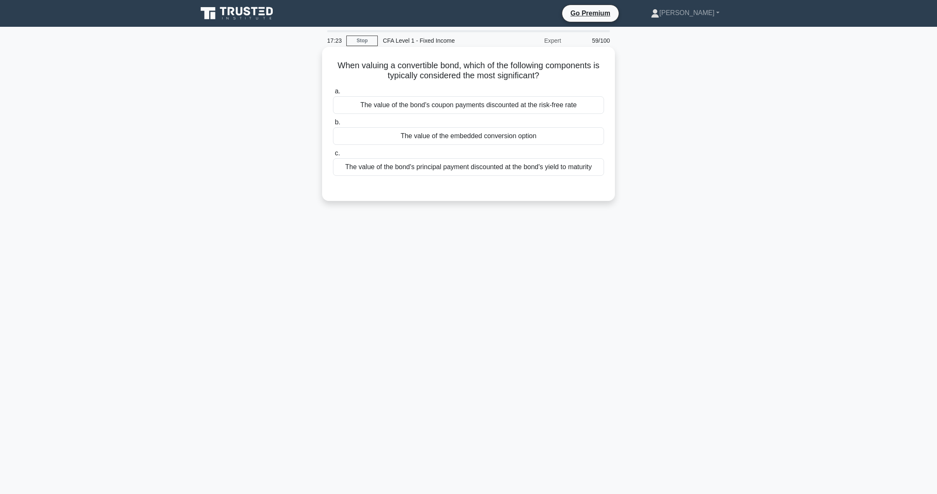
click at [393, 133] on div "The value of the embedded conversion option" at bounding box center [468, 136] width 271 height 18
click at [333, 125] on input "b. The value of the embedded conversion option" at bounding box center [333, 122] width 0 height 5
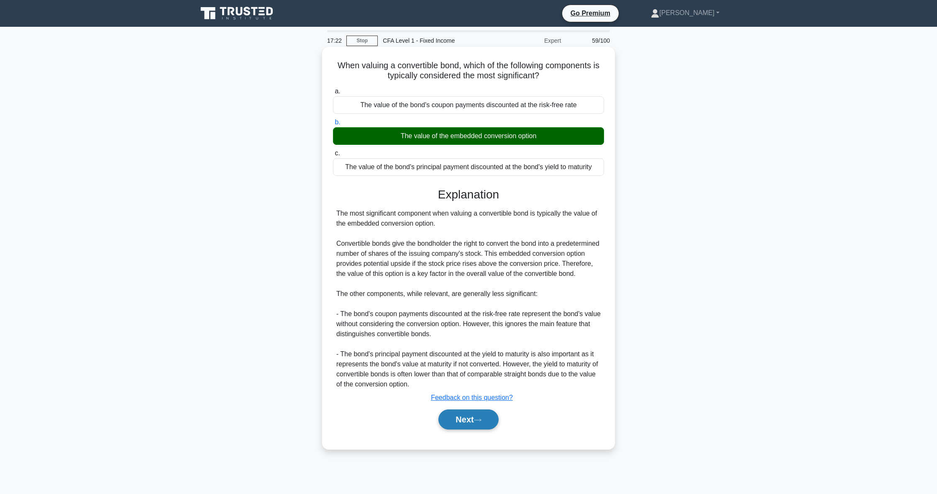
click at [479, 429] on button "Next" at bounding box center [468, 419] width 60 height 20
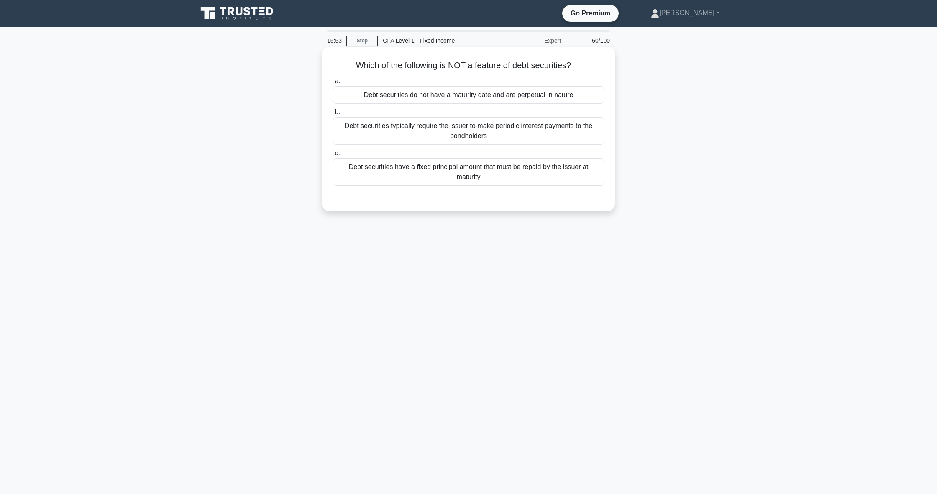
click at [447, 133] on div "Debt securities typically require the issuer to make periodic interest payments…" at bounding box center [468, 131] width 271 height 28
click at [333, 115] on input "b. Debt securities typically require the issuer to make periodic interest payme…" at bounding box center [333, 112] width 0 height 5
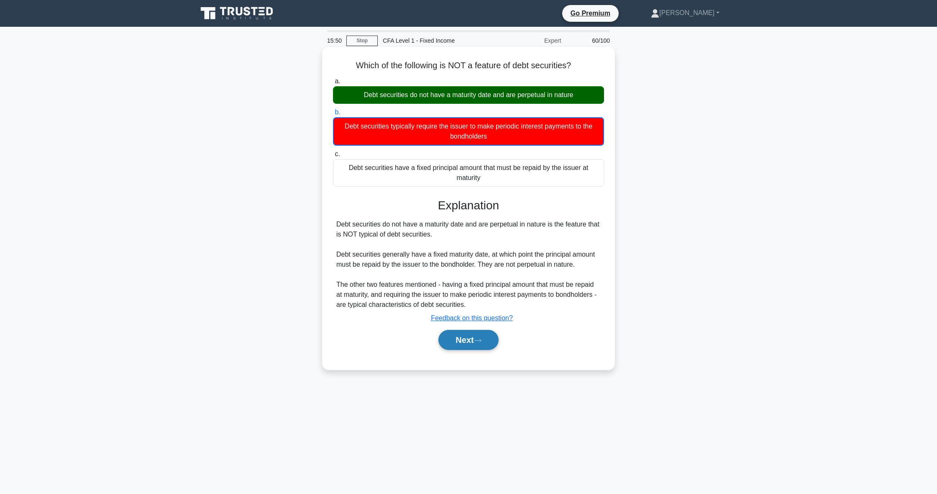
scroll to position [0, 0]
click at [461, 337] on button "Next" at bounding box center [468, 340] width 60 height 20
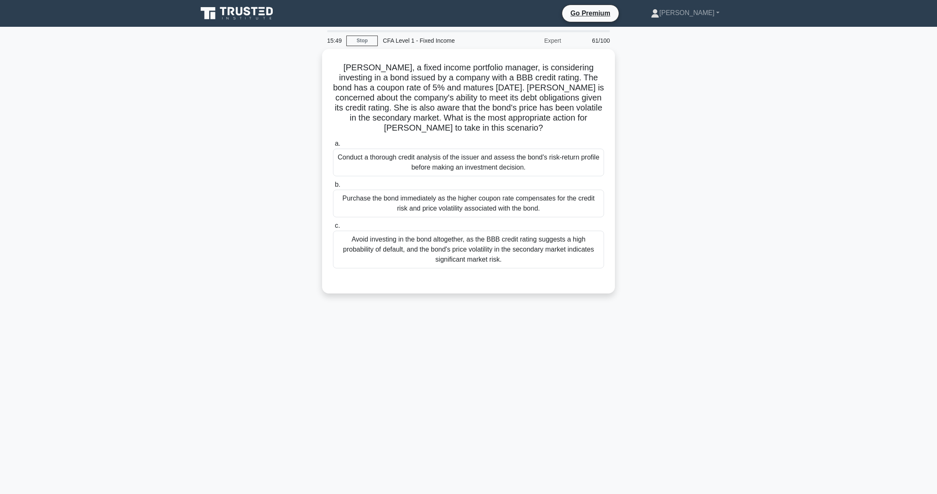
scroll to position [0, 0]
click at [537, 157] on div "Conduct a thorough credit analysis of the issuer and assess the bond's risk-ret…" at bounding box center [468, 160] width 271 height 28
click at [333, 144] on input "a. Conduct a thorough credit analysis of the issuer and assess the bond's risk-…" at bounding box center [333, 141] width 0 height 5
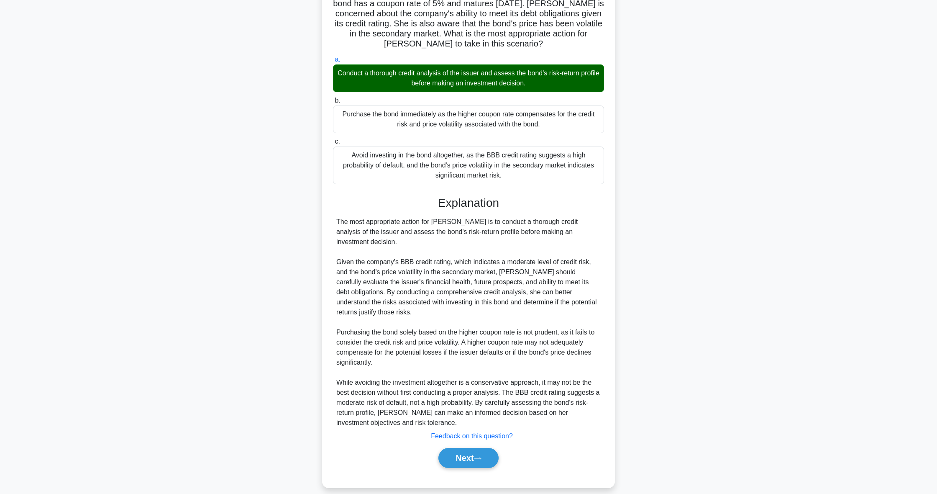
scroll to position [82, 0]
click at [486, 448] on button "Next" at bounding box center [468, 458] width 60 height 20
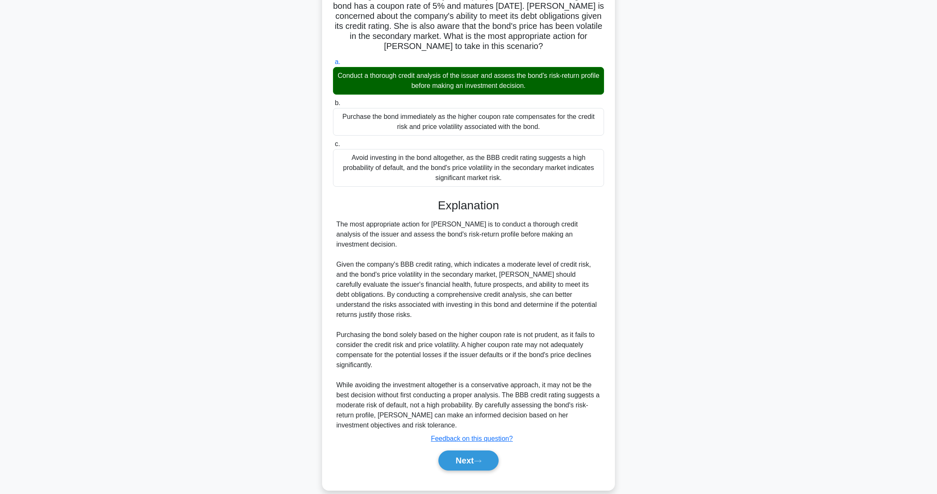
scroll to position [0, 0]
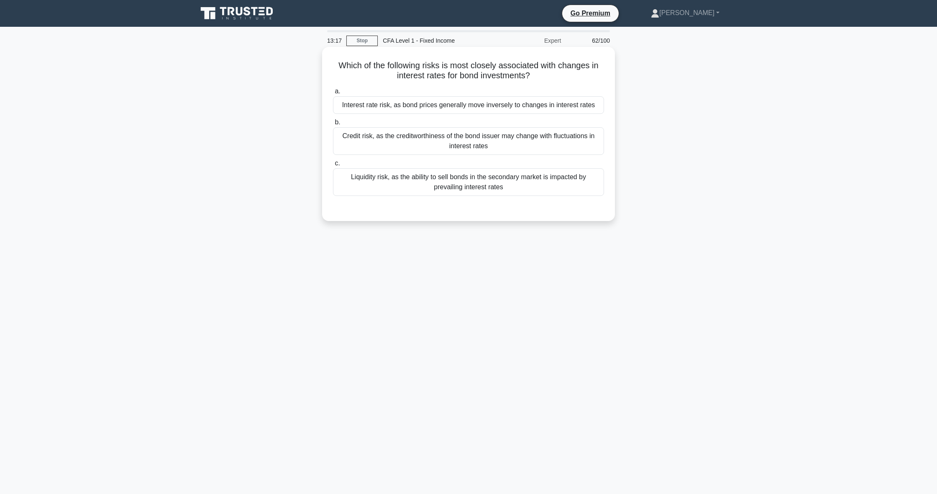
click at [372, 99] on div "Interest rate risk, as bond prices generally move inversely to changes in inter…" at bounding box center [468, 105] width 271 height 18
click at [333, 94] on input "a. Interest rate risk, as bond prices generally move inversely to changes in in…" at bounding box center [333, 91] width 0 height 5
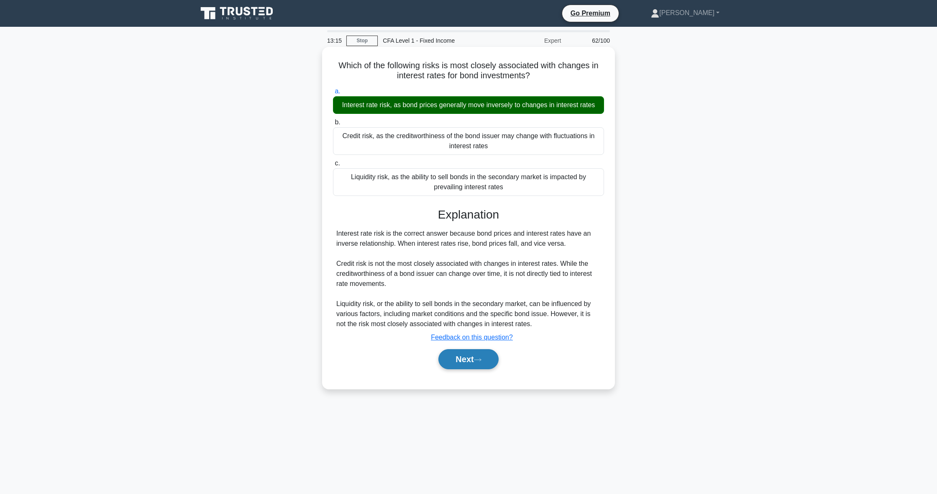
click at [481, 360] on icon at bounding box center [478, 359] width 8 height 5
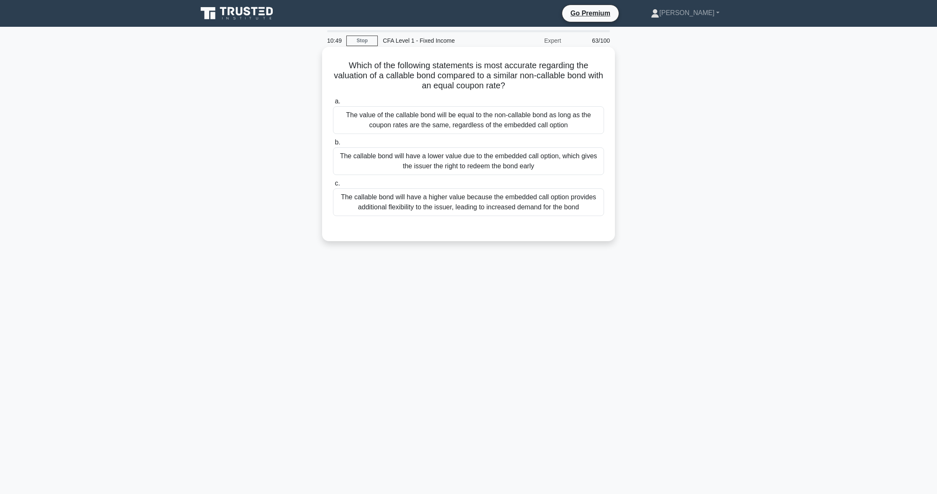
click at [455, 169] on div "The callable bond will have a lower value due to the embedded call option, whic…" at bounding box center [468, 161] width 271 height 28
click at [333, 145] on input "b. The callable bond will have a lower value due to the embedded call option, w…" at bounding box center [333, 142] width 0 height 5
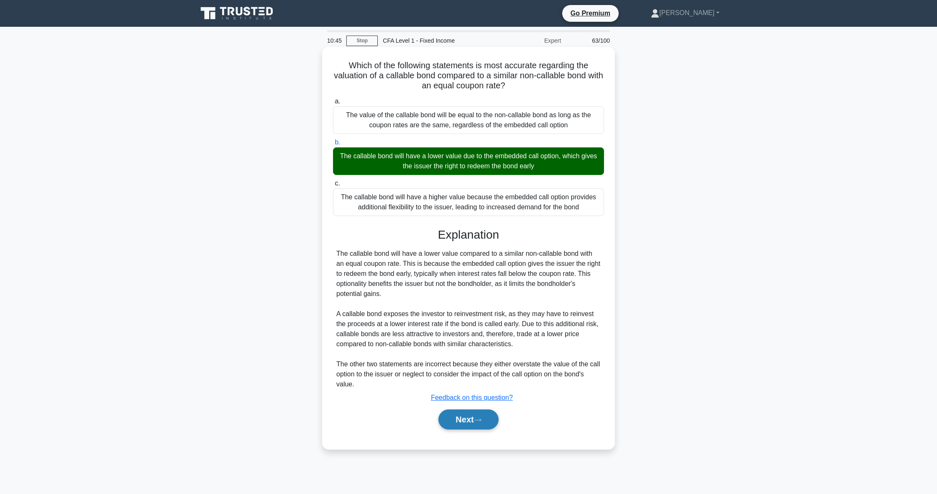
click at [460, 417] on button "Next" at bounding box center [468, 419] width 60 height 20
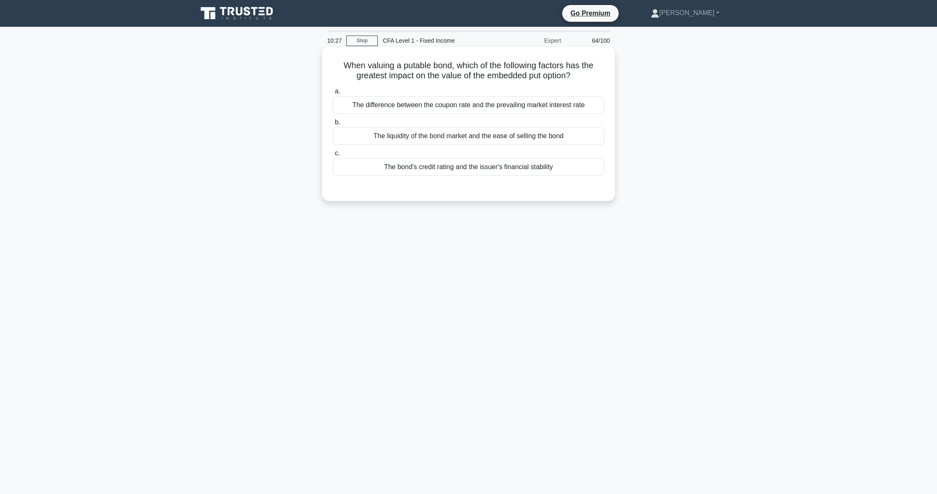
click at [425, 100] on div "The difference between the coupon rate and the prevailing market interest rate" at bounding box center [468, 105] width 271 height 18
click at [333, 94] on input "a. The difference between the coupon rate and the prevailing market interest ra…" at bounding box center [333, 91] width 0 height 5
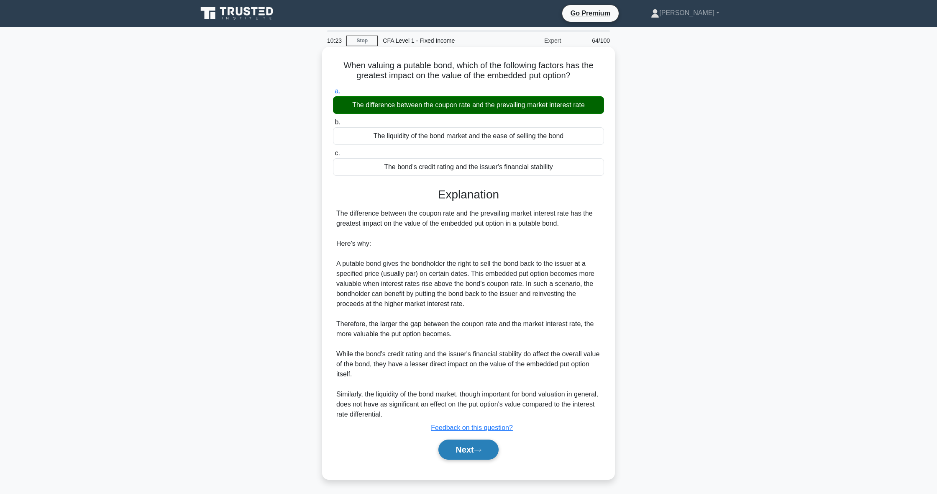
click at [471, 445] on button "Next" at bounding box center [468, 449] width 60 height 20
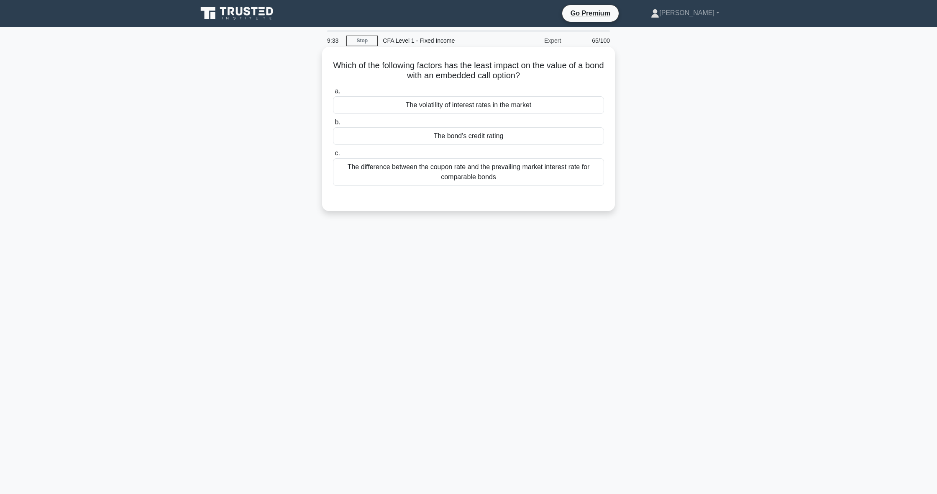
click at [390, 143] on div "The bond's credit rating" at bounding box center [468, 136] width 271 height 18
click at [333, 125] on input "b. The bond's credit rating" at bounding box center [333, 122] width 0 height 5
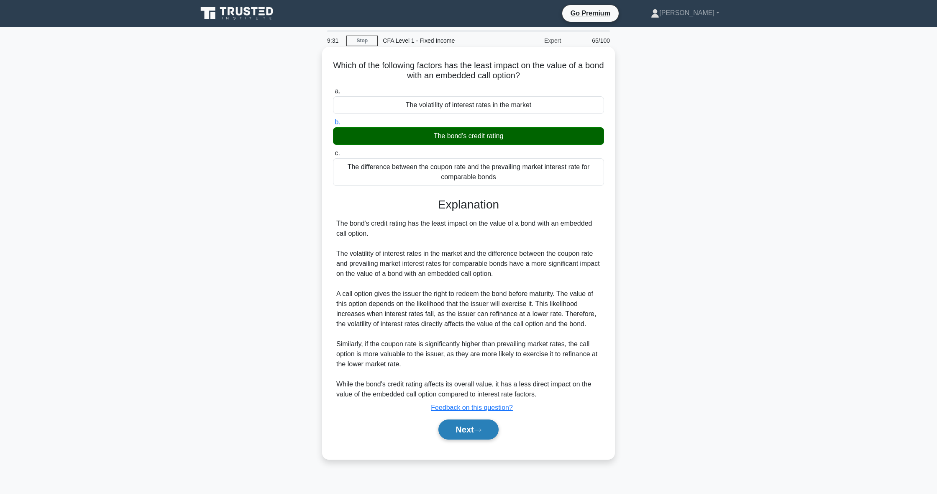
click at [473, 432] on button "Next" at bounding box center [468, 429] width 60 height 20
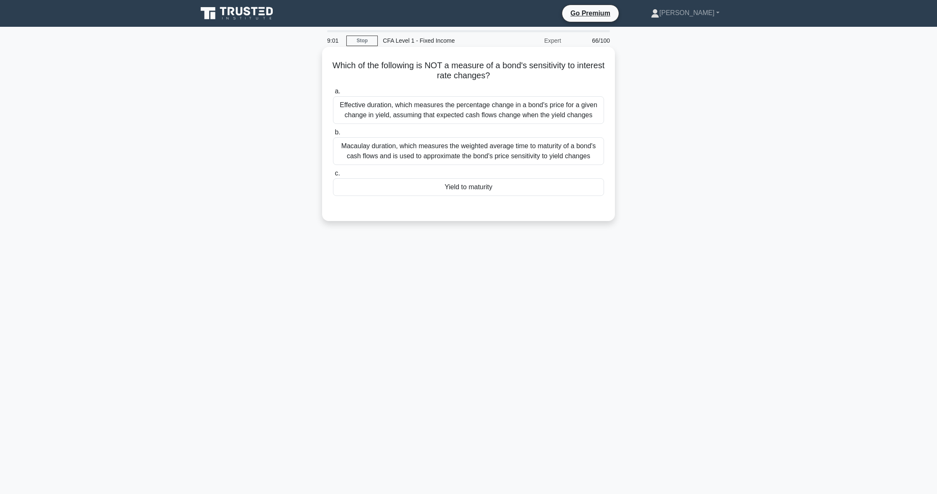
click at [463, 183] on div "Yield to maturity" at bounding box center [468, 187] width 271 height 18
click at [333, 176] on input "c. Yield to maturity" at bounding box center [333, 173] width 0 height 5
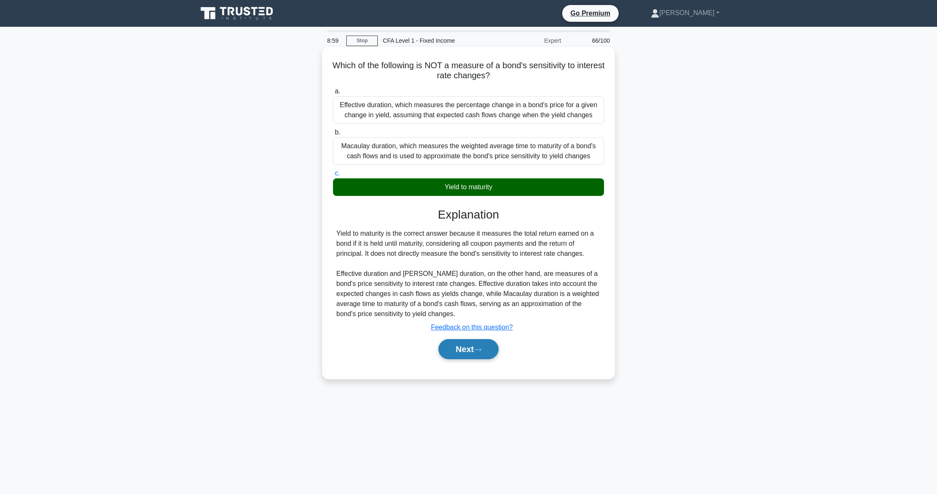
click at [481, 351] on icon at bounding box center [478, 349] width 8 height 5
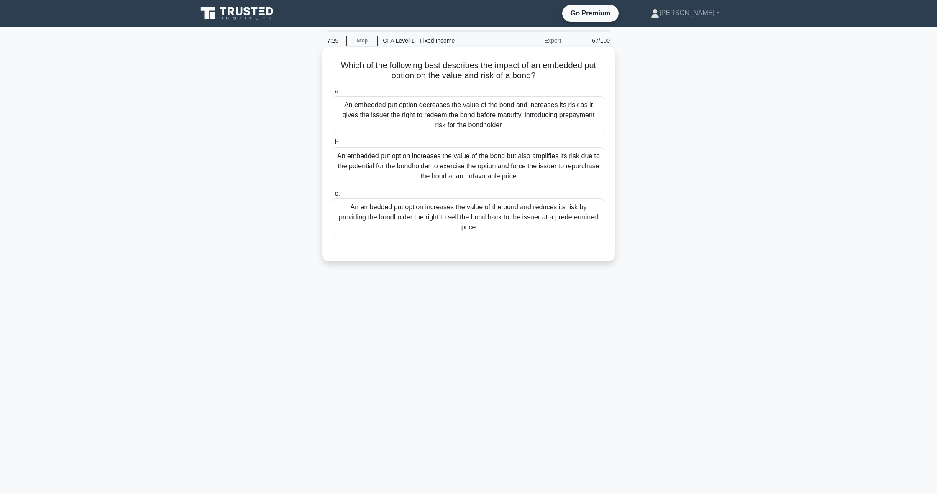
click at [541, 224] on div "An embedded put option increases the value of the bond and reduces its risk by …" at bounding box center [468, 217] width 271 height 38
click at [333, 196] on input "c. An embedded put option increases the value of the bond and reduces its risk …" at bounding box center [333, 193] width 0 height 5
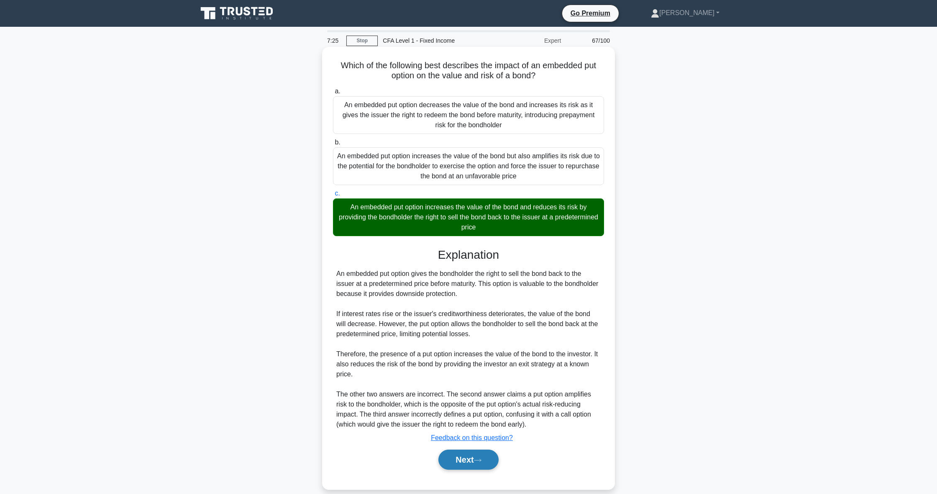
click at [479, 465] on button "Next" at bounding box center [468, 459] width 60 height 20
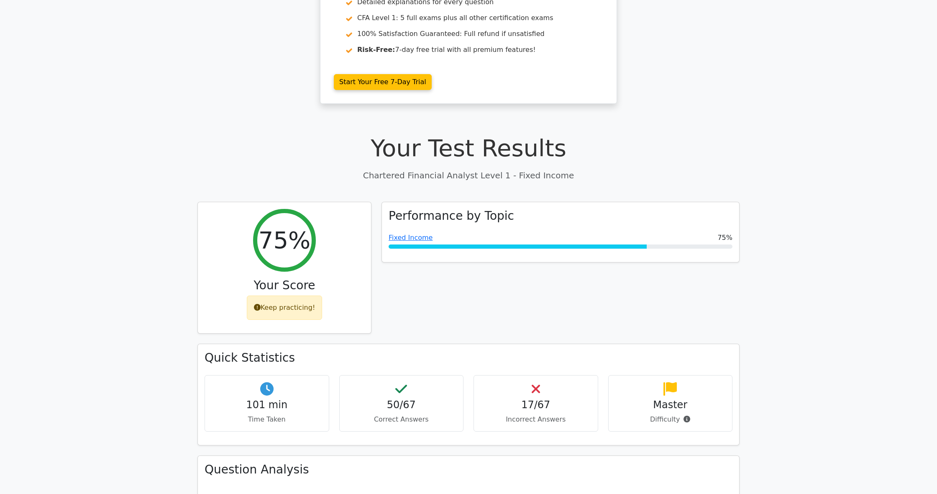
scroll to position [118, 0]
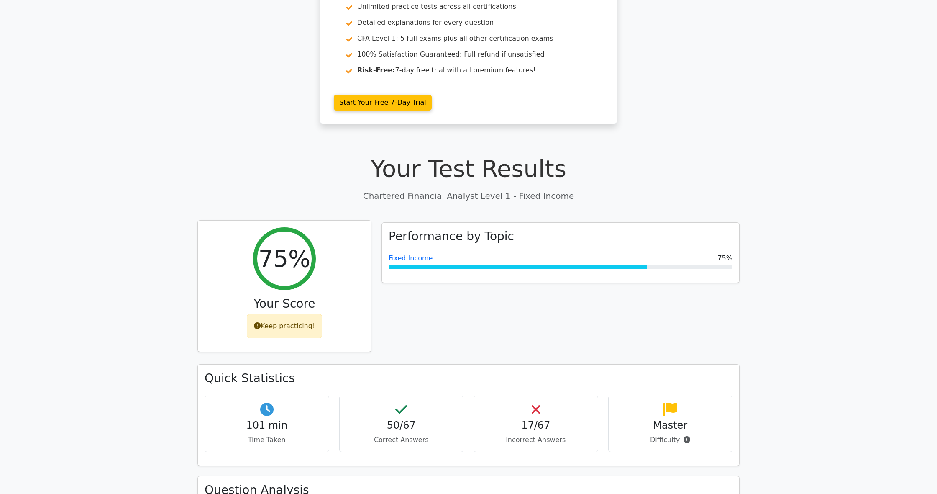
click at [259, 322] on icon at bounding box center [257, 325] width 7 height 7
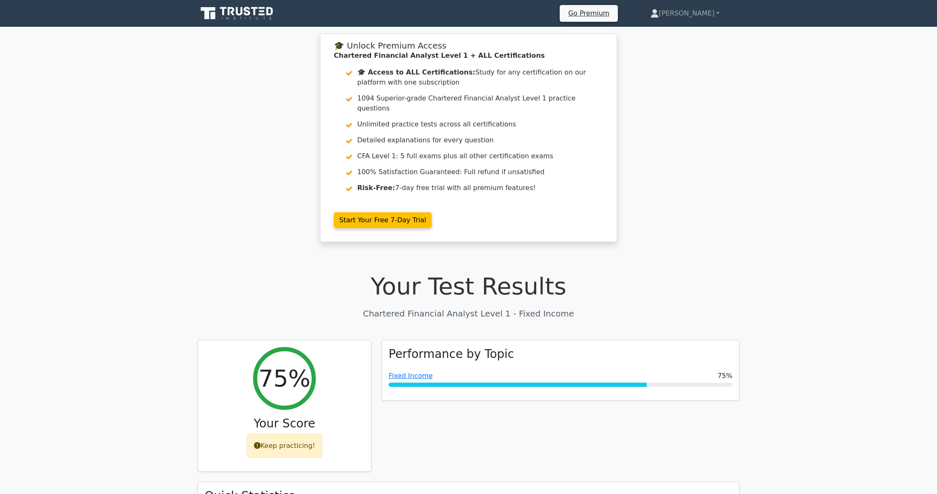
scroll to position [0, 0]
